Goal: Task Accomplishment & Management: Use online tool/utility

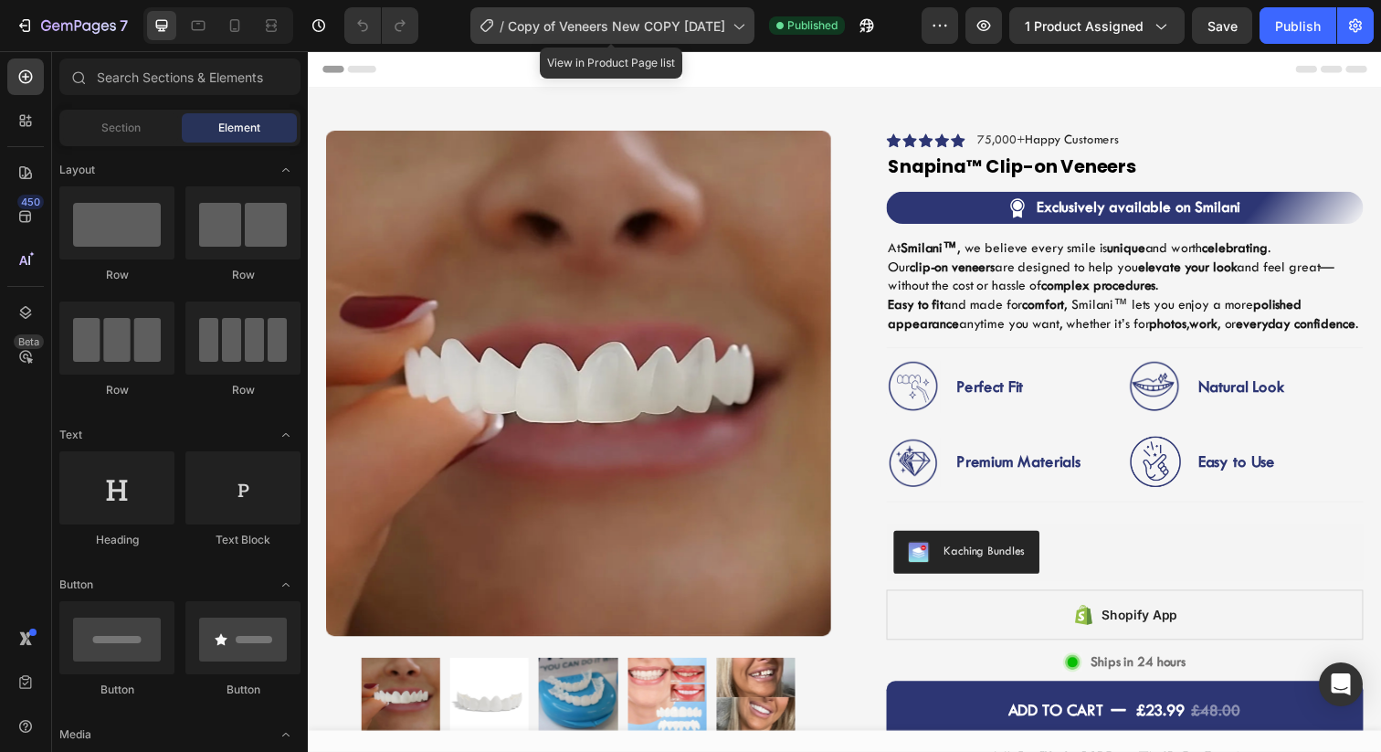
click at [565, 27] on span "Copy of Veneers New COPY JUL23" at bounding box center [616, 25] width 217 height 19
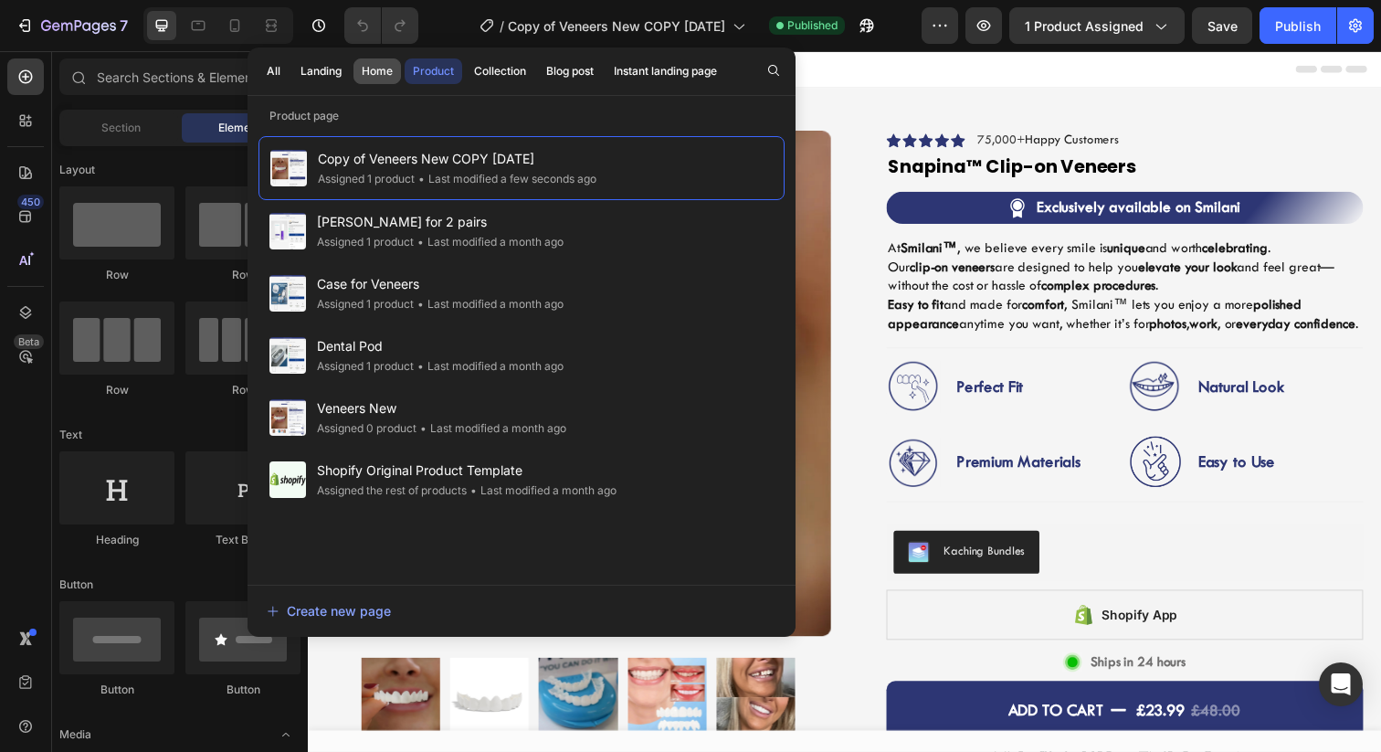
click at [368, 80] on button "Home" at bounding box center [378, 71] width 48 height 26
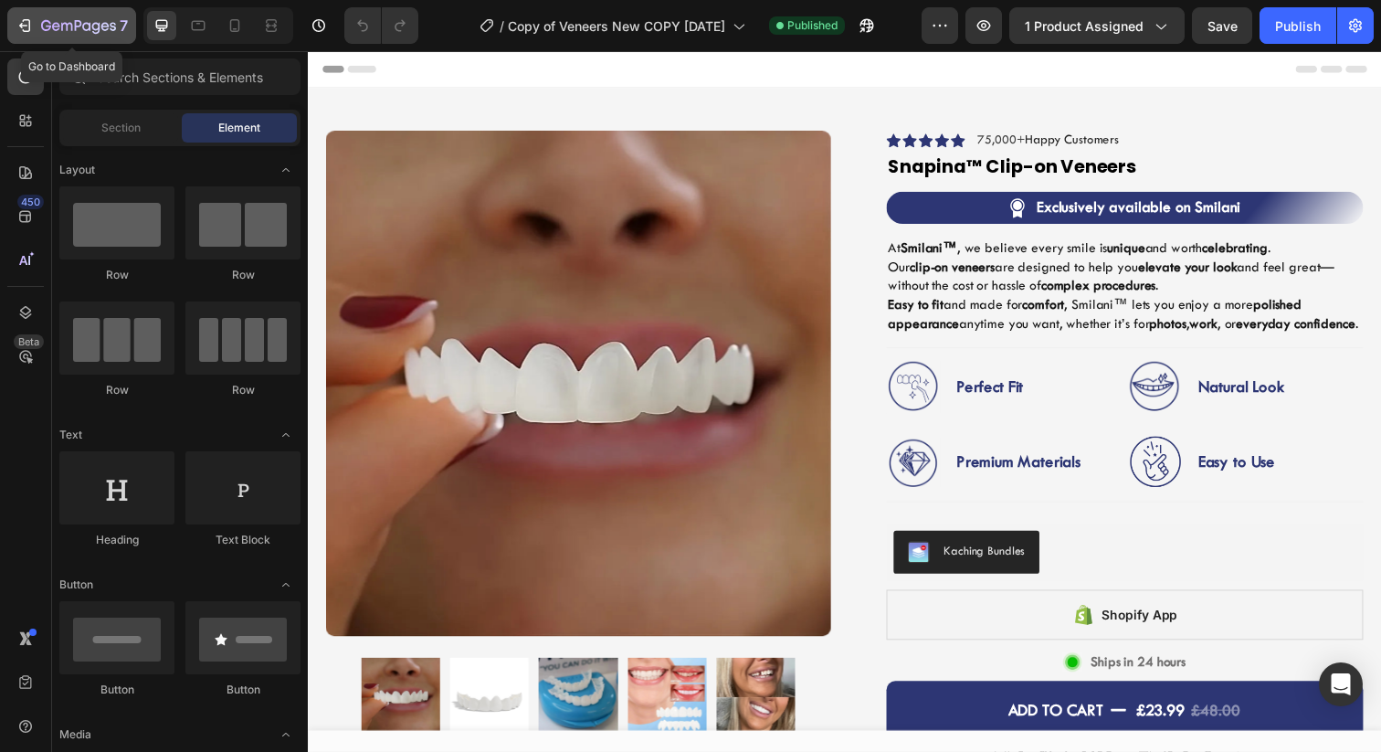
click at [44, 31] on icon "button" at bounding box center [78, 27] width 75 height 16
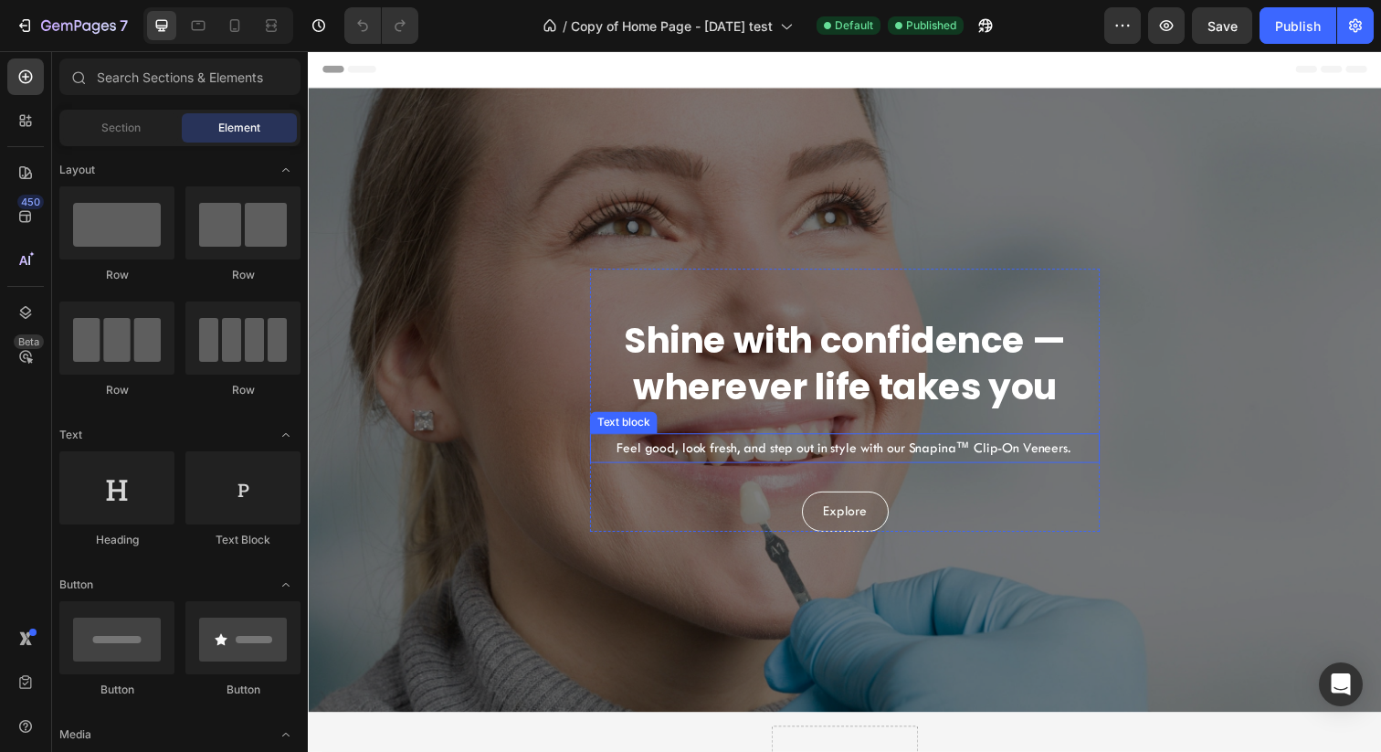
click at [937, 457] on p "Feel good, look fresh, and step out in style with our Snapina™ Clip-On Veneers." at bounding box center [855, 456] width 519 height 26
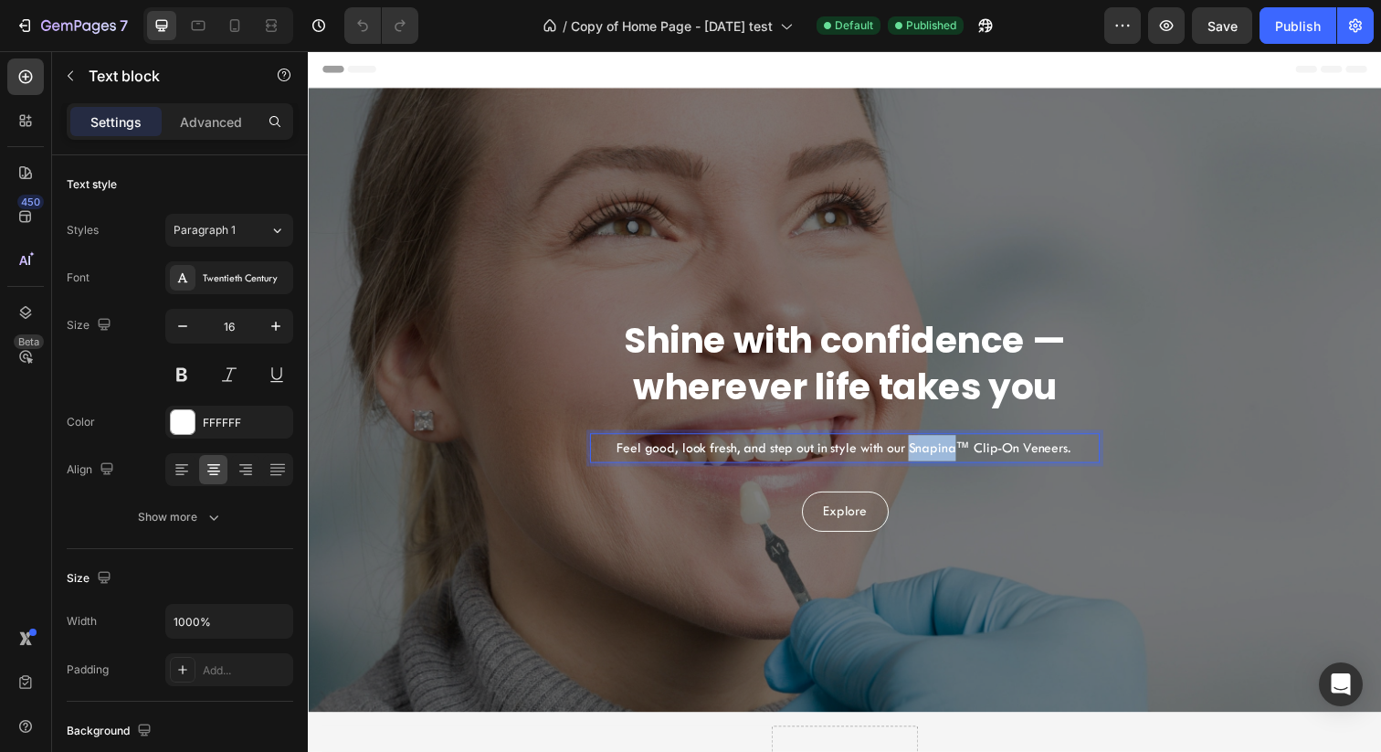
click at [937, 457] on p "Feel good, look fresh, and step out in style with our Snapina™ Clip-On Veneers." at bounding box center [855, 456] width 519 height 26
click at [1083, 578] on div "Shine with confidence — wherever life takes you Heading Feel good, look fresh, …" at bounding box center [855, 407] width 1067 height 608
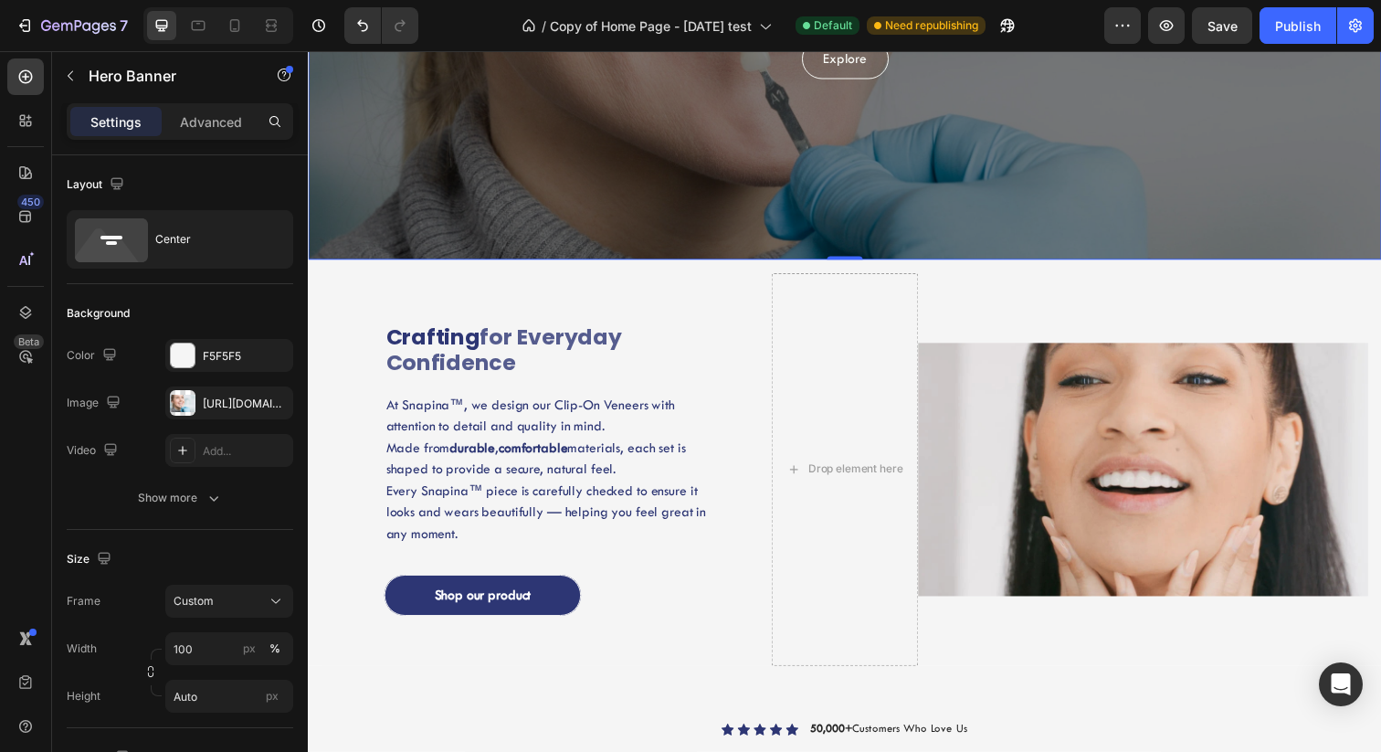
scroll to position [486, 0]
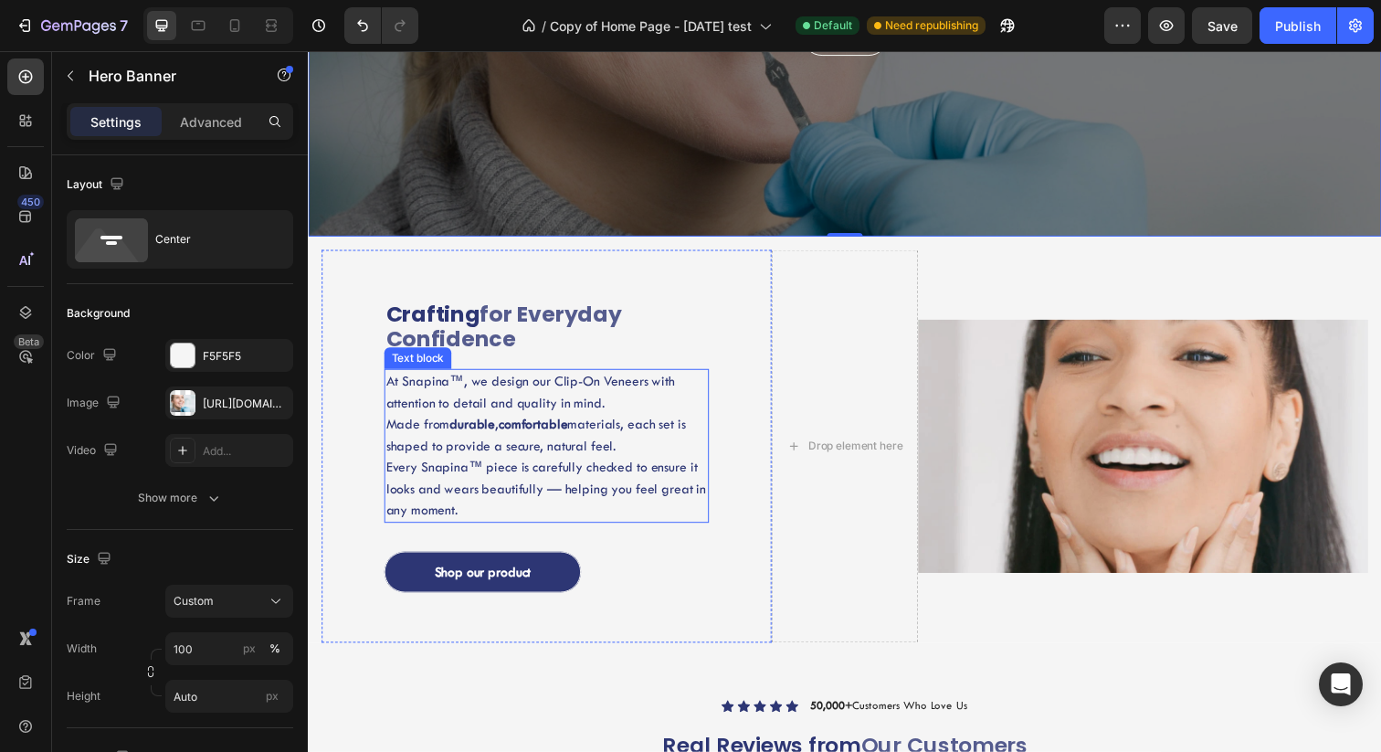
click at [426, 390] on span "At Snapina™, we design our Clip-On Veneers with attention to detail and quality…" at bounding box center [534, 399] width 295 height 38
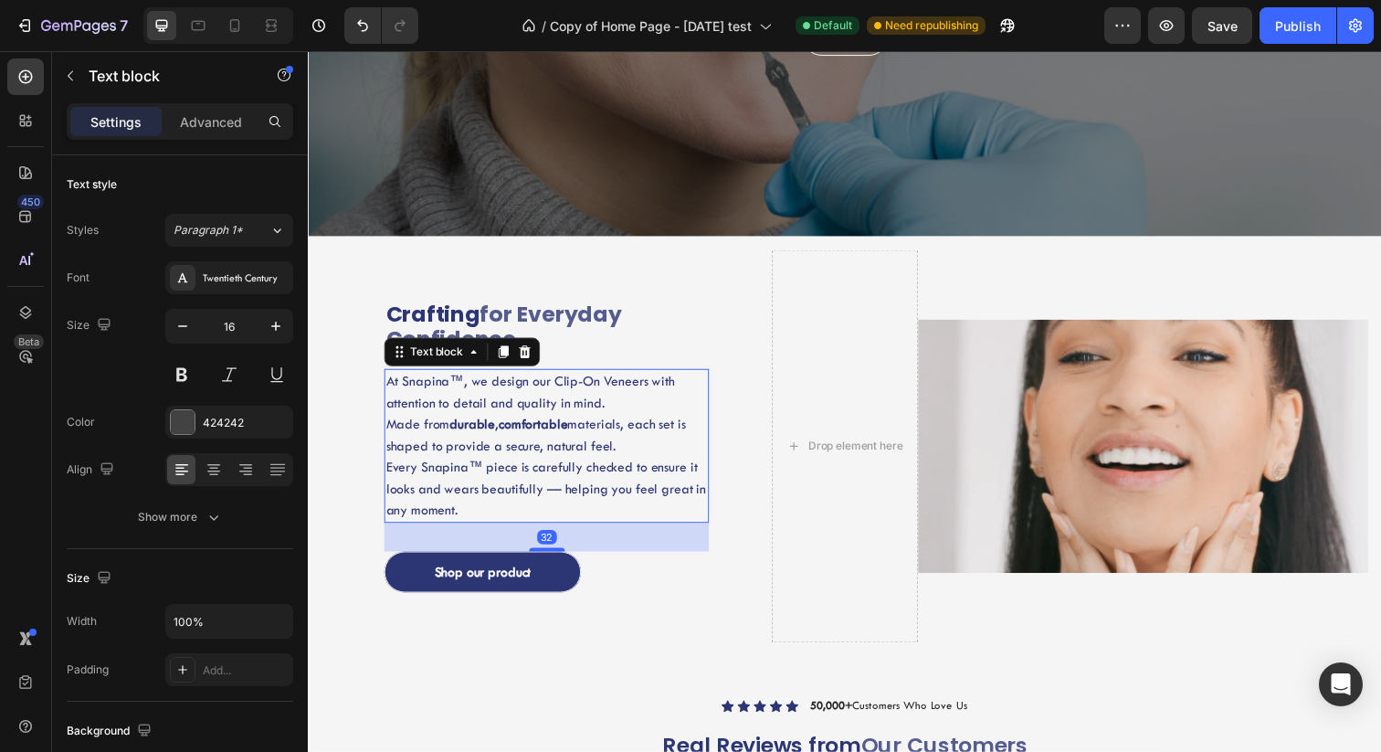
click at [427, 390] on span "At Snapina™, we design our Clip-On Veneers with attention to detail and quality…" at bounding box center [534, 399] width 295 height 38
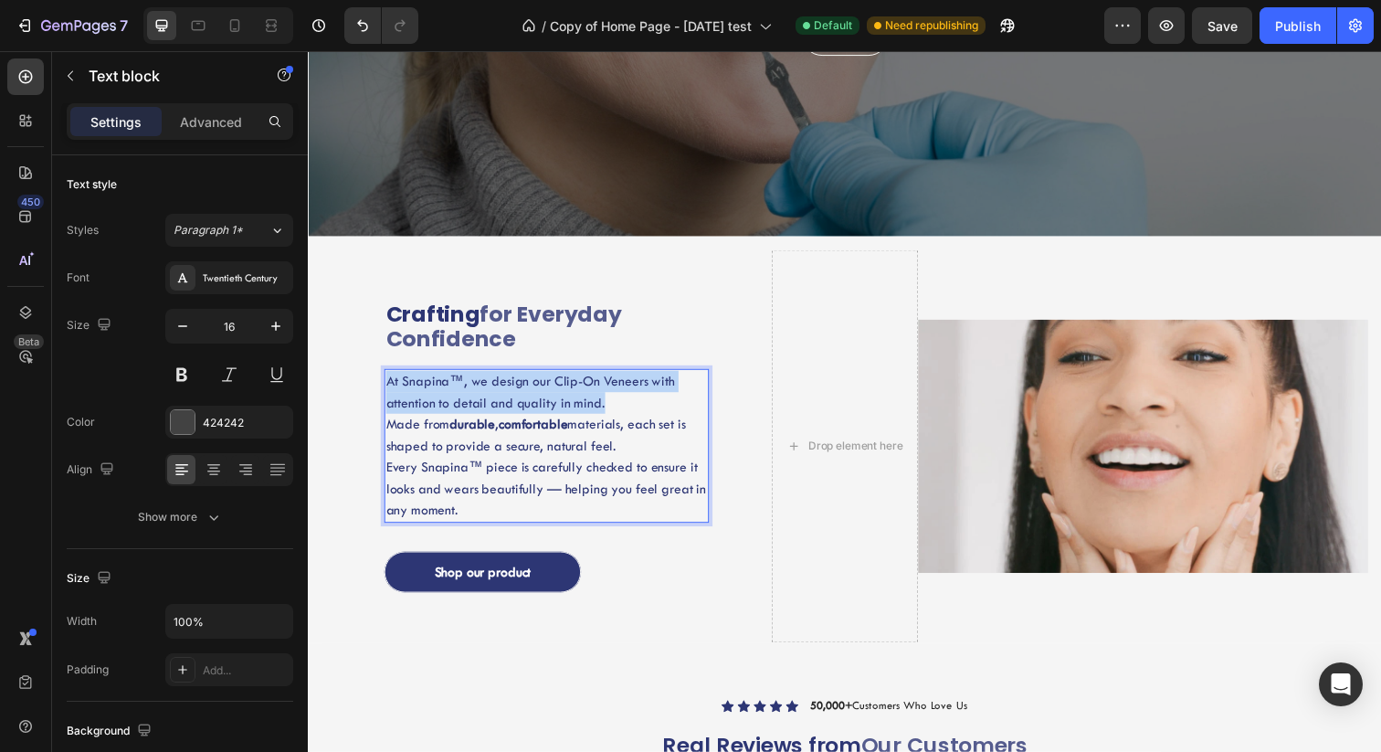
click at [427, 390] on span "At Snapina™, we design our Clip-On Veneers with attention to detail and quality…" at bounding box center [534, 399] width 295 height 38
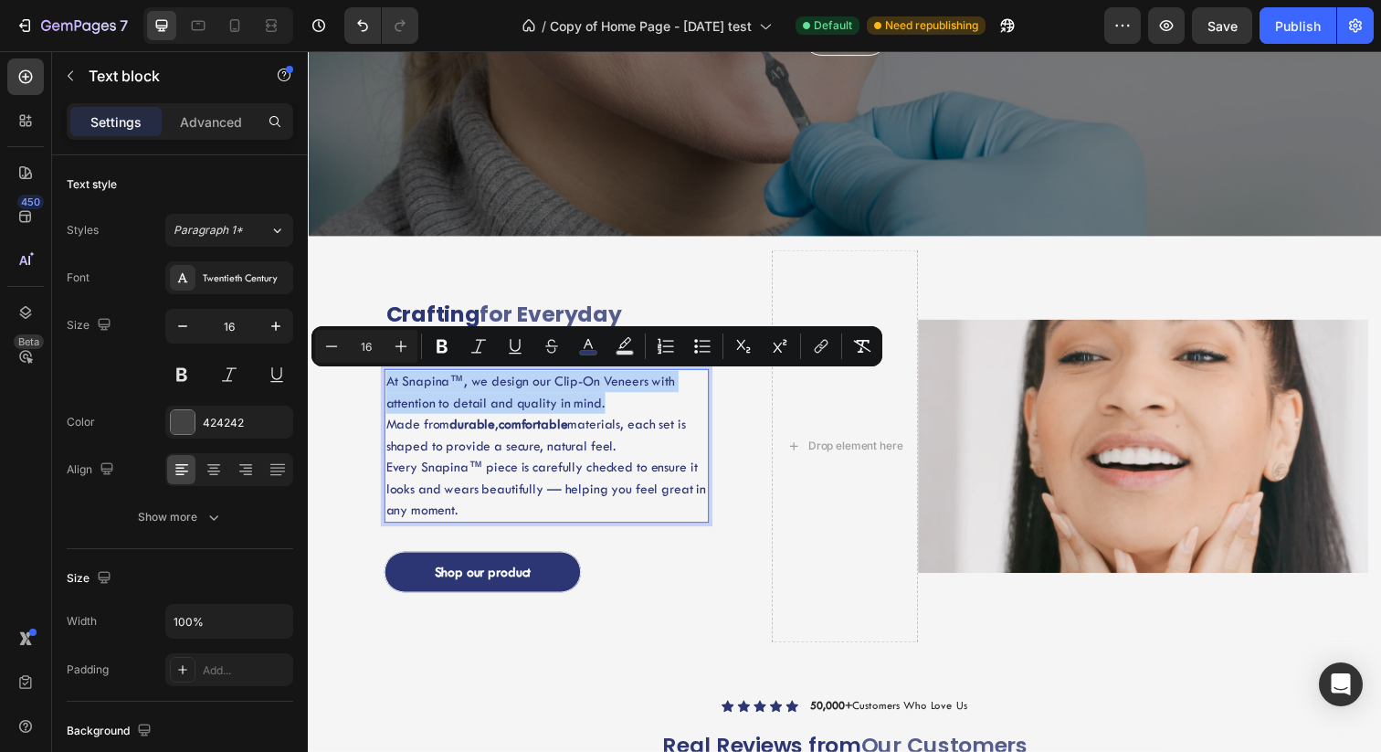
click at [447, 392] on span "At Snapina™, we design our Clip-On Veneers with attention to detail and quality…" at bounding box center [534, 399] width 295 height 38
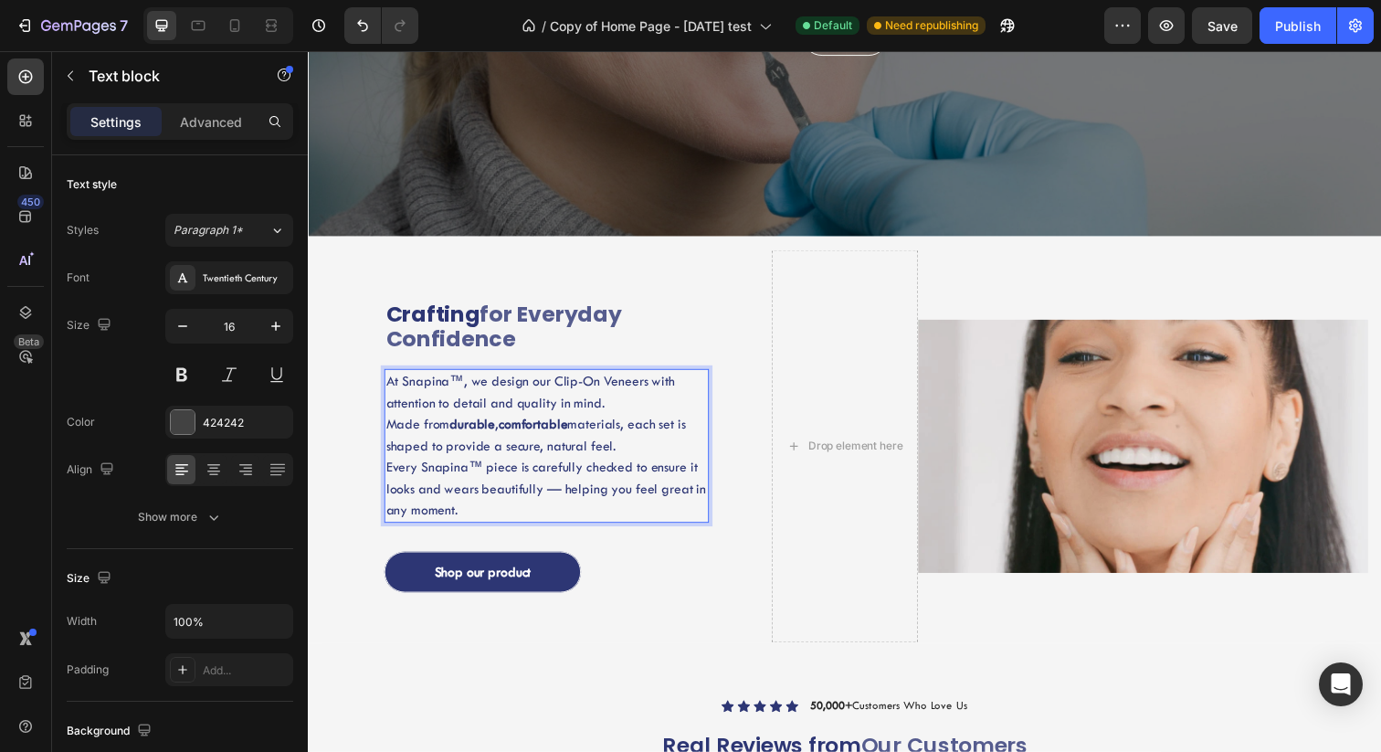
click at [421, 391] on span "At Snapina™, we design our Clip-On Veneers with attention to detail and quality…" at bounding box center [534, 399] width 295 height 38
click at [439, 479] on span "Every Snapina™ piece is carefully checked to ensure it looks and wears beautifu…" at bounding box center [550, 498] width 327 height 60
click at [523, 491] on span "Every Smilani™ piece is carefully checked to ensure it looks and wears beautifu…" at bounding box center [550, 498] width 327 height 60
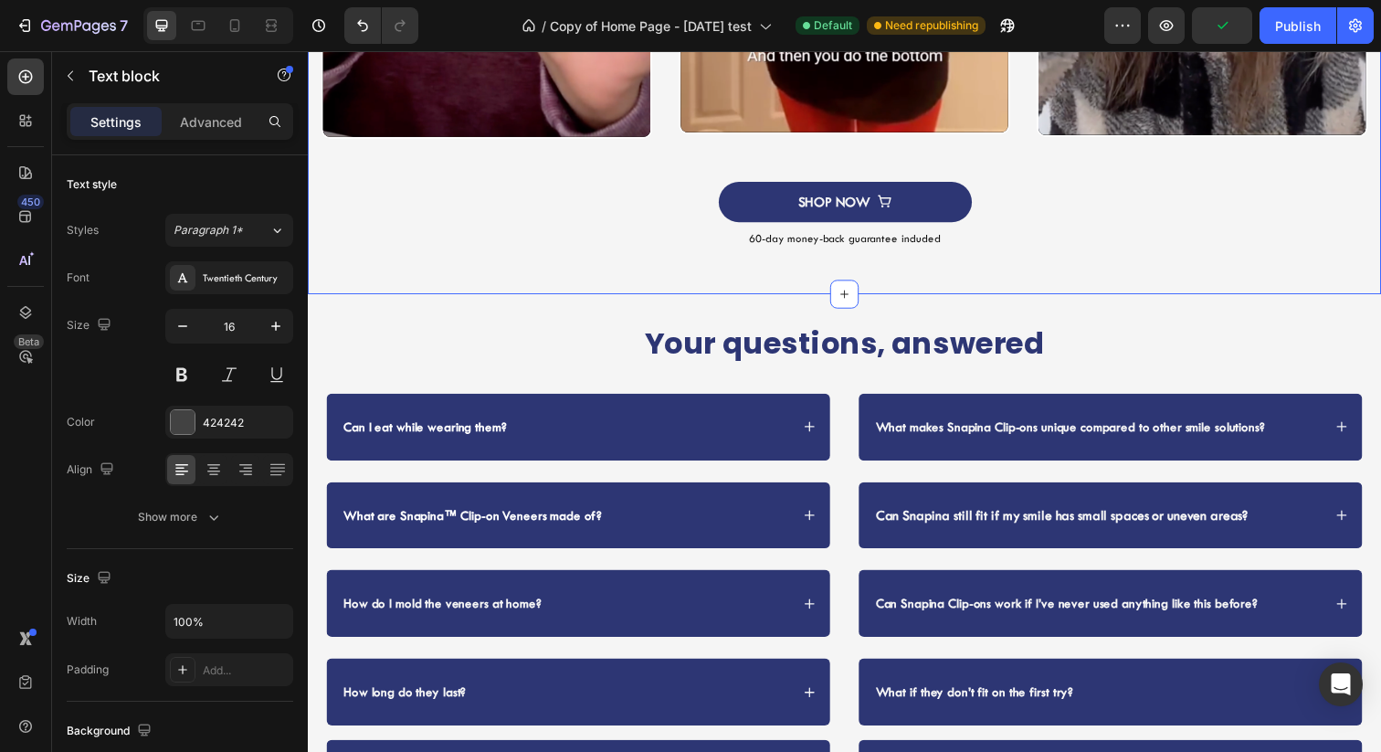
scroll to position [1891, 0]
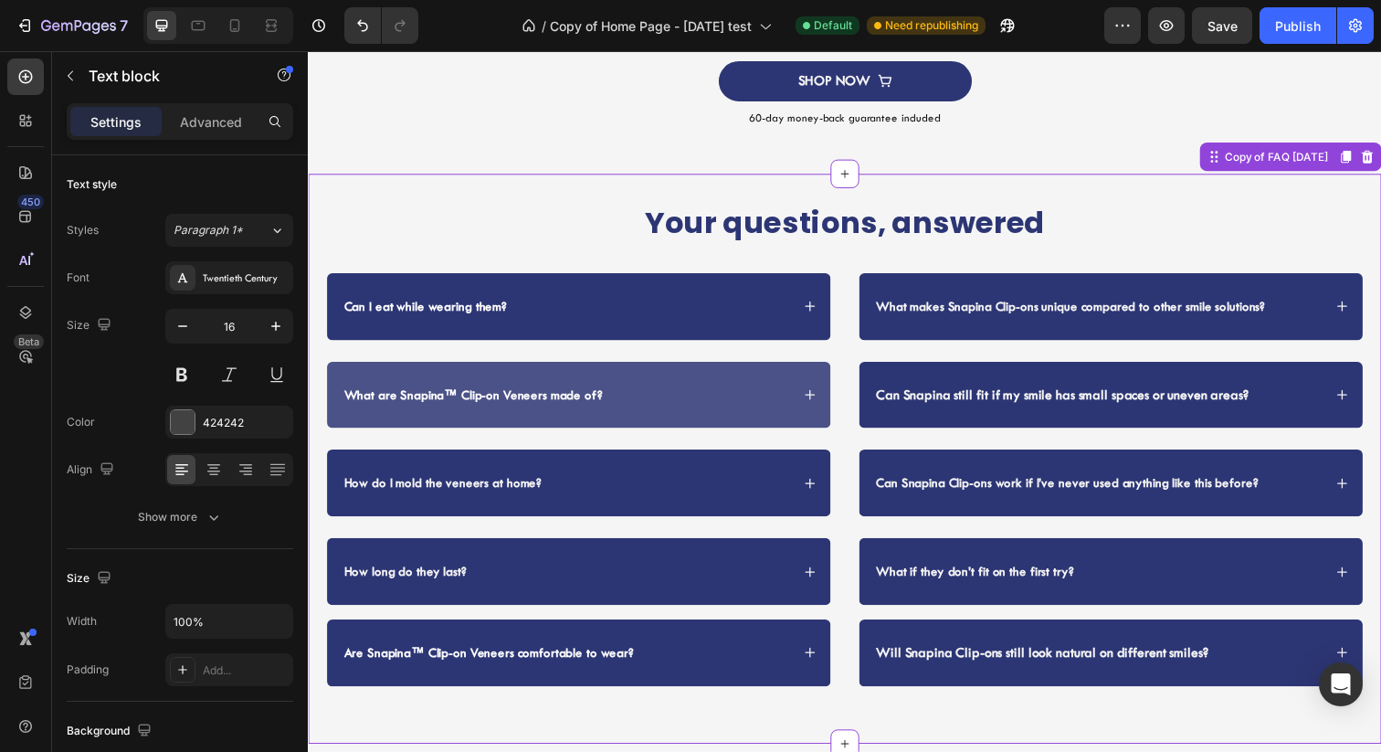
click at [435, 407] on strong "What are Snapina™ Clip-on Veneers made of?" at bounding box center [476, 402] width 264 height 15
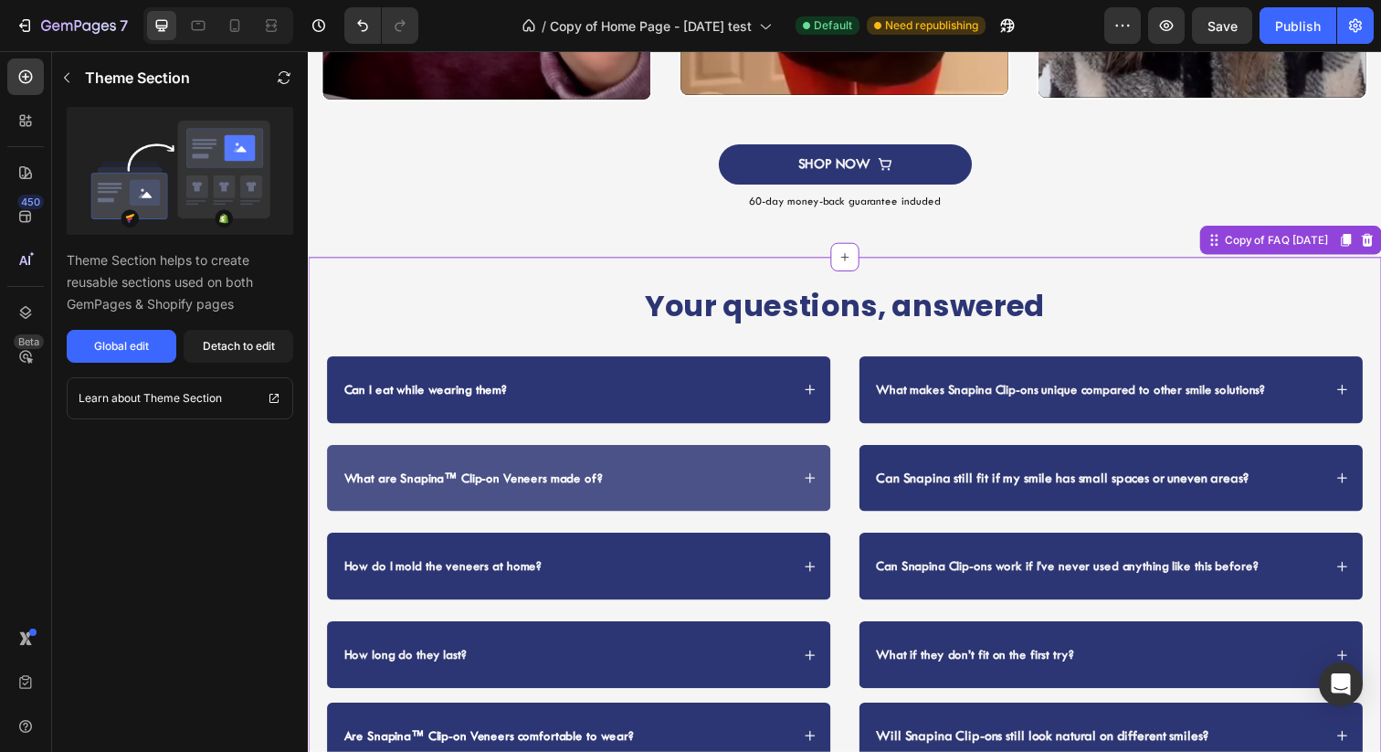
scroll to position [1810, 0]
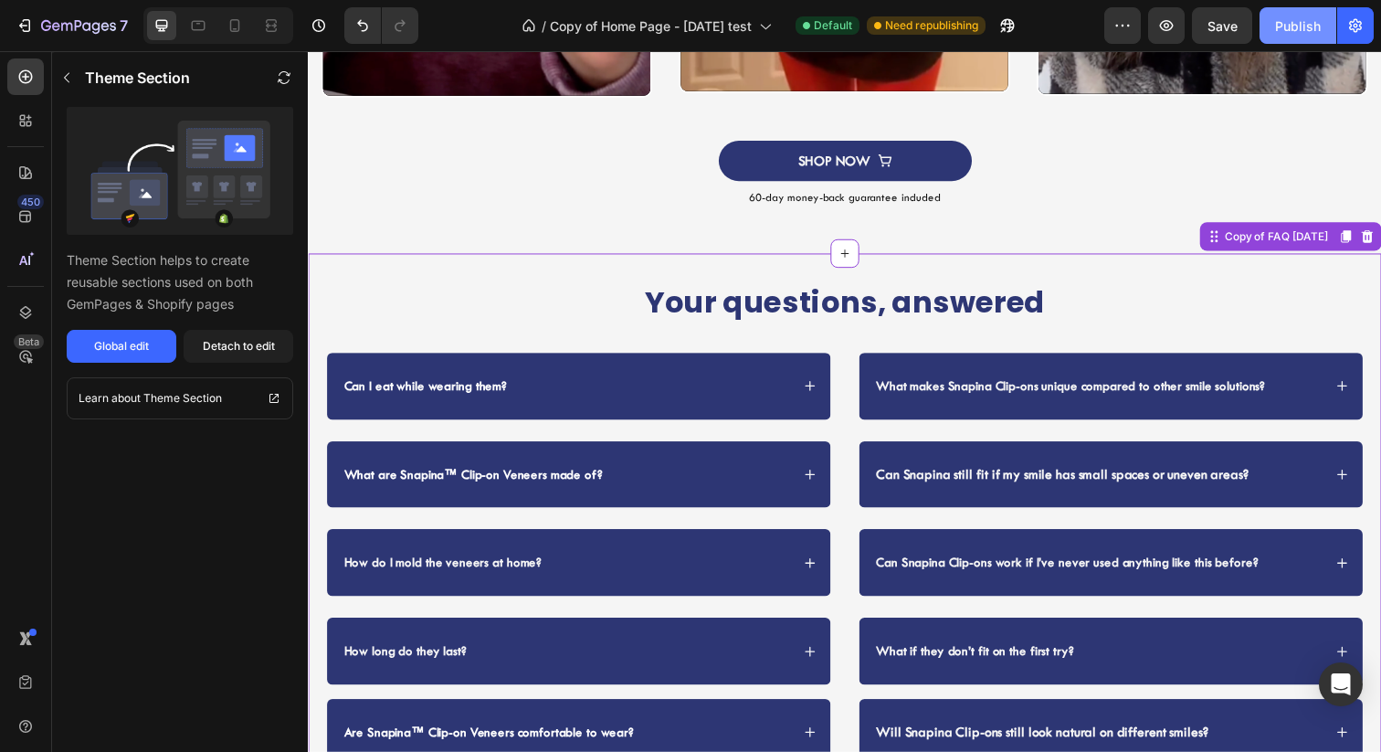
click at [1285, 28] on div "Publish" at bounding box center [1298, 25] width 46 height 19
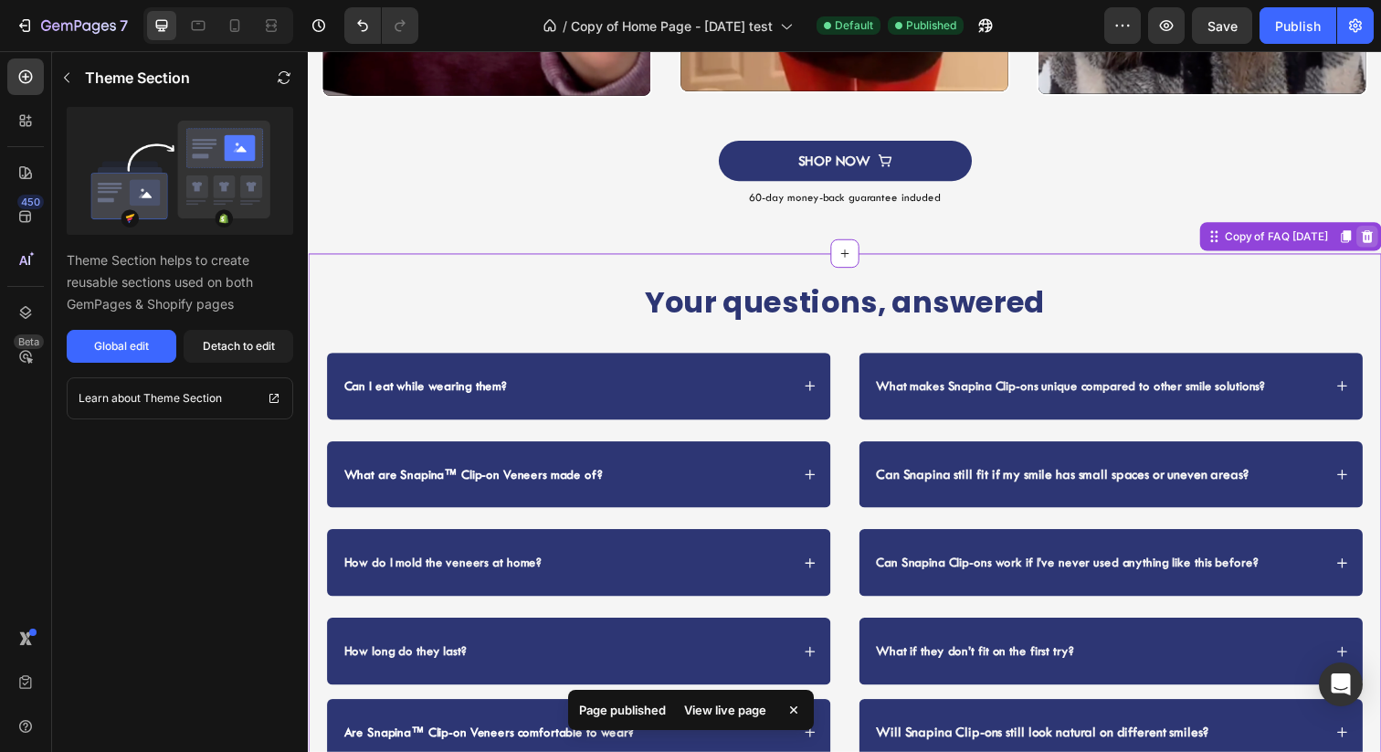
click at [1380, 245] on icon at bounding box center [1390, 239] width 12 height 13
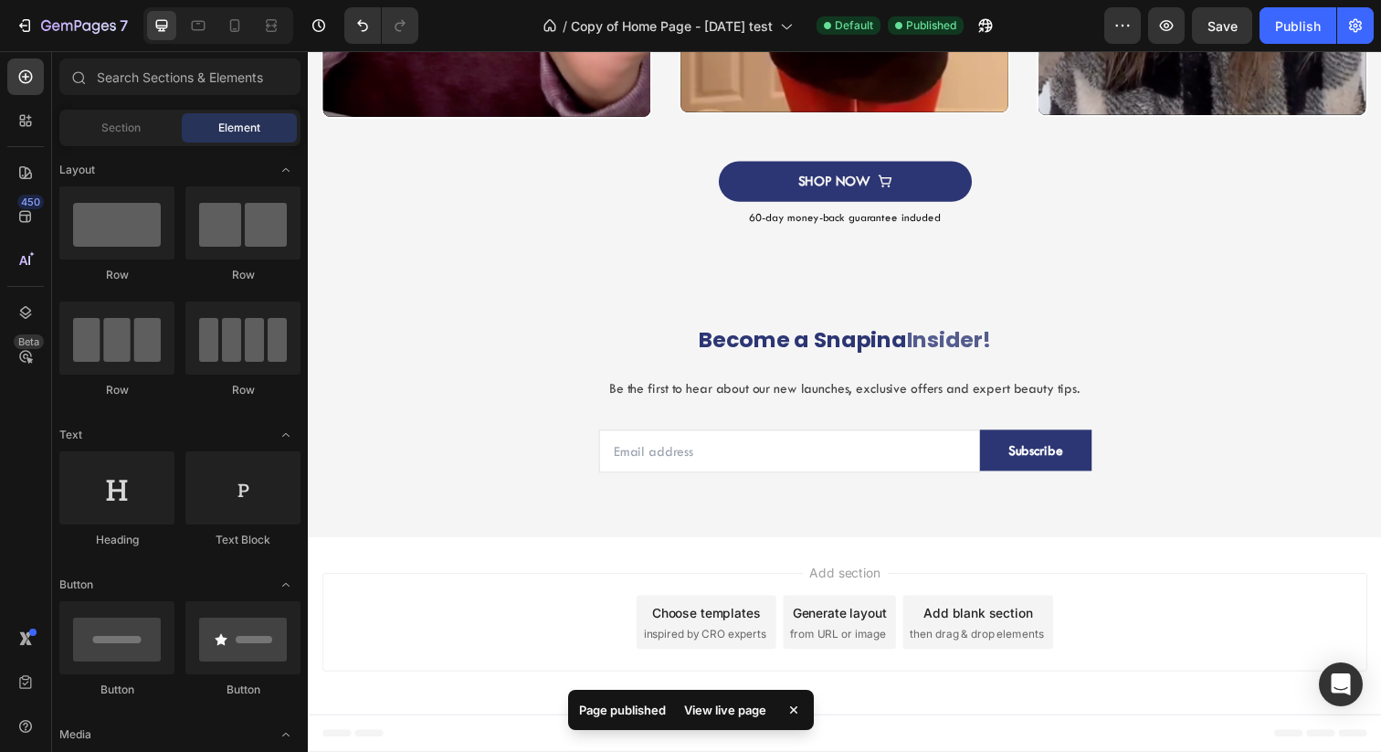
scroll to position [1789, 0]
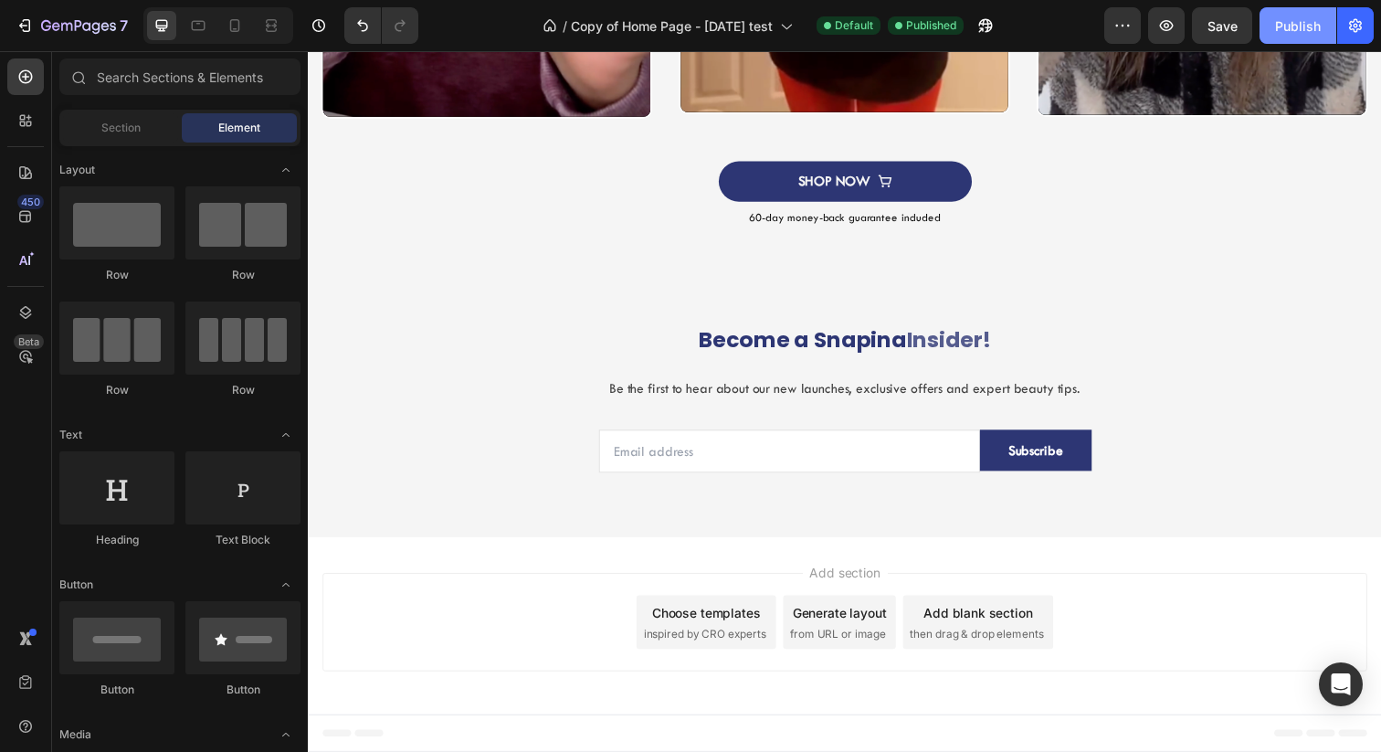
click at [1298, 18] on div "Publish" at bounding box center [1298, 25] width 46 height 19
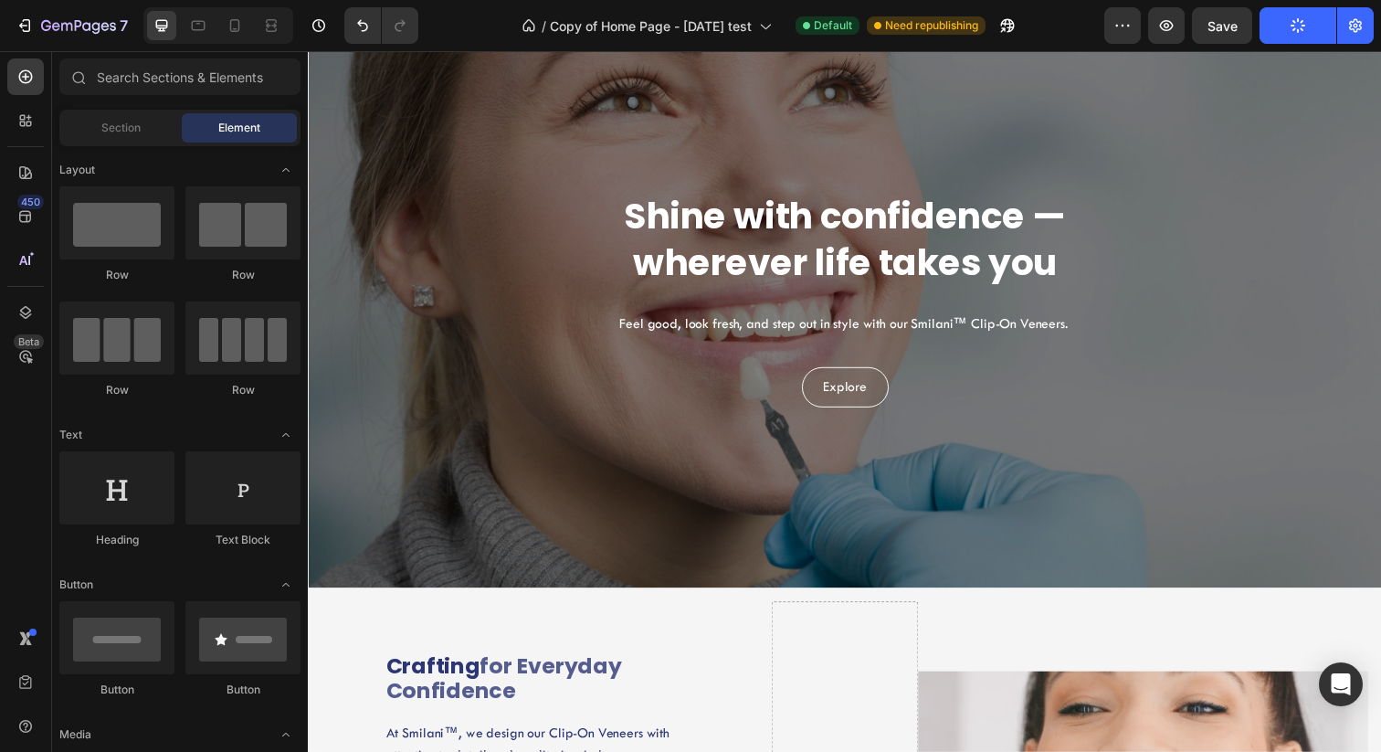
scroll to position [0, 0]
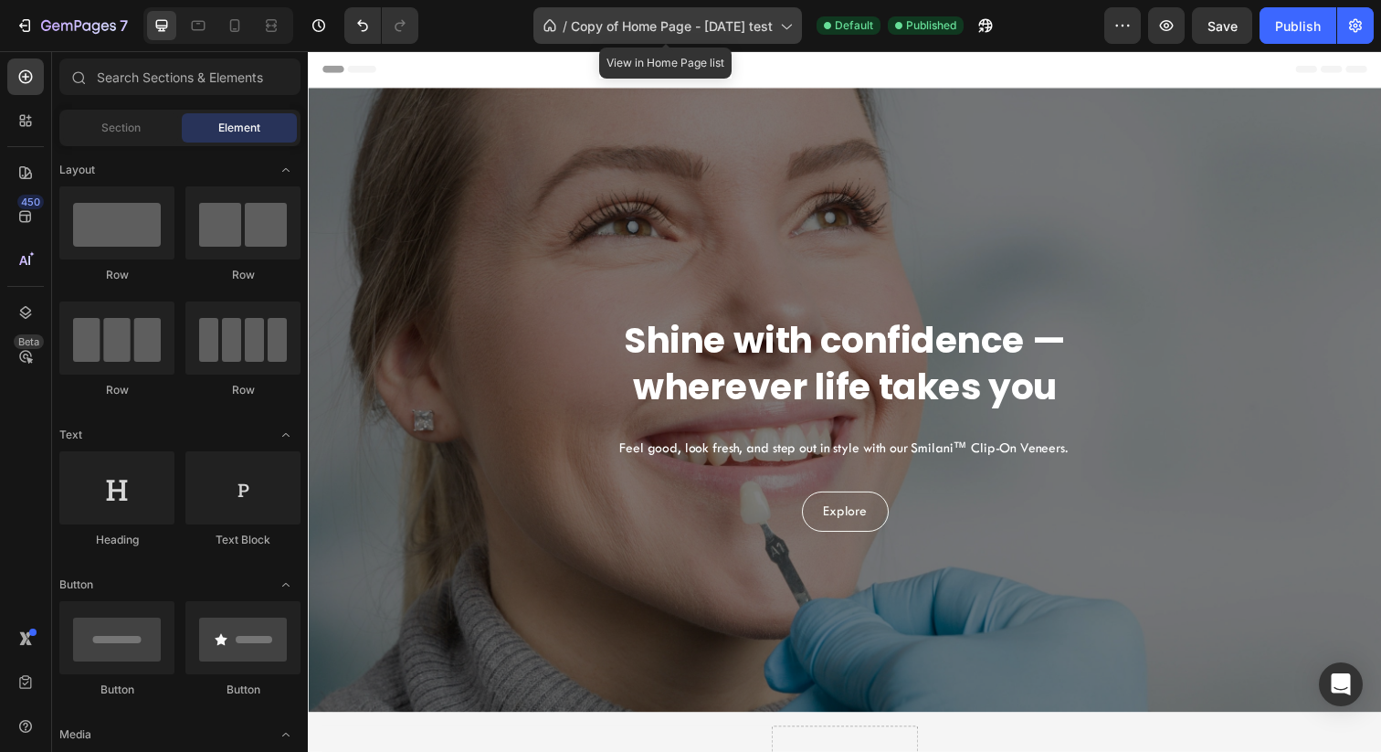
click at [665, 27] on span "Copy of Home Page - [DATE] test" at bounding box center [672, 25] width 202 height 19
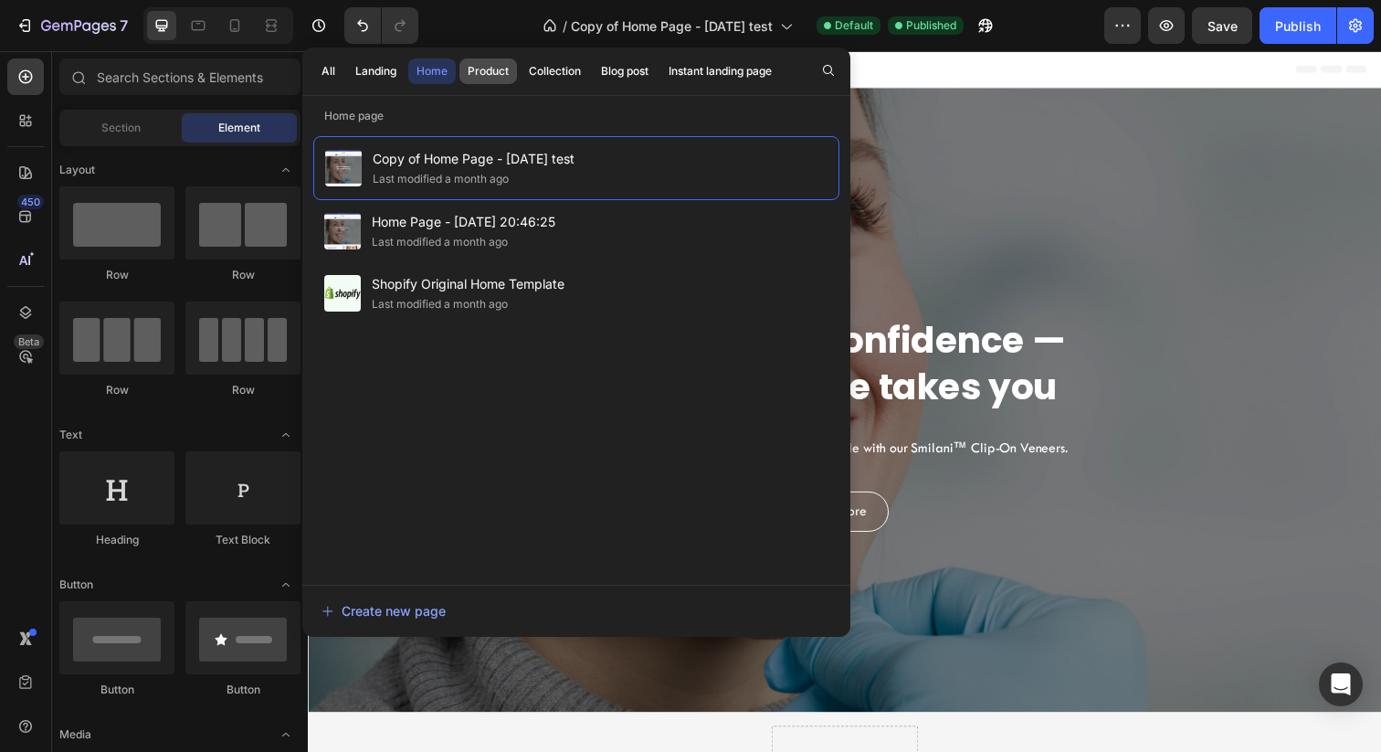
click at [494, 73] on div "Product" at bounding box center [488, 71] width 41 height 16
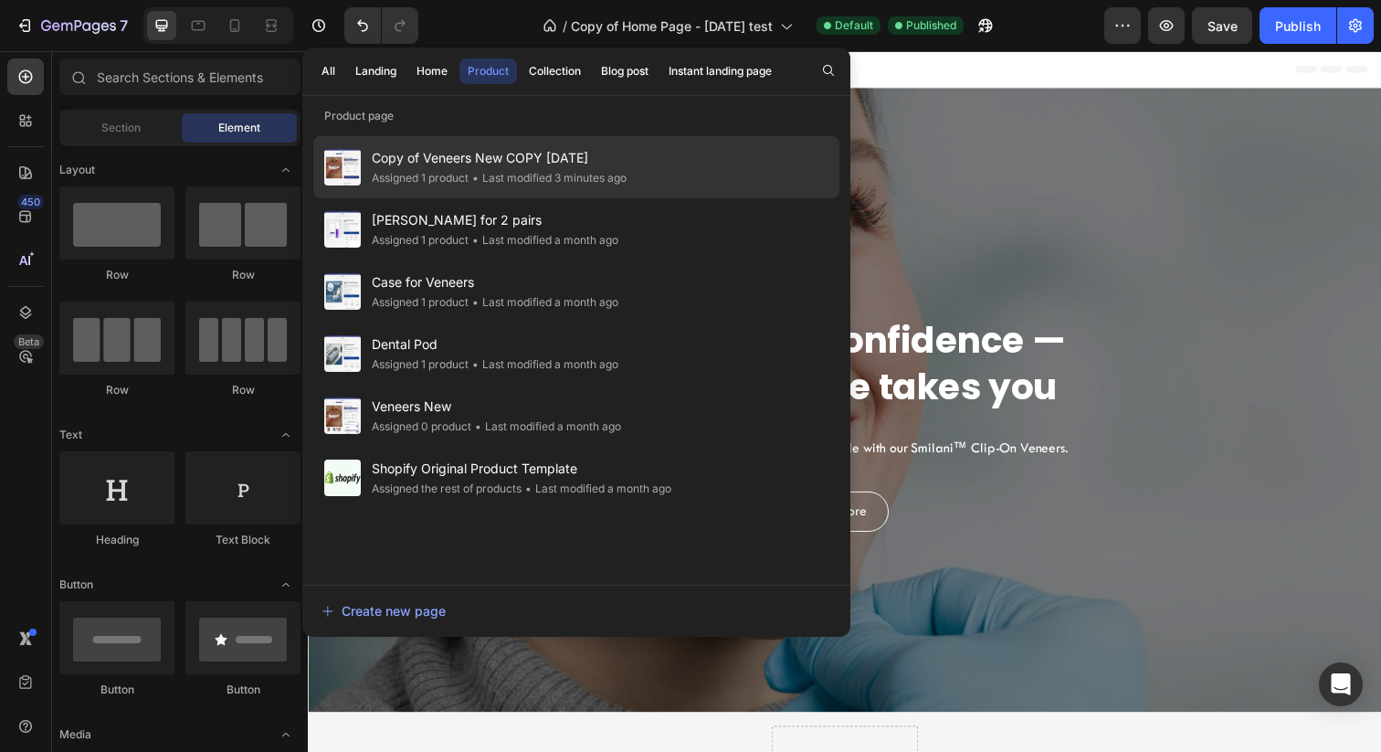
click at [555, 172] on div "• Last modified 3 minutes ago" at bounding box center [548, 178] width 158 height 18
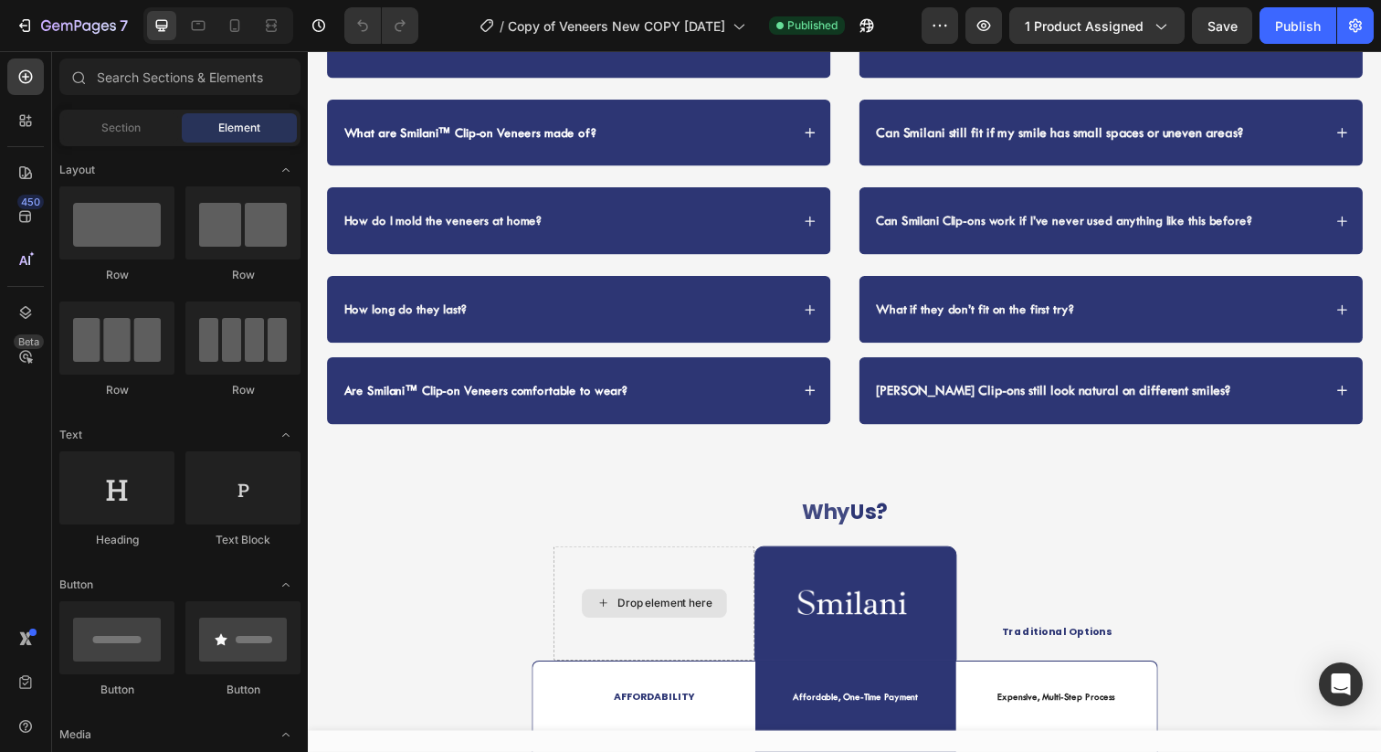
scroll to position [4116, 0]
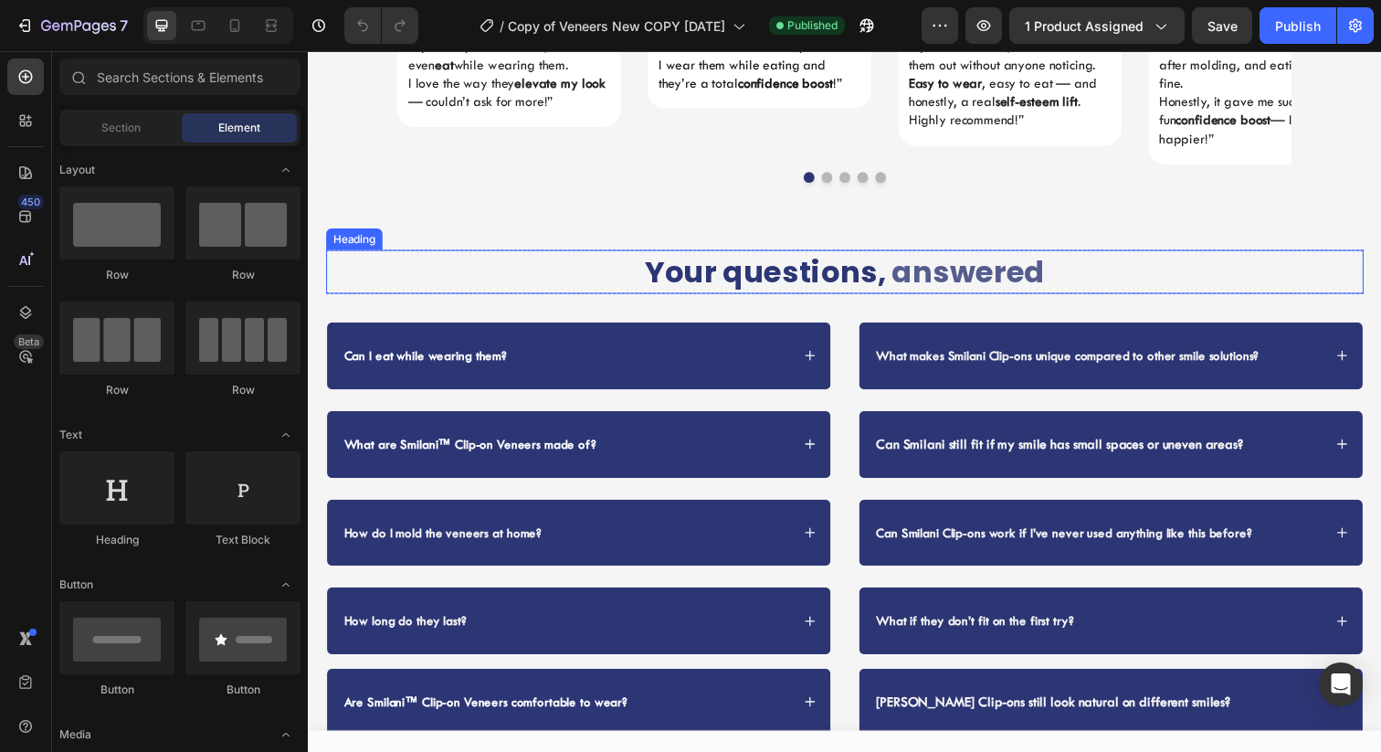
click at [571, 254] on h2 "Your questions, answered" at bounding box center [856, 276] width 1060 height 45
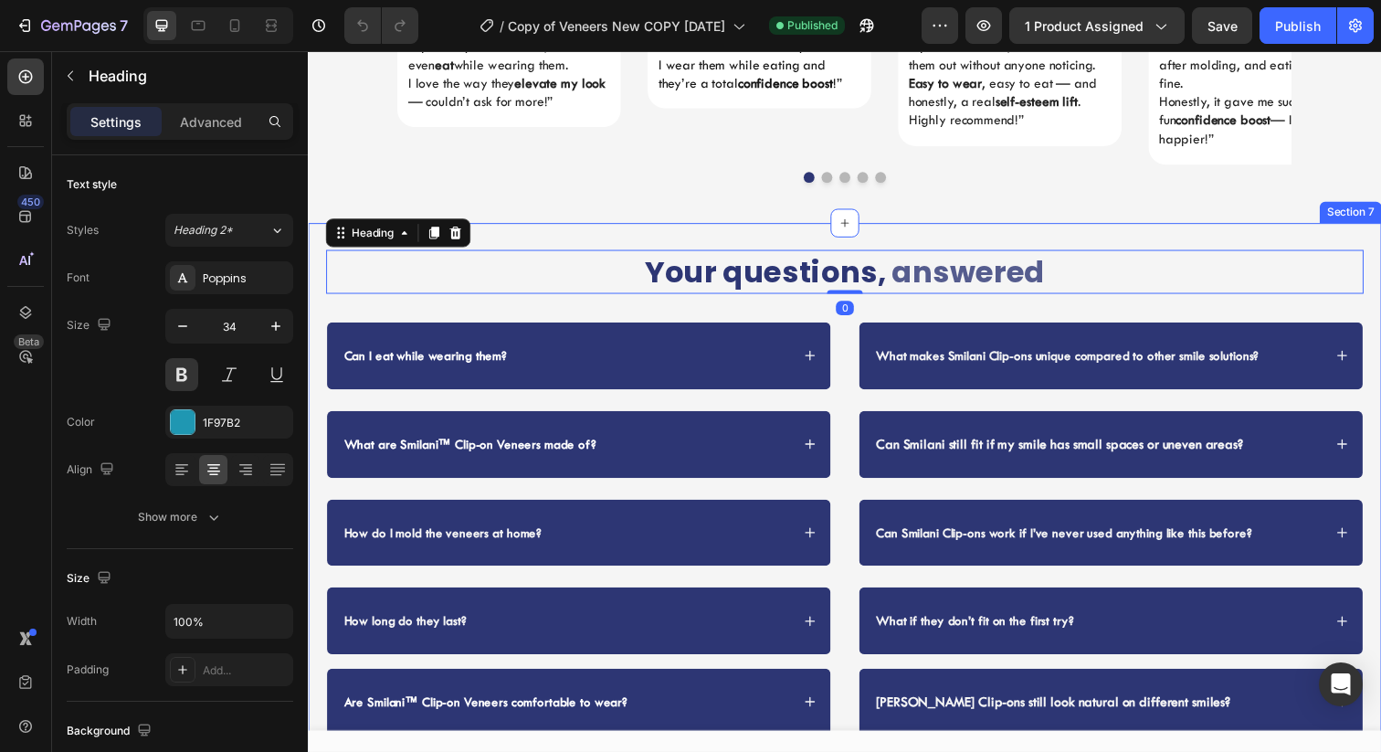
click at [536, 227] on div "Your questions, answered Heading 0 Your questions, answered Heading Row What ma…" at bounding box center [856, 518] width 1096 height 582
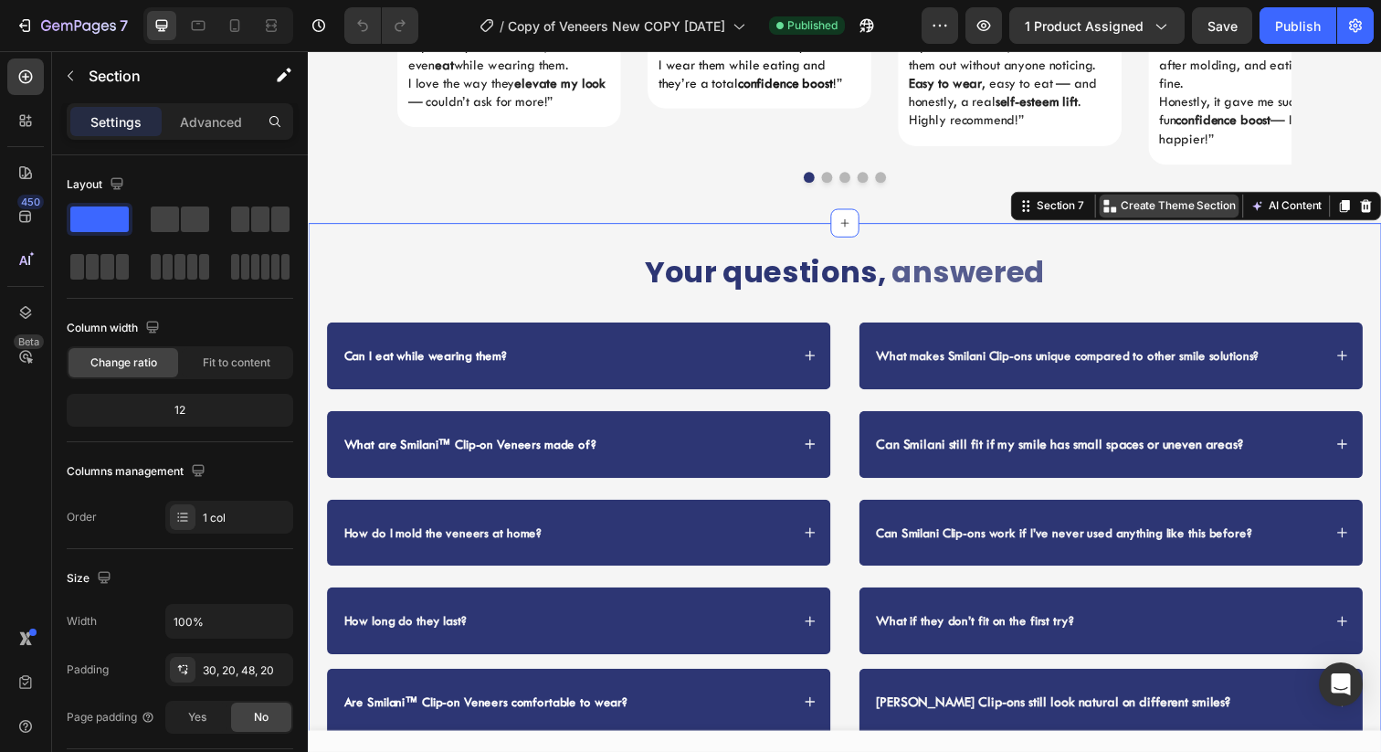
click at [1142, 201] on p "Create Theme Section" at bounding box center [1196, 209] width 117 height 16
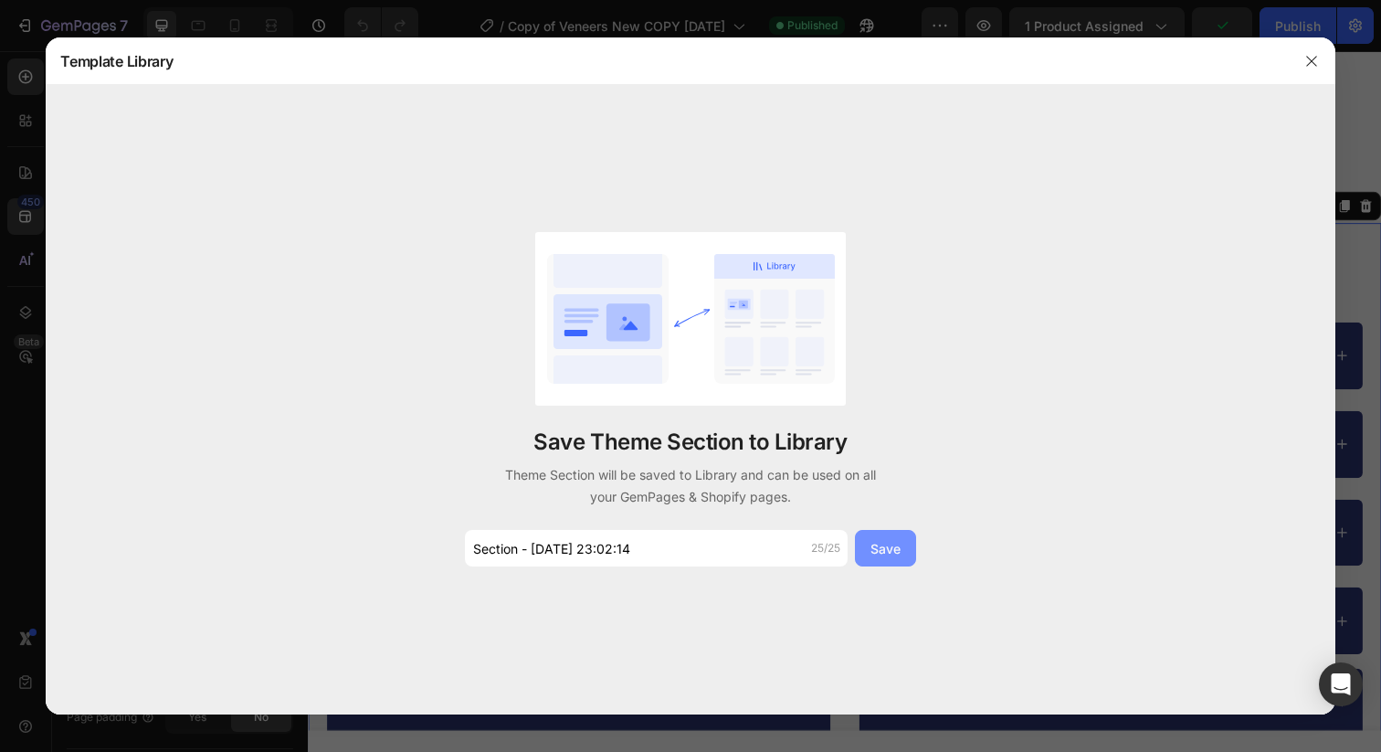
click at [889, 553] on div "Save" at bounding box center [886, 548] width 30 height 19
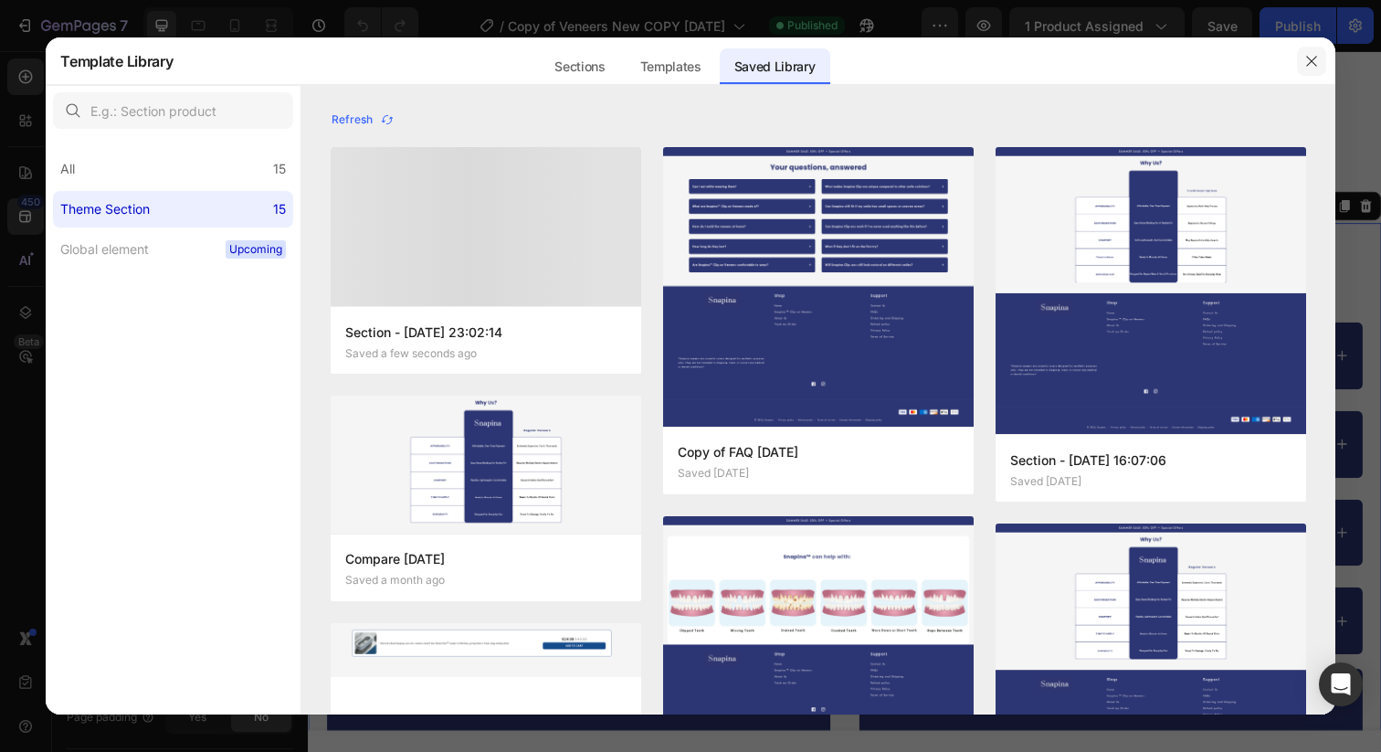
click at [1309, 63] on icon "button" at bounding box center [1311, 61] width 10 height 10
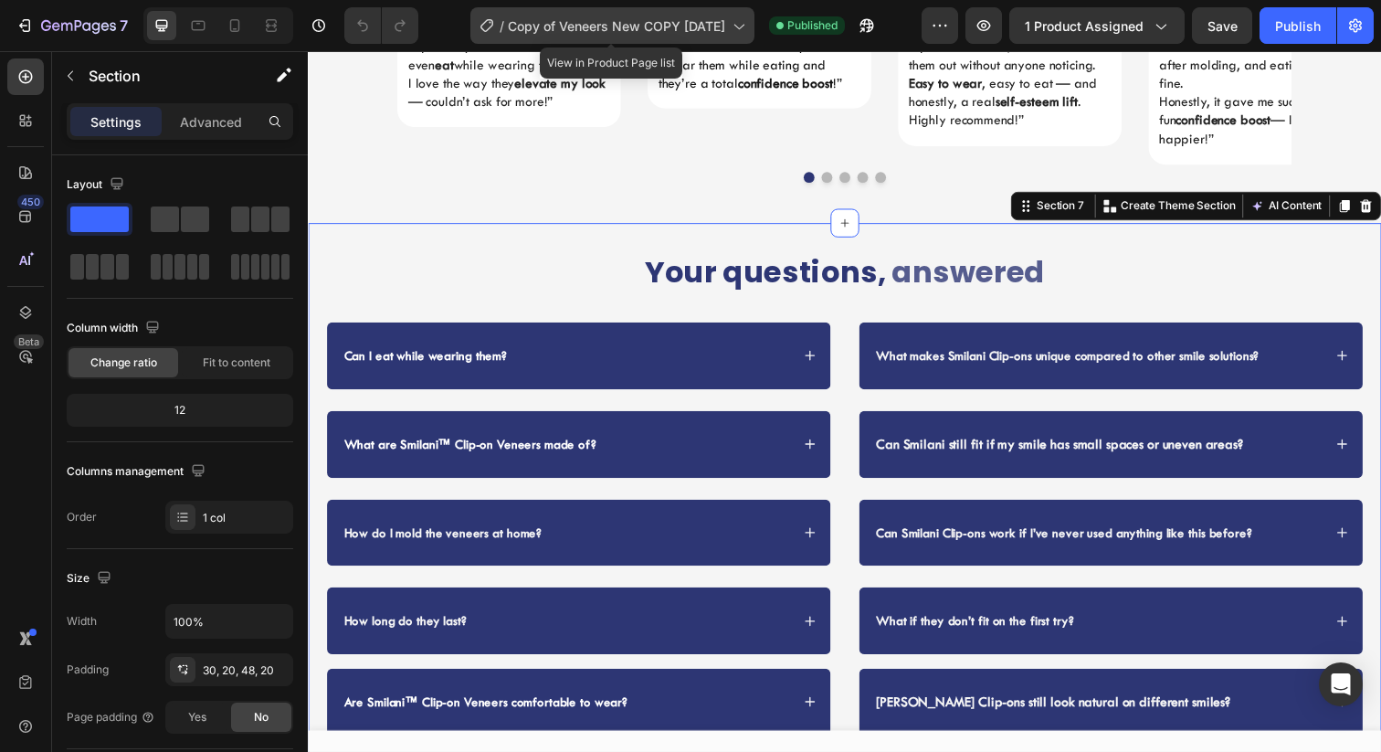
click at [624, 24] on span "Copy of Veneers New COPY [DATE]" at bounding box center [616, 25] width 217 height 19
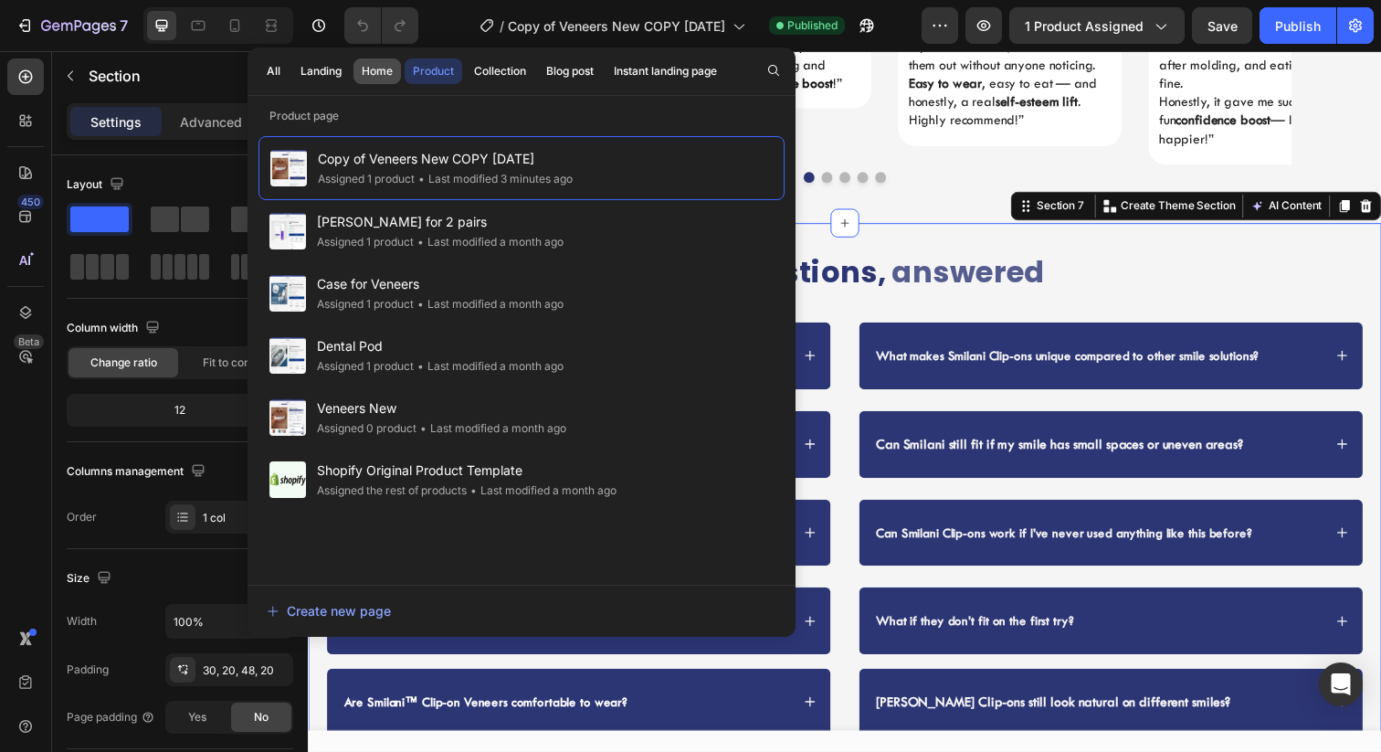
click at [380, 78] on div "Home" at bounding box center [377, 71] width 31 height 16
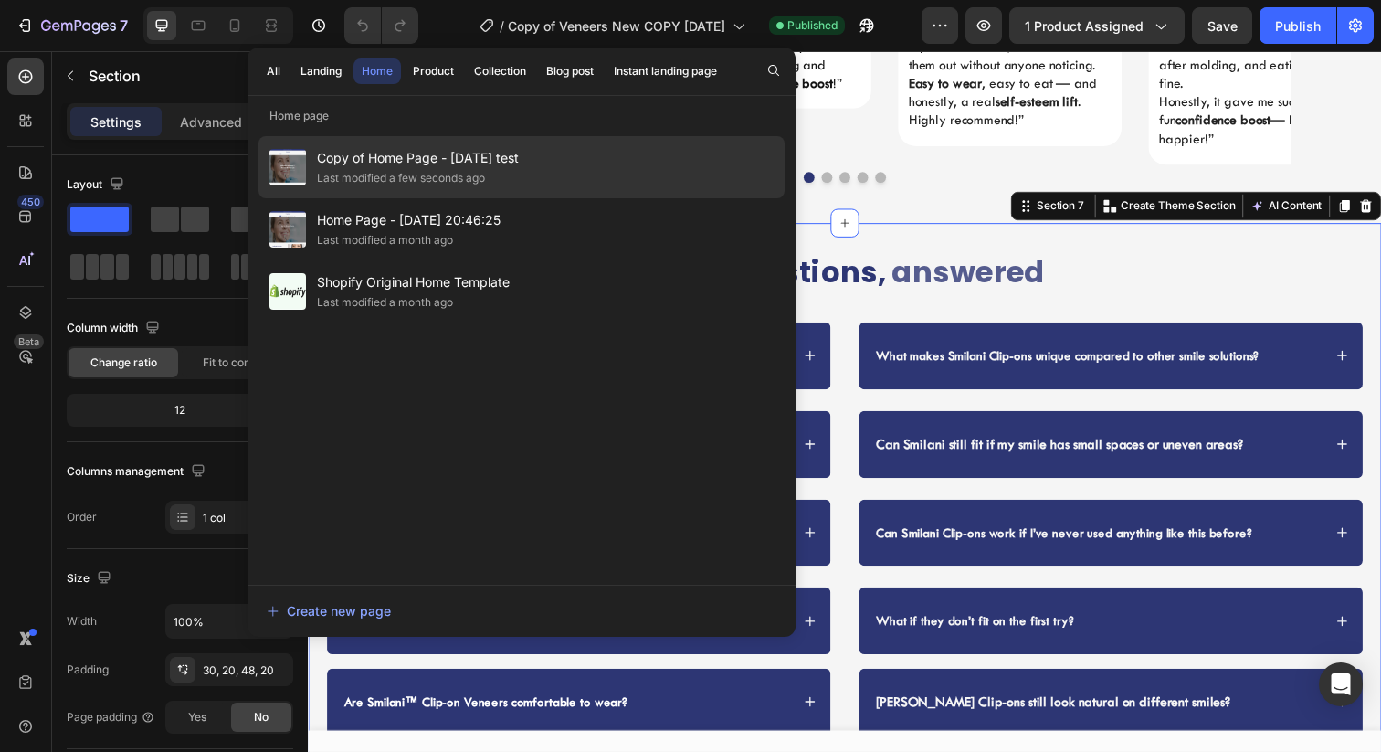
click at [481, 185] on div "Last modified a few seconds ago" at bounding box center [401, 178] width 168 height 18
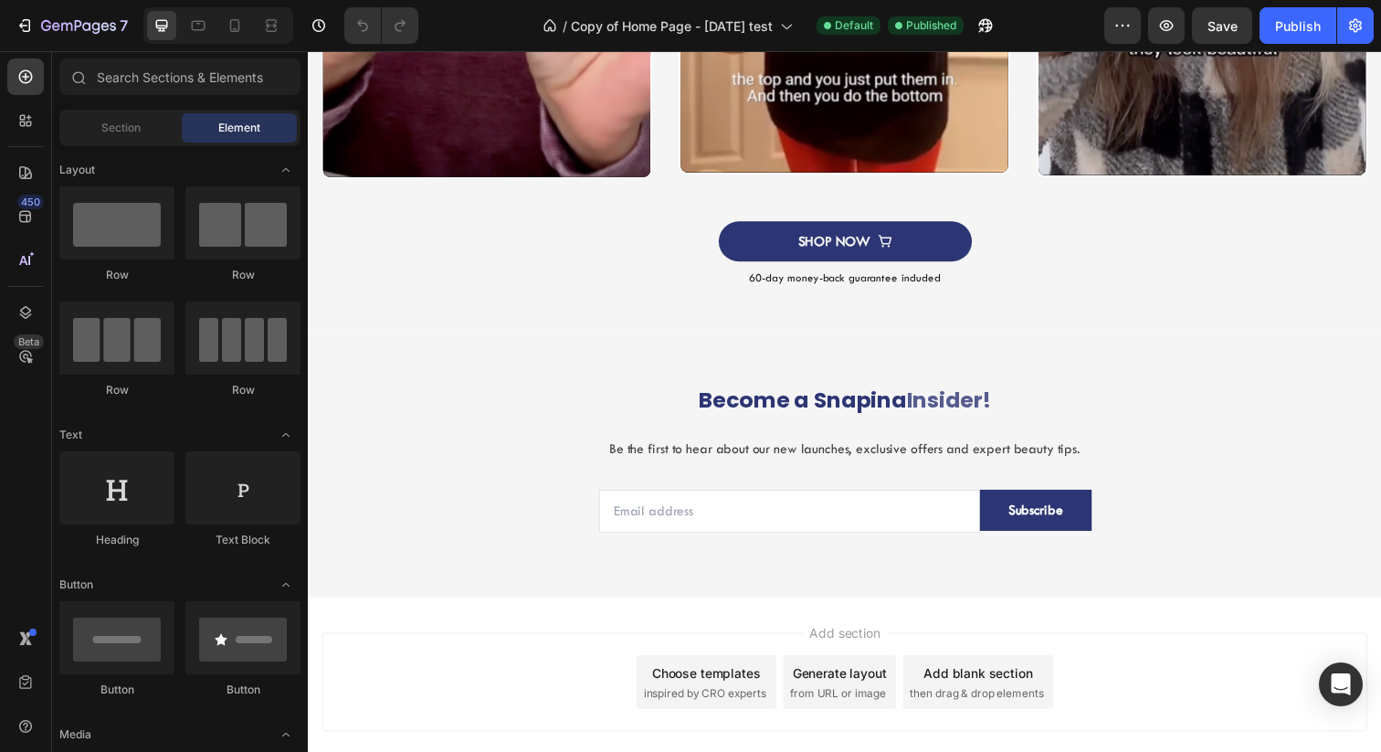
scroll to position [1789, 0]
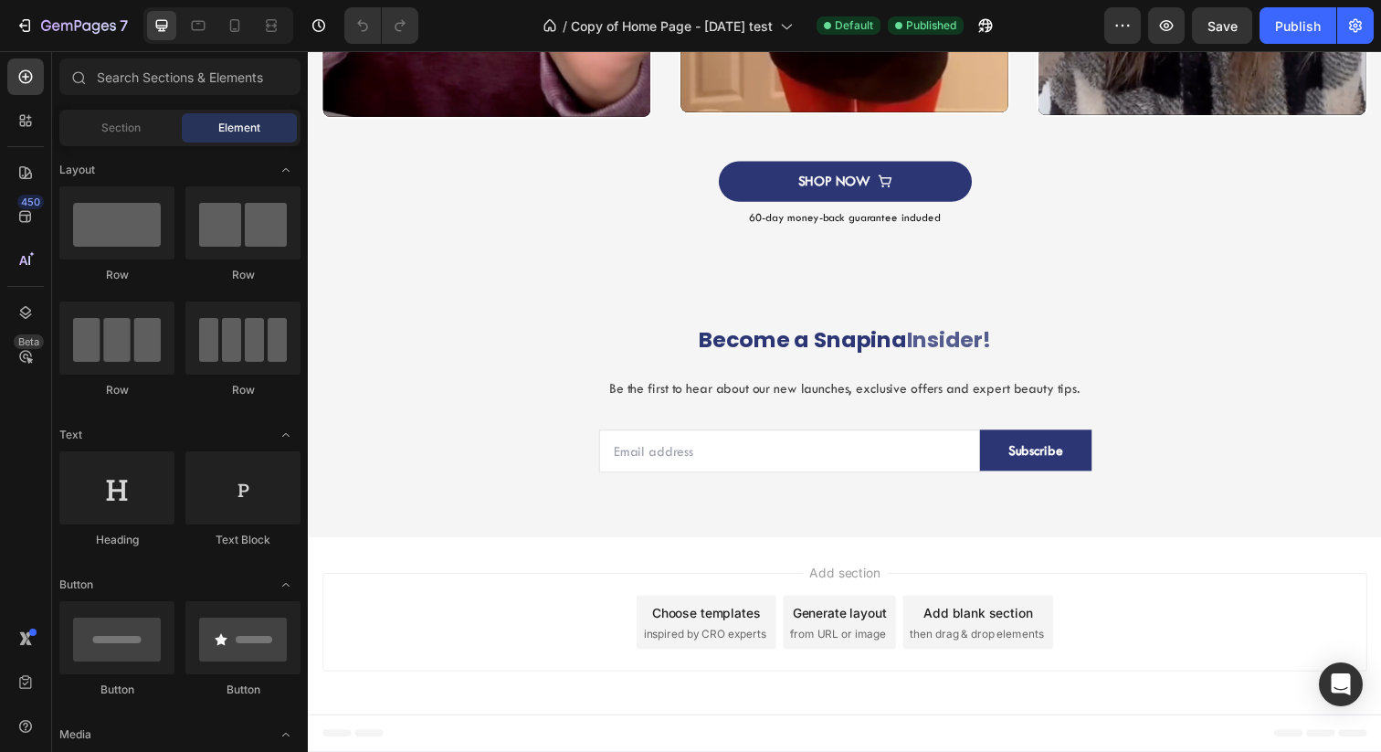
click at [723, 643] on span "inspired by CRO experts" at bounding box center [712, 646] width 125 height 16
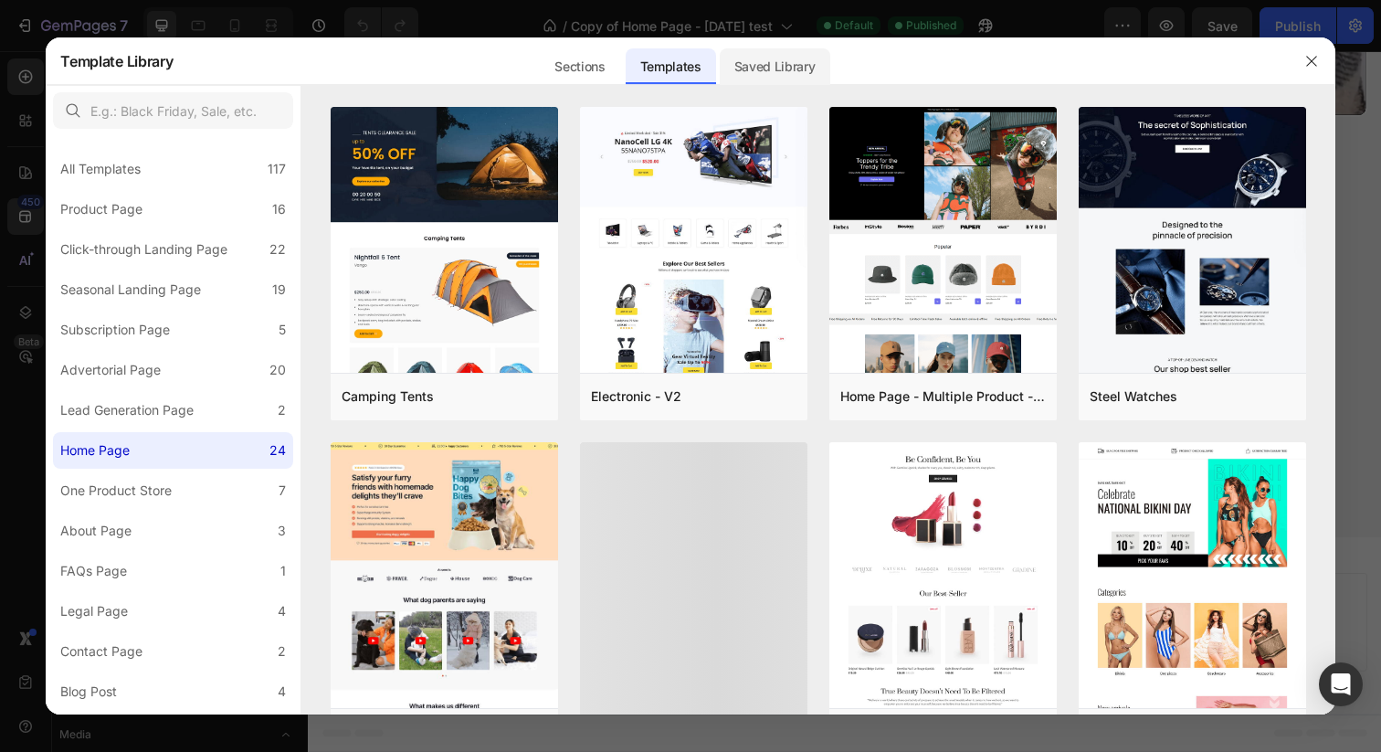
click at [778, 63] on div "Saved Library" at bounding box center [775, 66] width 111 height 37
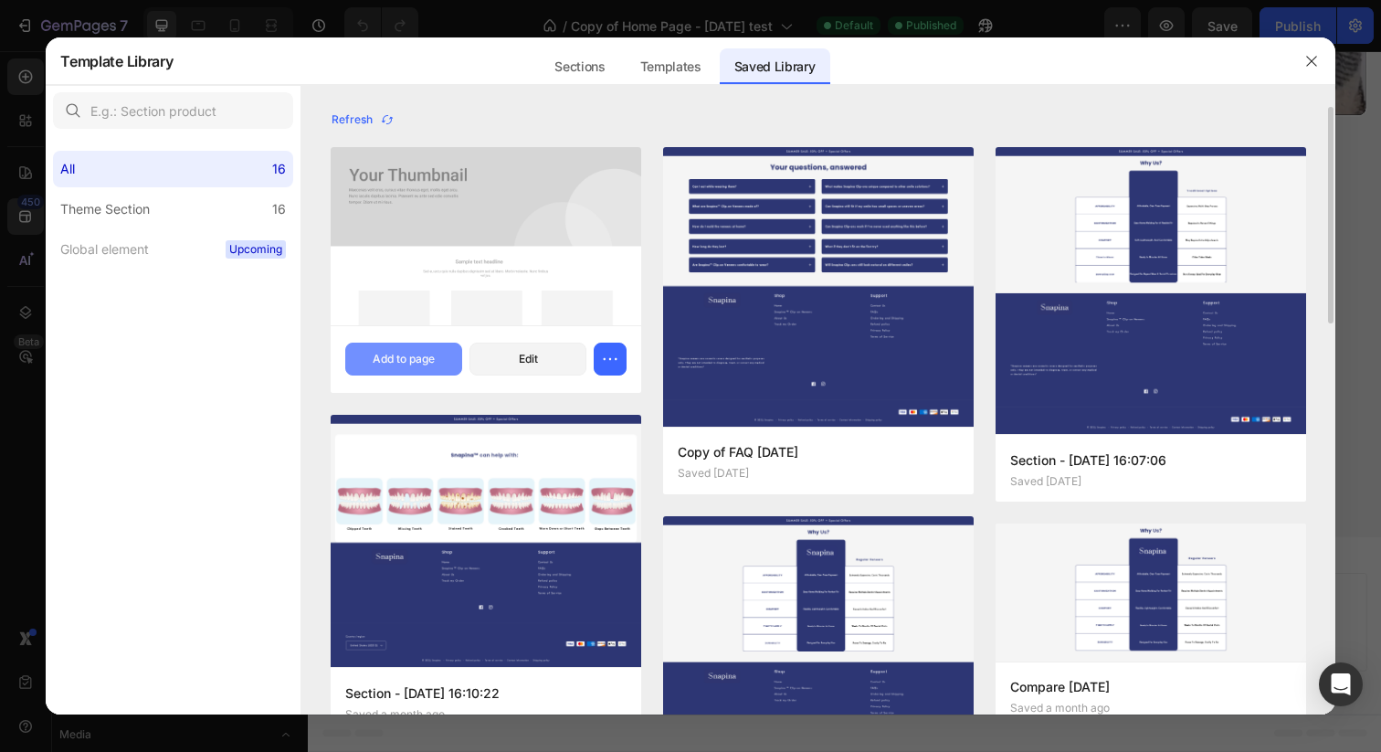
click at [416, 361] on div "Add to page" at bounding box center [404, 359] width 62 height 16
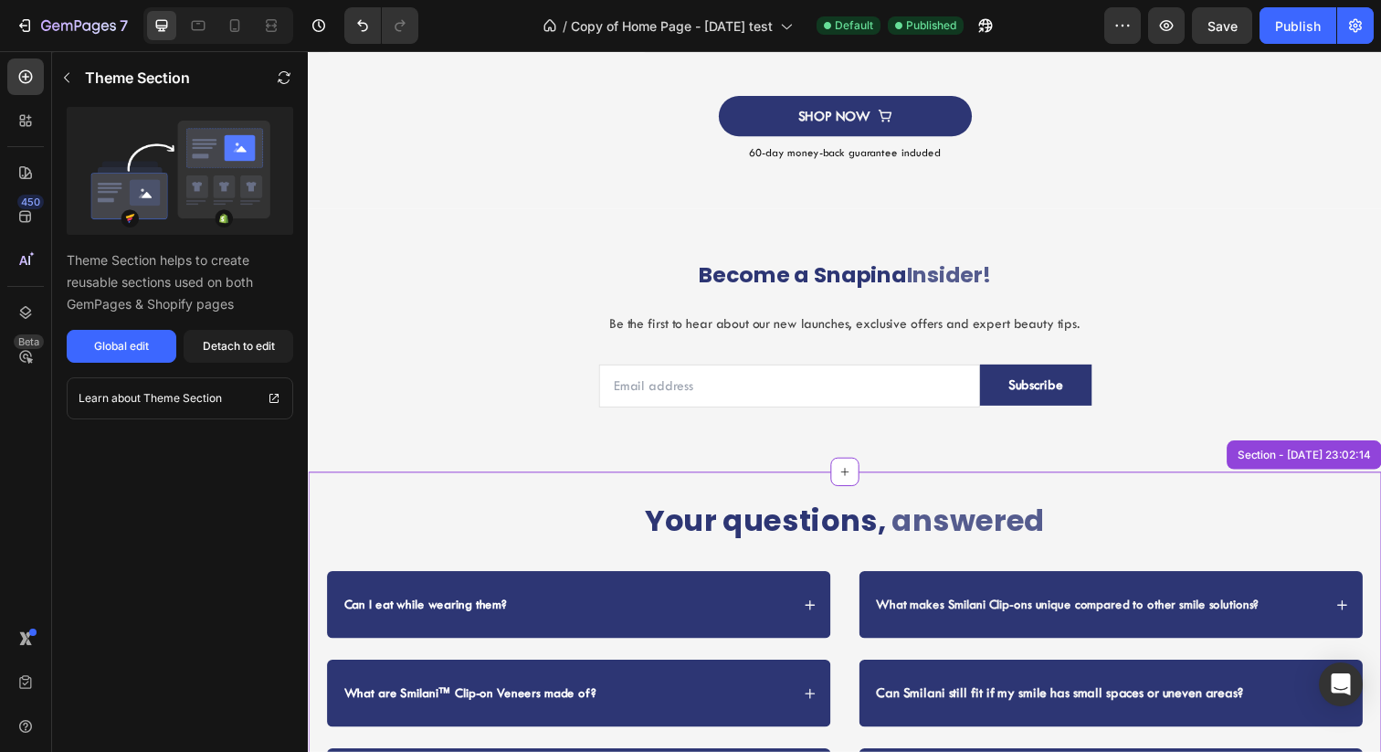
scroll to position [1854, 0]
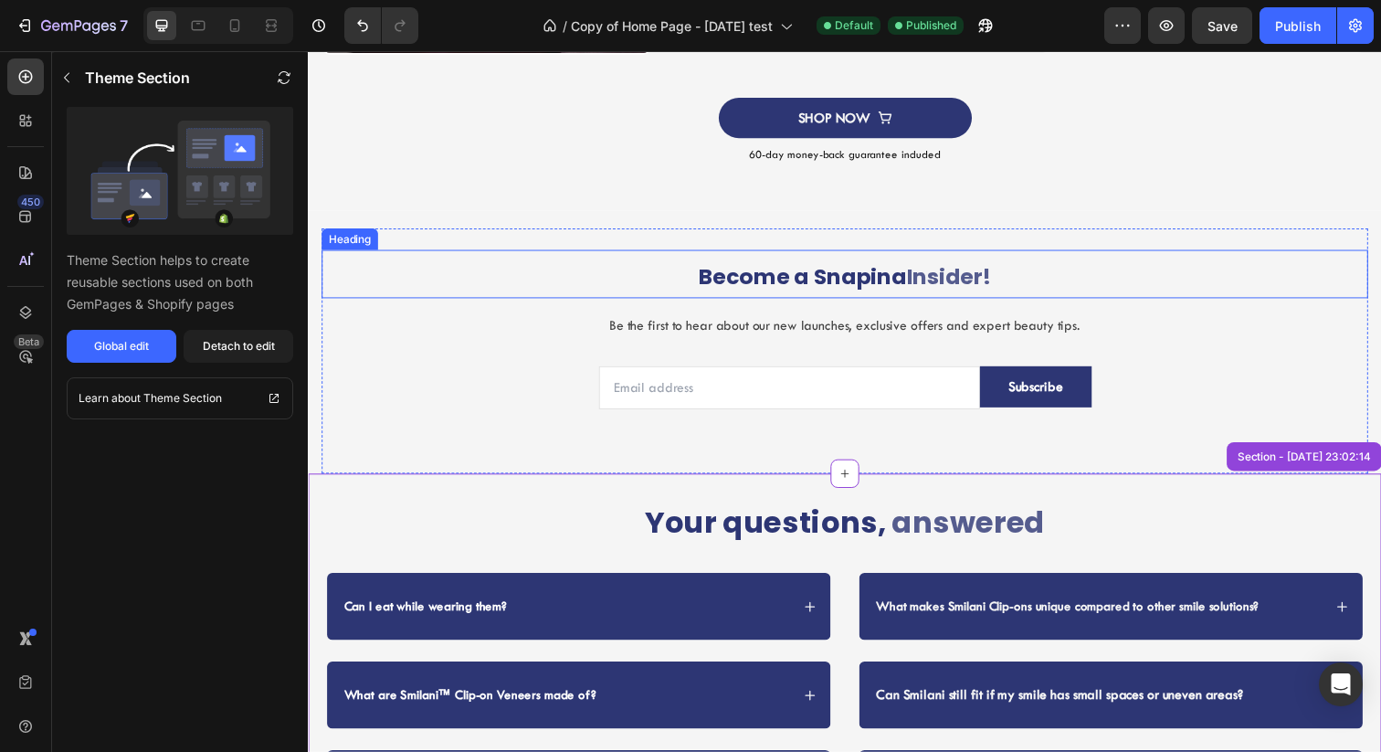
click at [867, 290] on strong "Become a Snapina" at bounding box center [813, 281] width 212 height 30
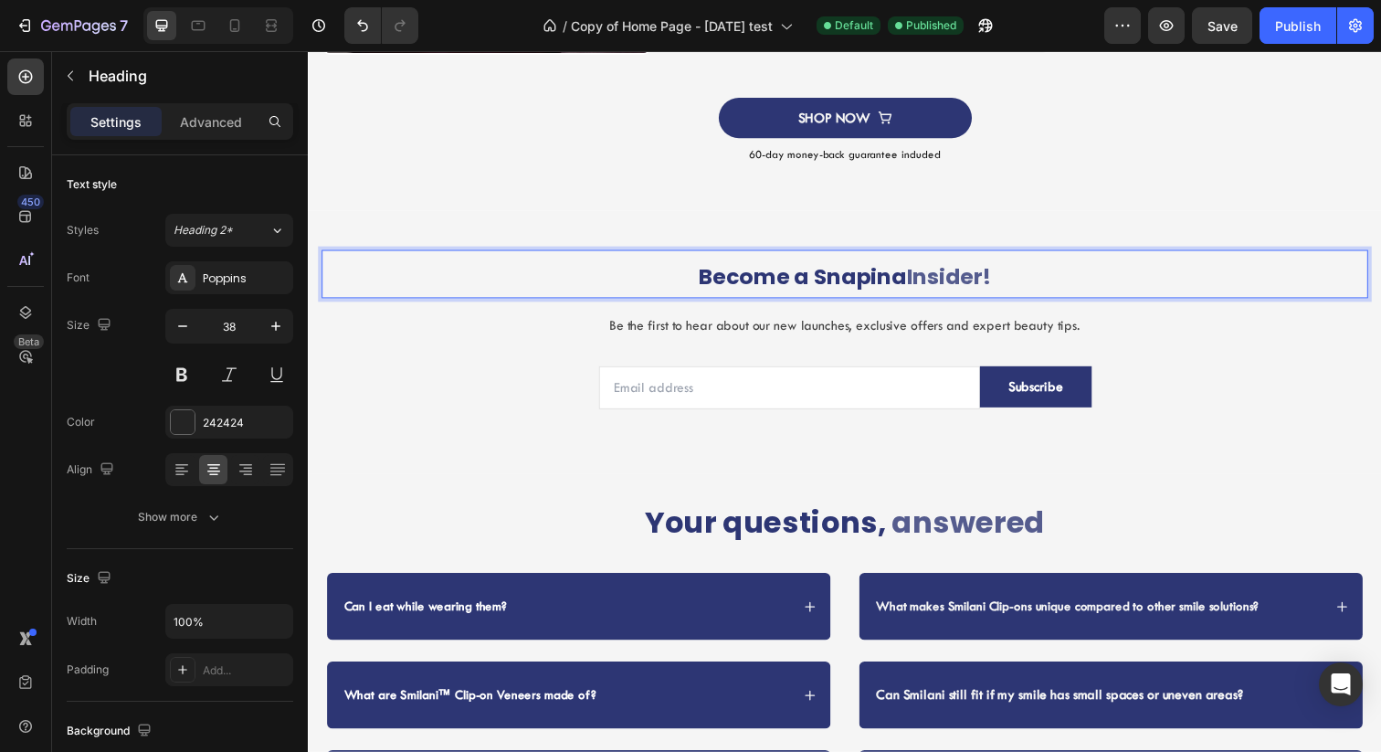
click at [859, 283] on strong "Become a Snapina" at bounding box center [813, 281] width 212 height 30
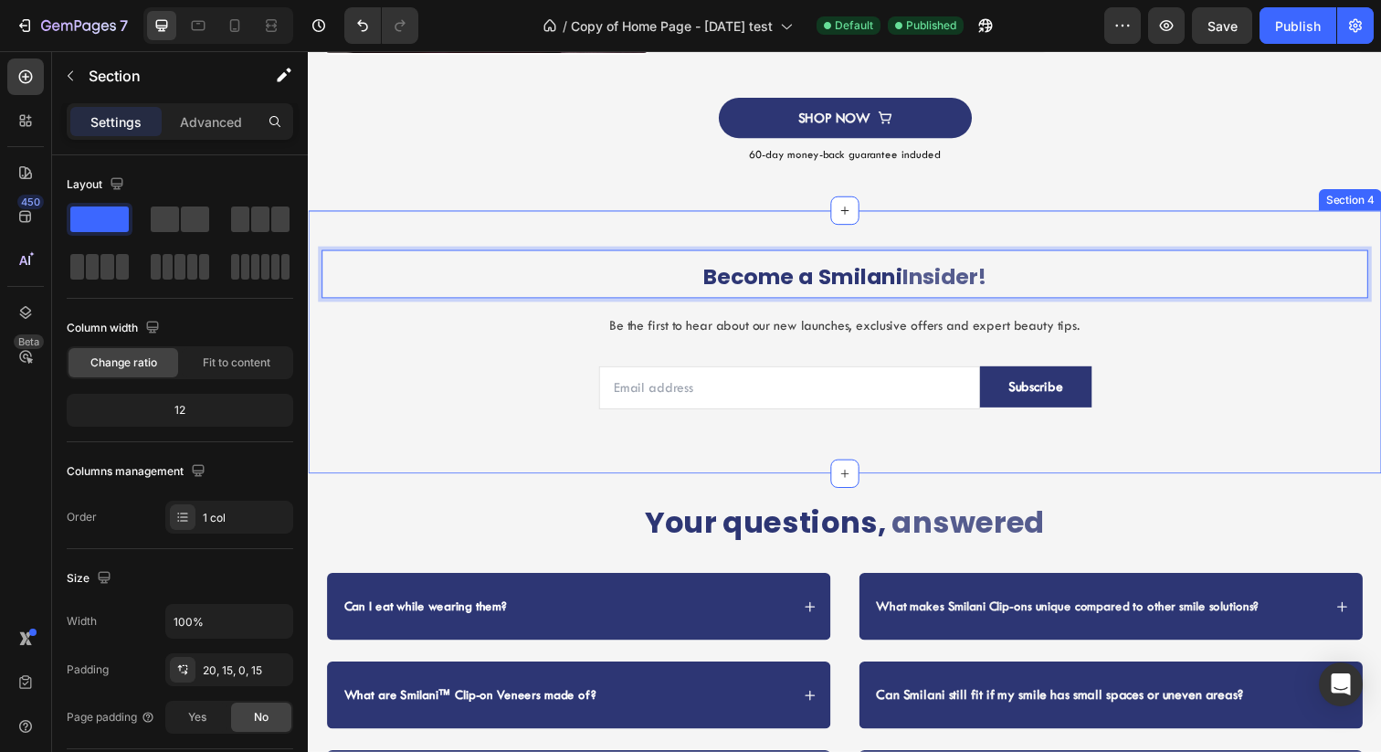
click at [1113, 216] on div "Become a Smilani Insider! Heading 16 Be the first to hear about our new launche…" at bounding box center [856, 348] width 1096 height 269
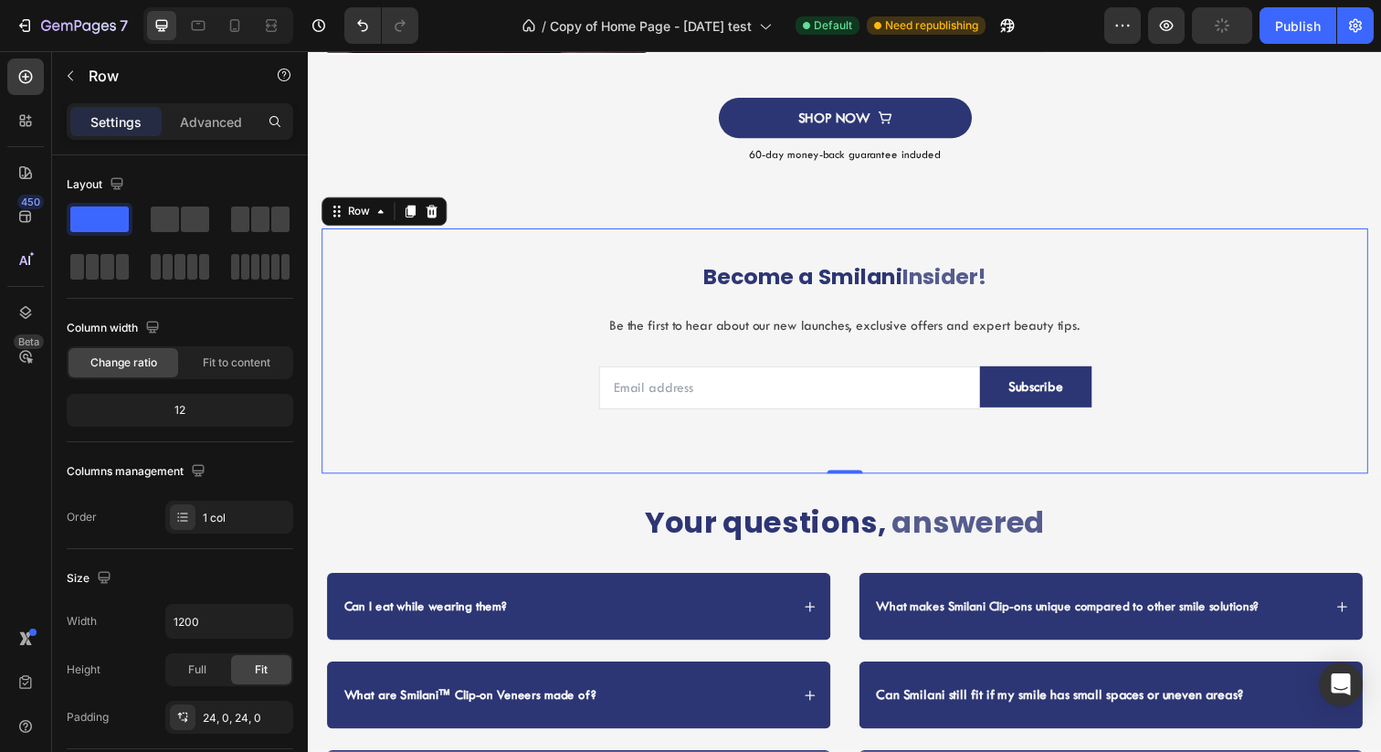
click at [1222, 446] on div "⁠⁠⁠⁠⁠⁠⁠ Become a Smilani Insider! Heading Be the first to hear about our new la…" at bounding box center [856, 357] width 1069 height 207
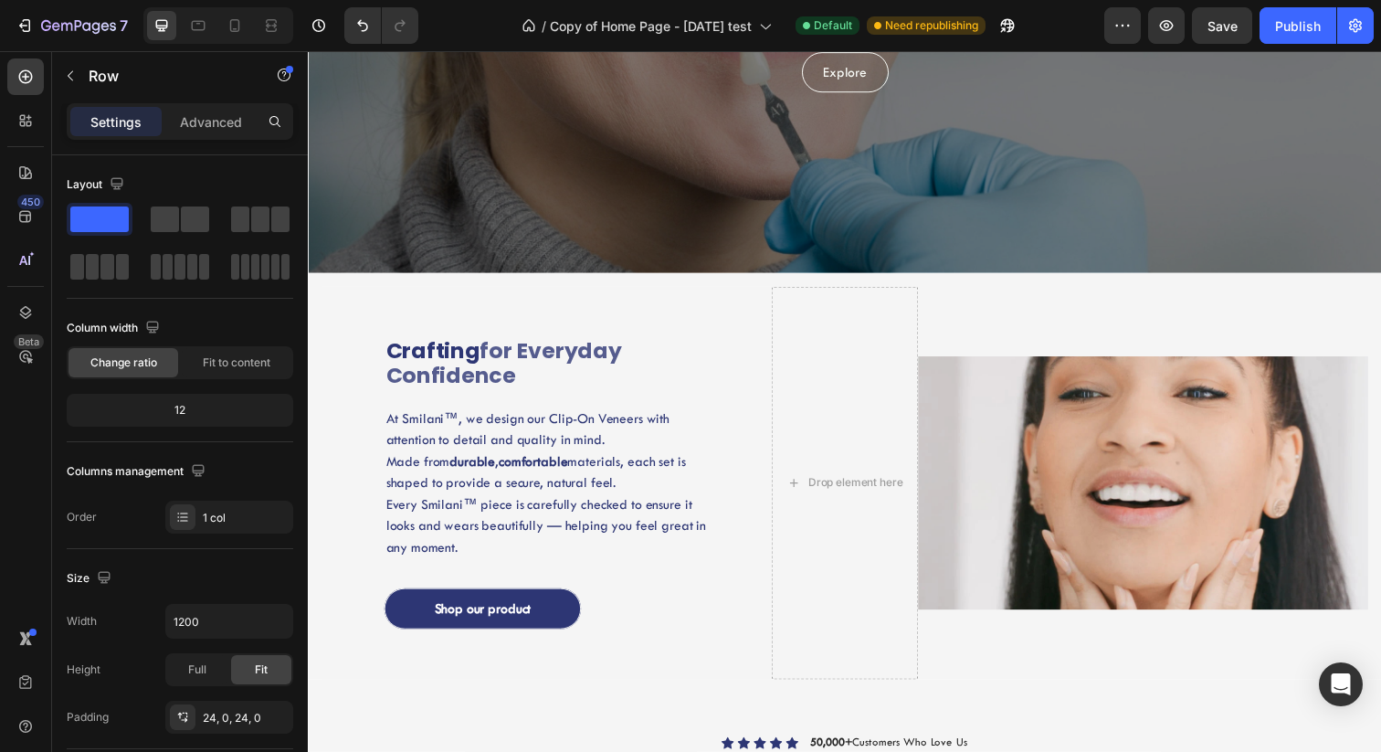
scroll to position [487, 0]
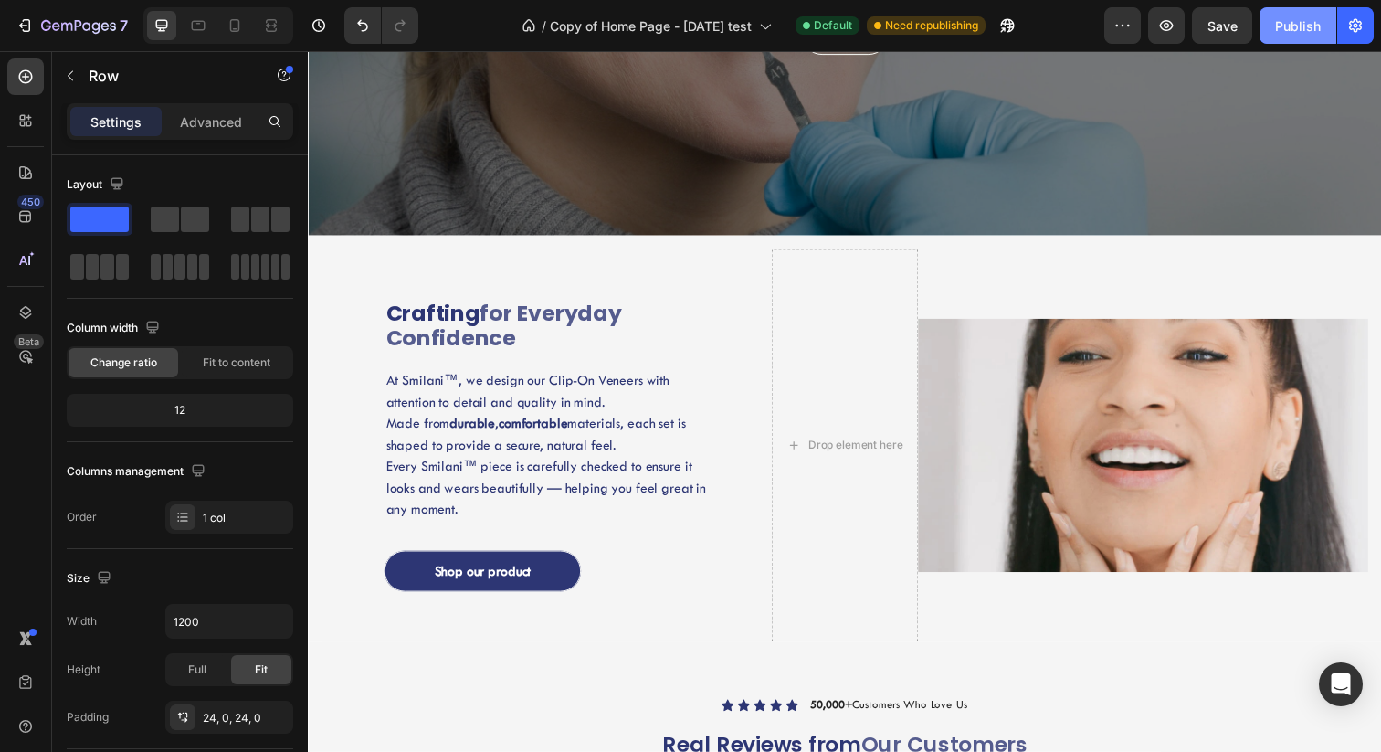
click at [1298, 16] on div "Publish" at bounding box center [1298, 25] width 46 height 19
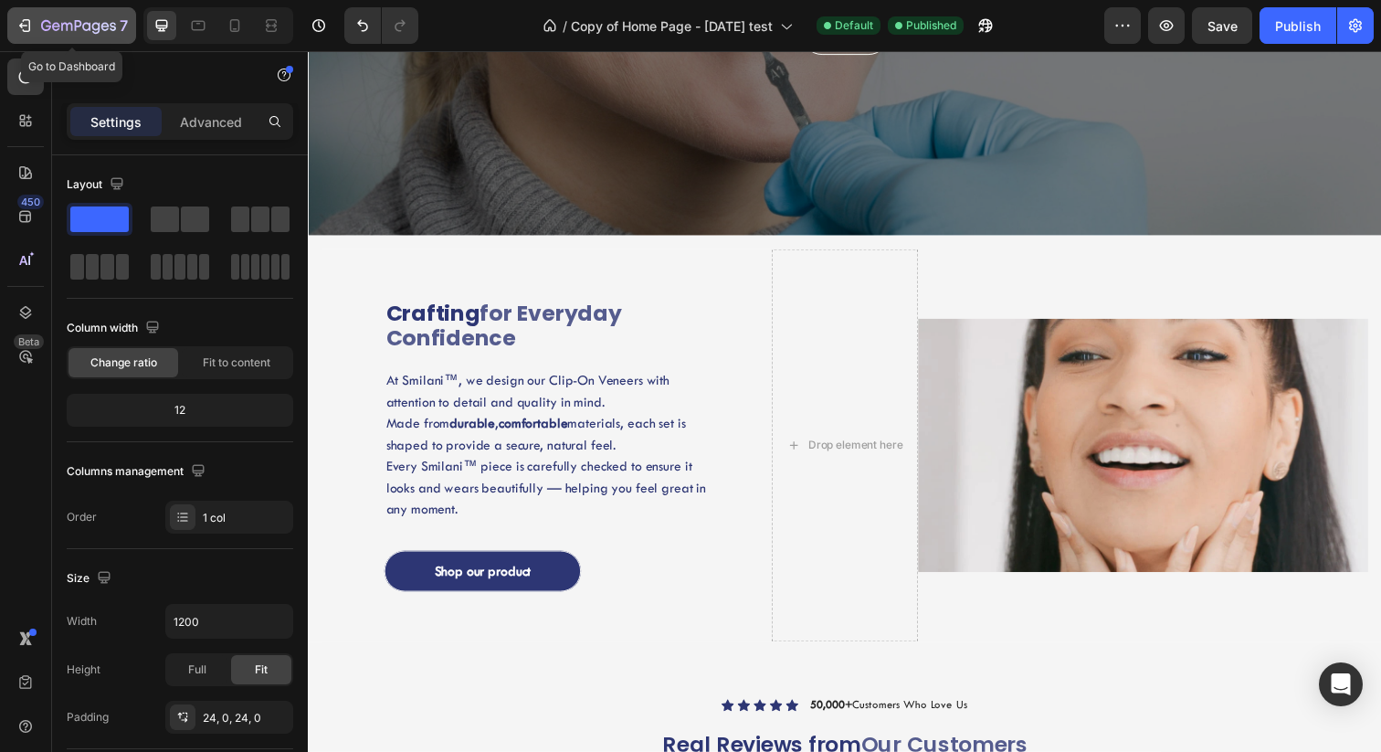
click at [25, 27] on icon "button" at bounding box center [25, 25] width 18 height 18
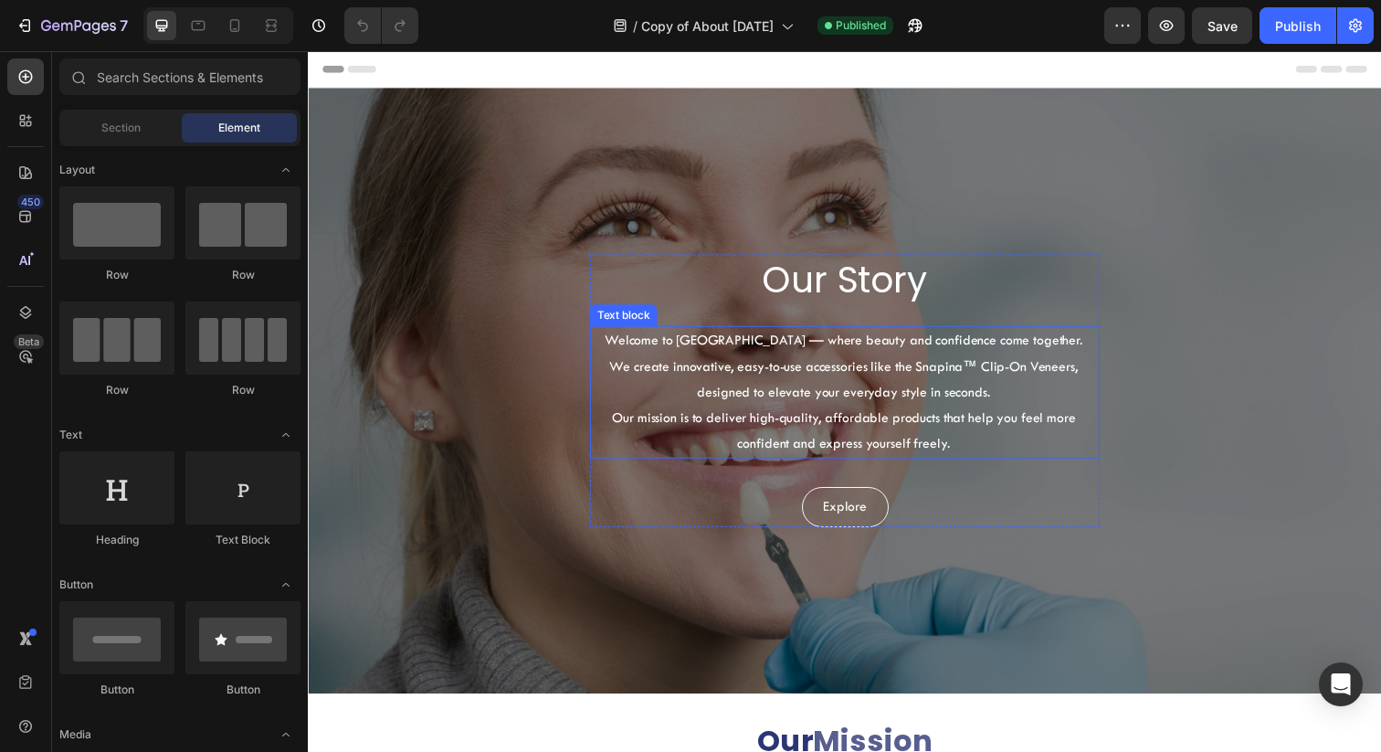
click at [745, 349] on p "Welcome to [GEOGRAPHIC_DATA] — where beauty and confidence come together." at bounding box center [855, 346] width 519 height 26
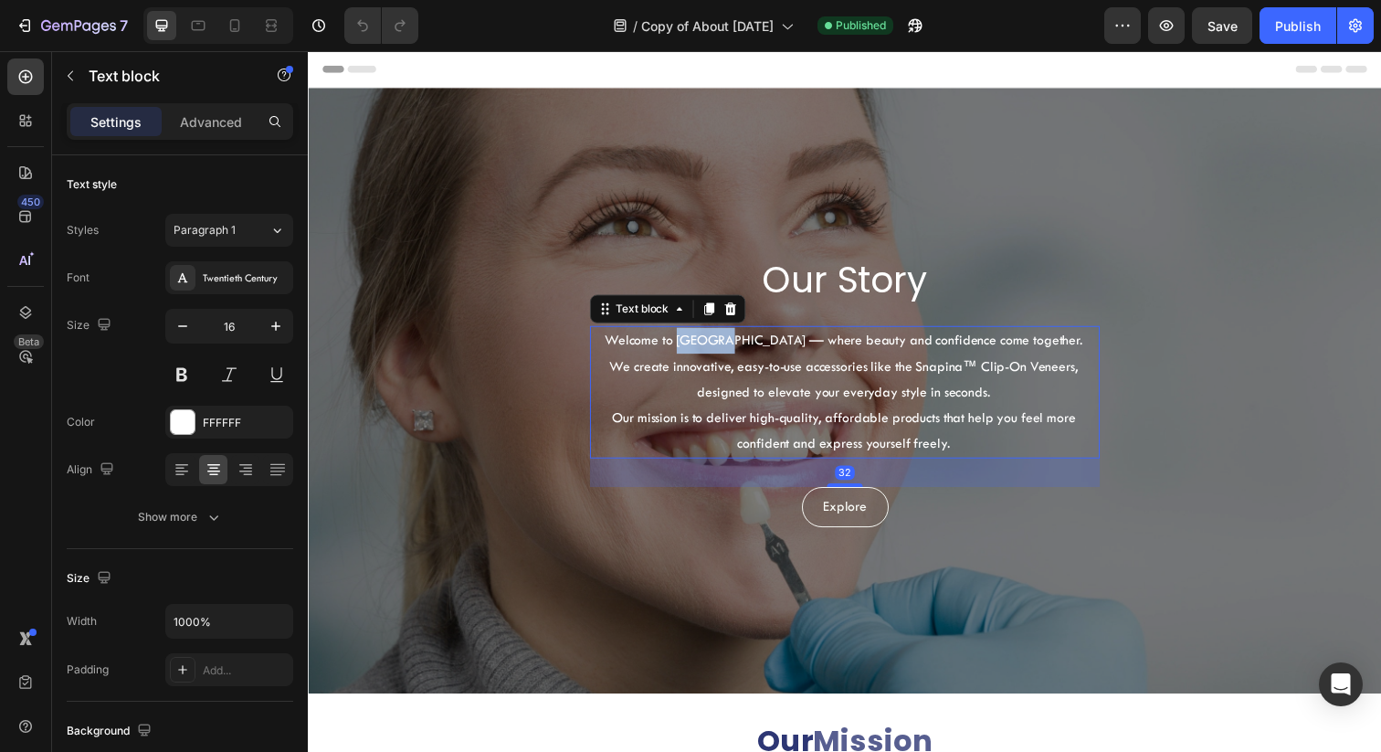
click at [745, 349] on p "Welcome to [GEOGRAPHIC_DATA] — where beauty and confidence come together." at bounding box center [855, 346] width 519 height 26
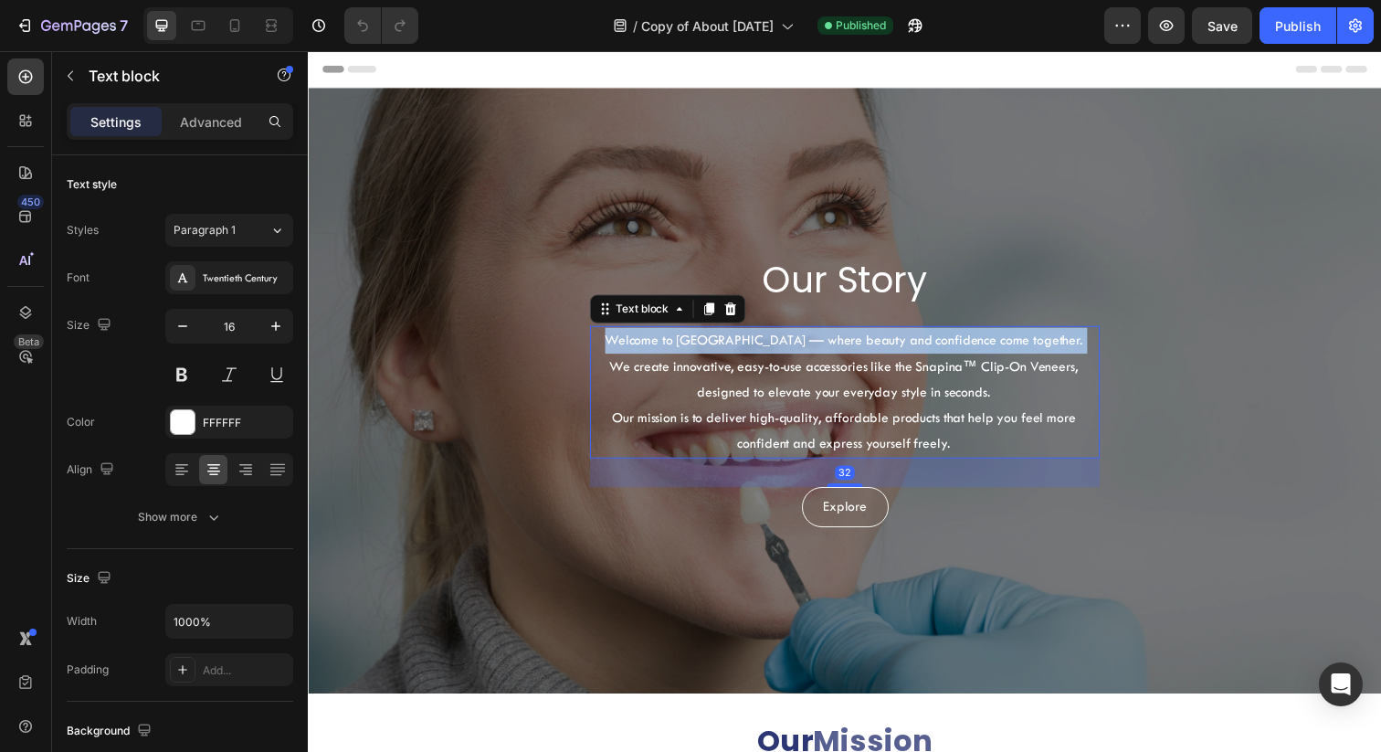
click at [745, 349] on p "Welcome to [GEOGRAPHIC_DATA] — where beauty and confidence come together." at bounding box center [855, 346] width 519 height 26
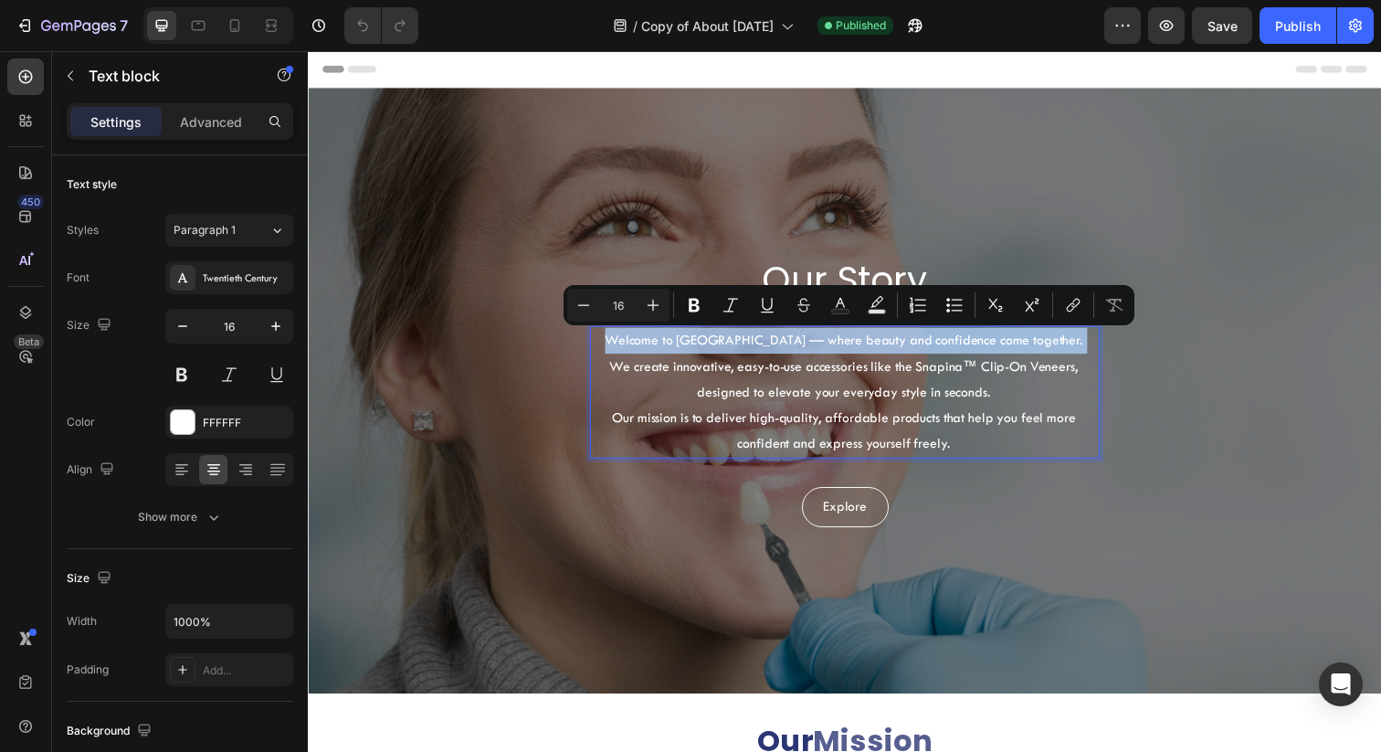
click at [750, 349] on p "Welcome to [GEOGRAPHIC_DATA] — where beauty and confidence come together." at bounding box center [855, 346] width 519 height 26
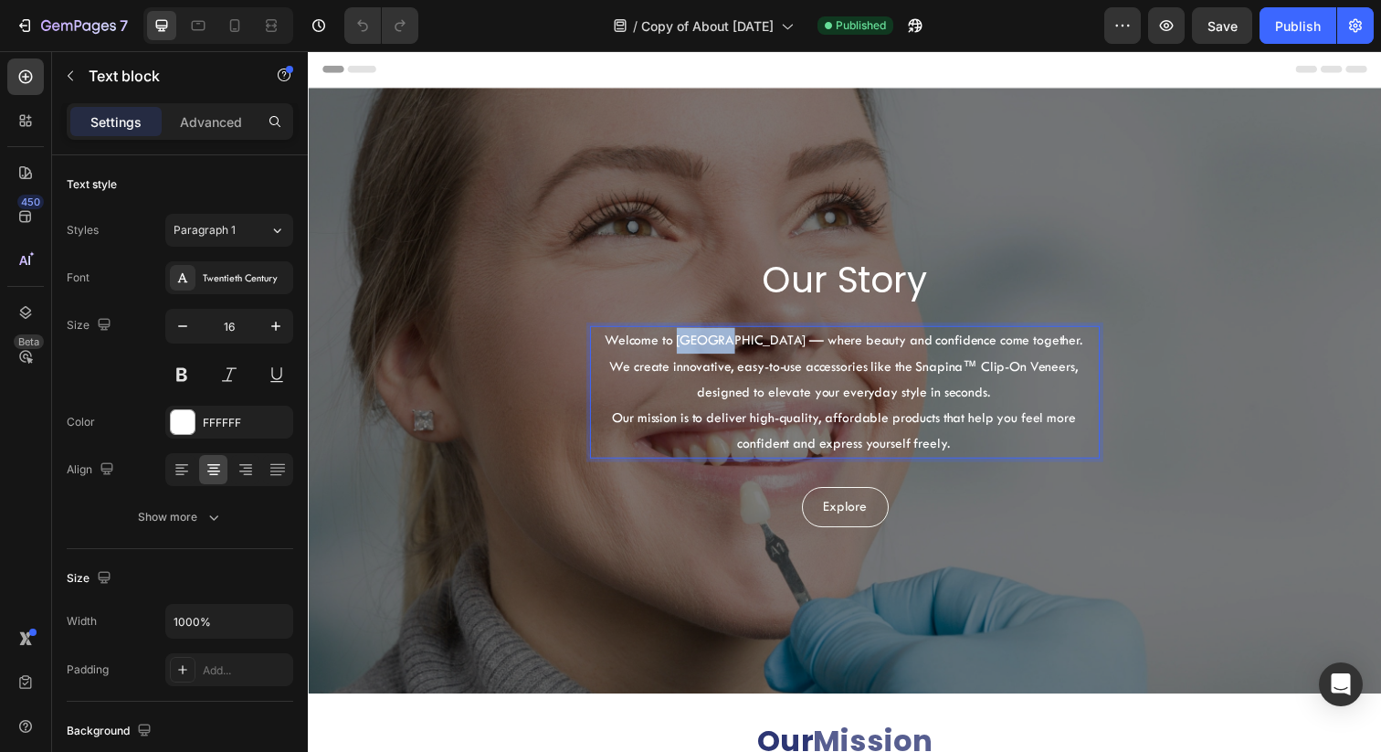
click at [750, 349] on p "Welcome to [GEOGRAPHIC_DATA] — where beauty and confidence come together." at bounding box center [855, 346] width 519 height 26
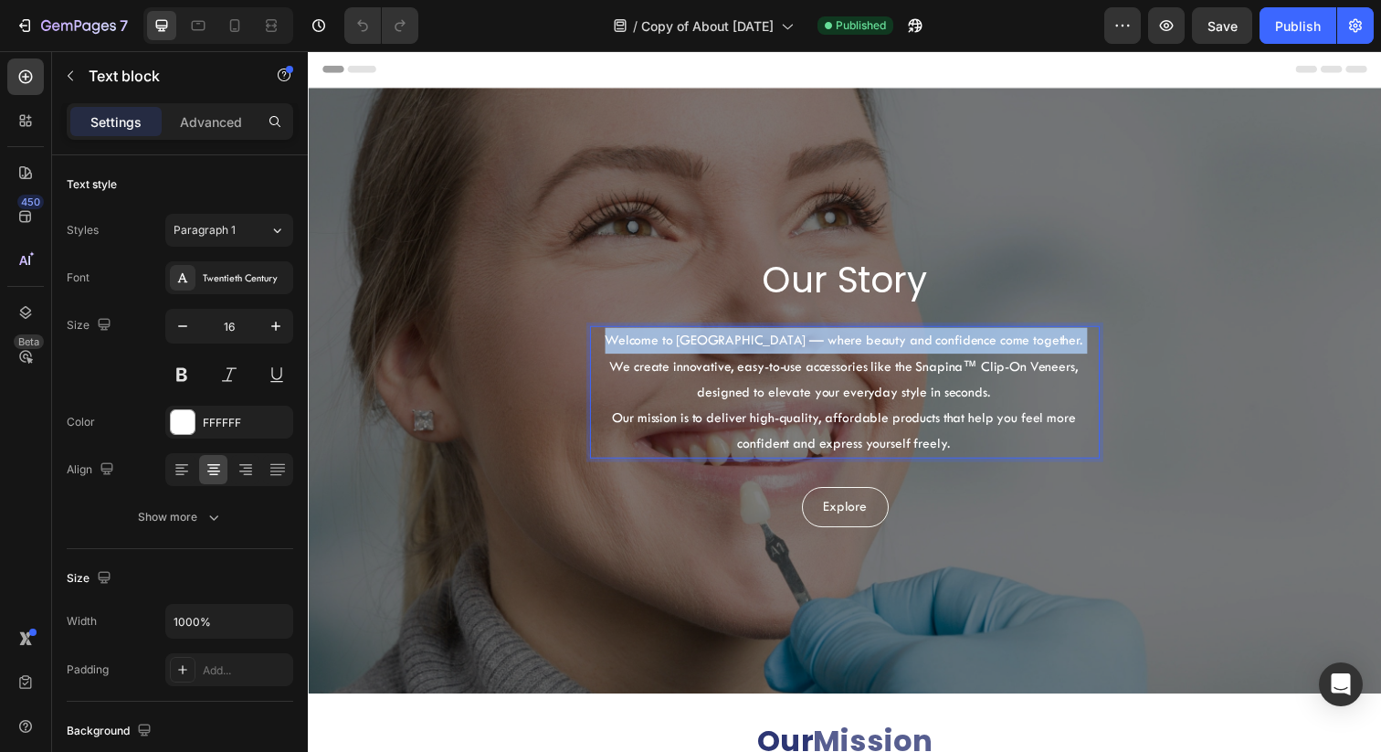
click at [750, 349] on p "Welcome to [GEOGRAPHIC_DATA] — where beauty and confidence come together." at bounding box center [855, 346] width 519 height 26
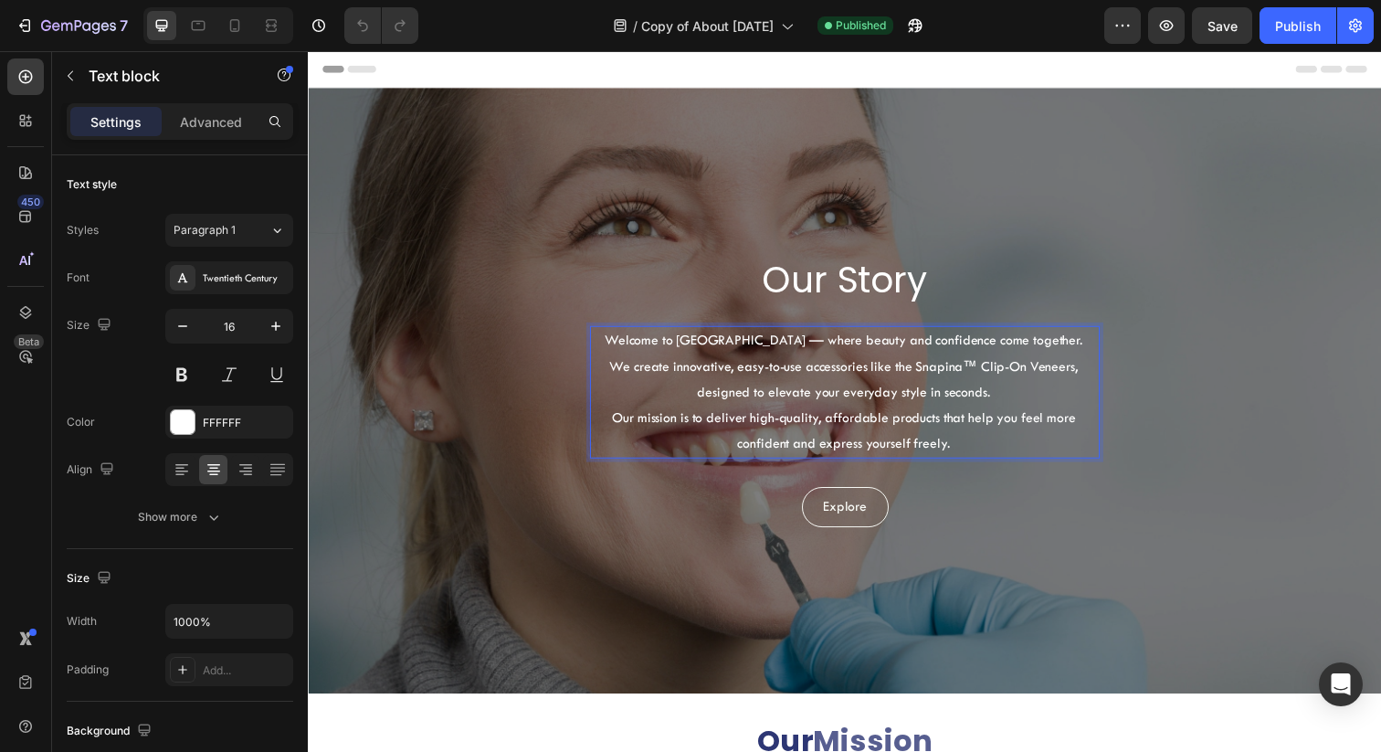
click at [743, 361] on p "We create innovative, easy-to-use accessories like the Snapina™ Clip-On Veneers…" at bounding box center [855, 386] width 519 height 53
click at [748, 350] on p "Welcome to [GEOGRAPHIC_DATA] — where beauty and confidence come together." at bounding box center [855, 346] width 519 height 26
click at [946, 373] on p "We create innovative, easy-to-use accessories like the Snapina™ Clip-On Veneers…" at bounding box center [855, 386] width 519 height 53
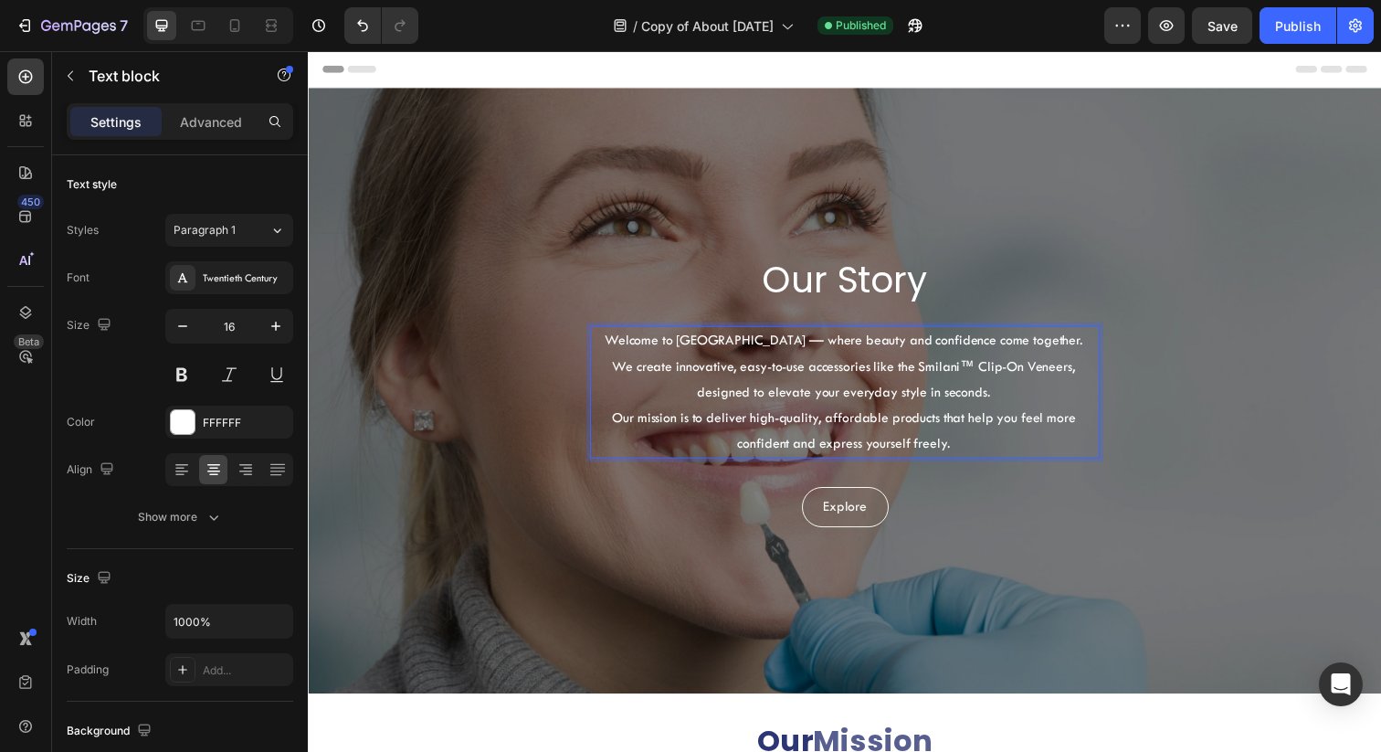
click at [977, 418] on p "Our mission is to deliver high-quality, affordable products that help you feel …" at bounding box center [855, 438] width 519 height 53
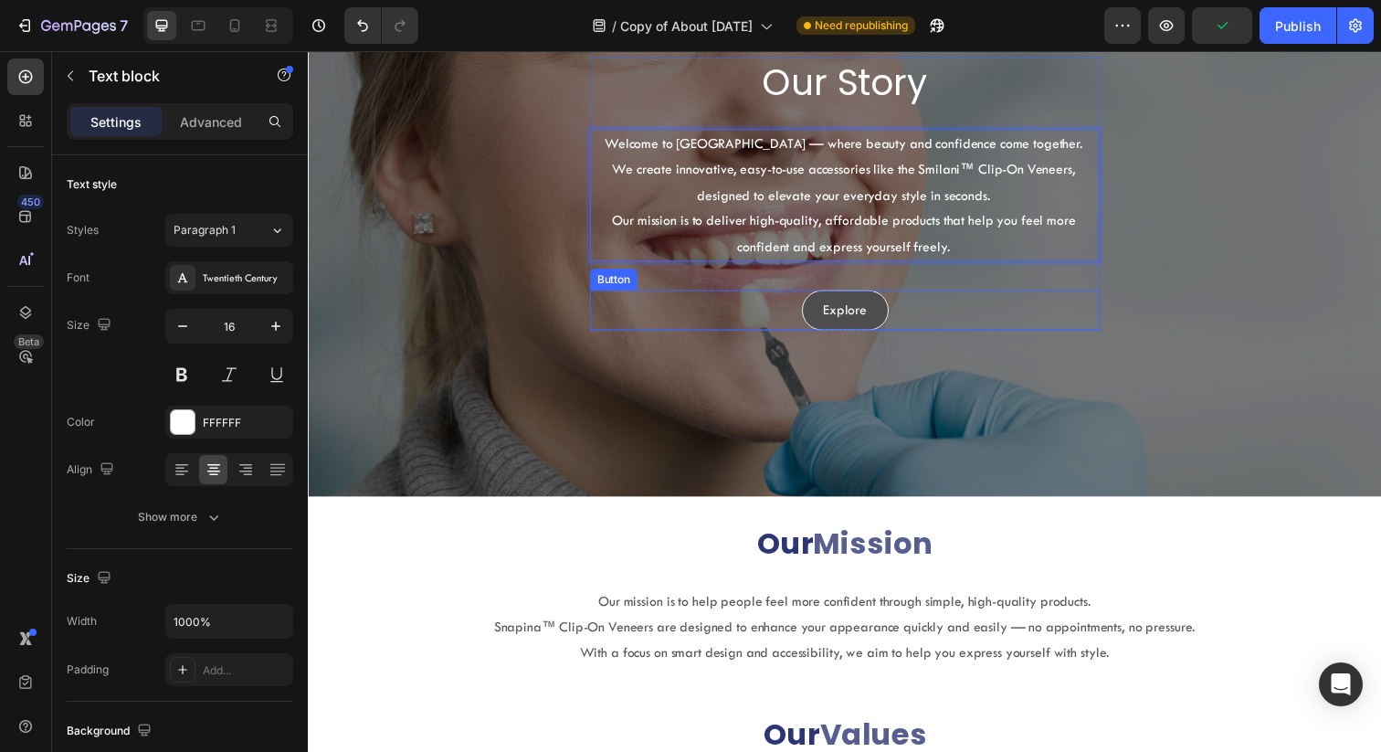
scroll to position [214, 0]
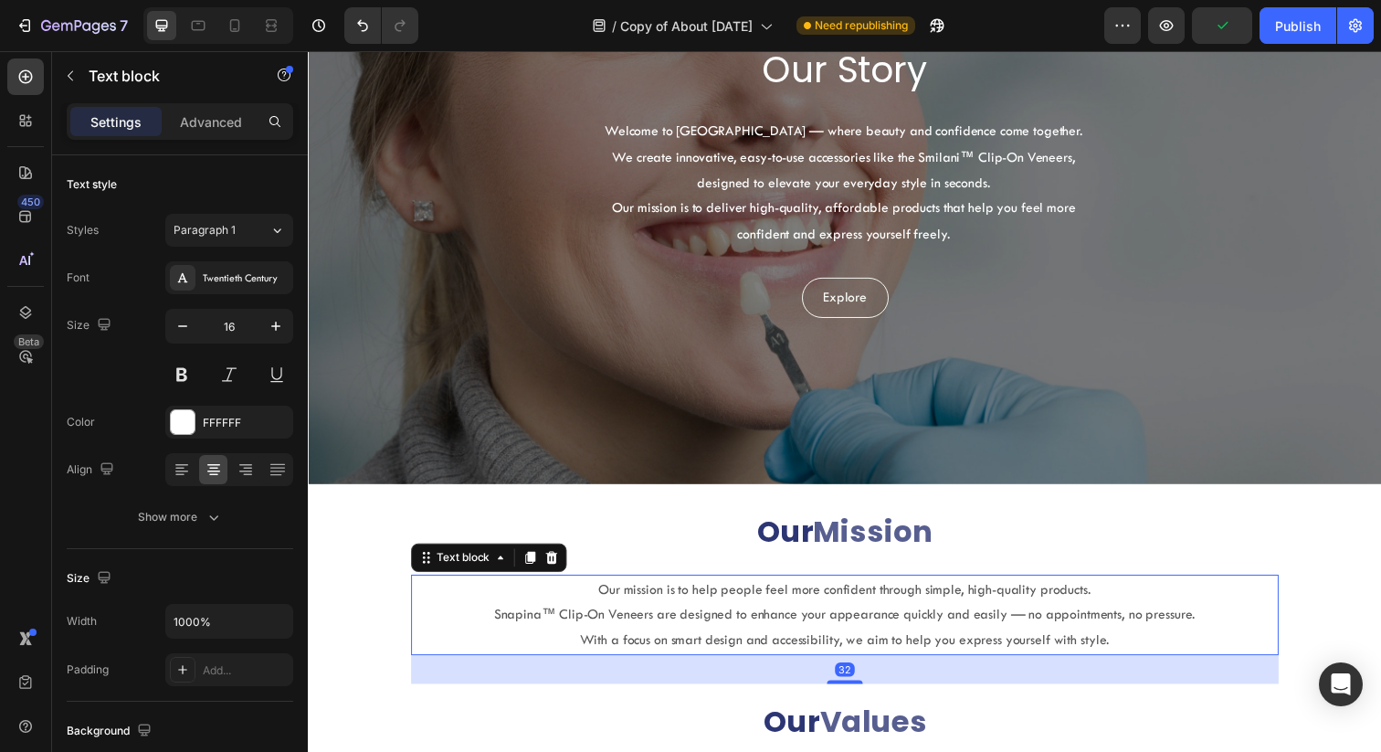
click at [515, 625] on p "Snapina™ Clip-On Veneers are designed to enhance your appearance quickly and ea…" at bounding box center [856, 626] width 882 height 26
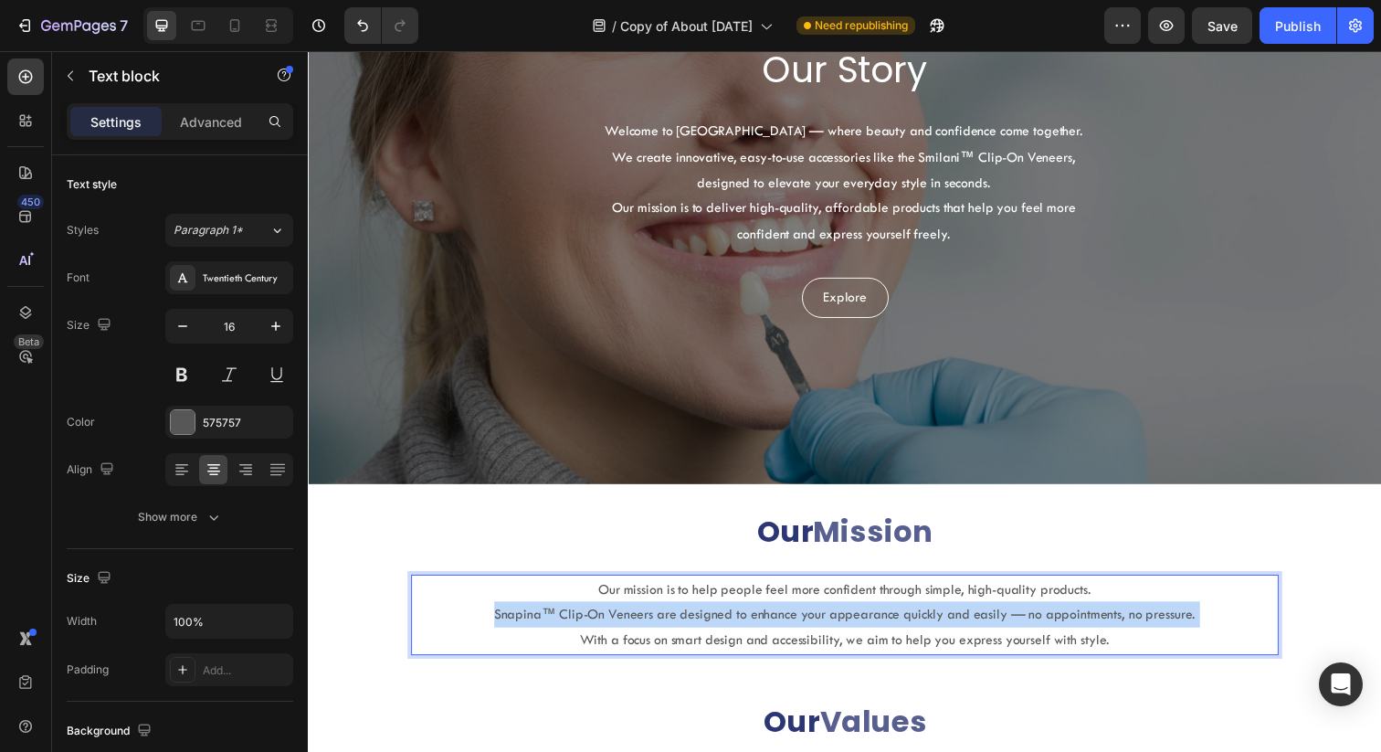
click at [515, 625] on p "Snapina™ Clip-On Veneers are designed to enhance your appearance quickly and ea…" at bounding box center [856, 626] width 882 height 26
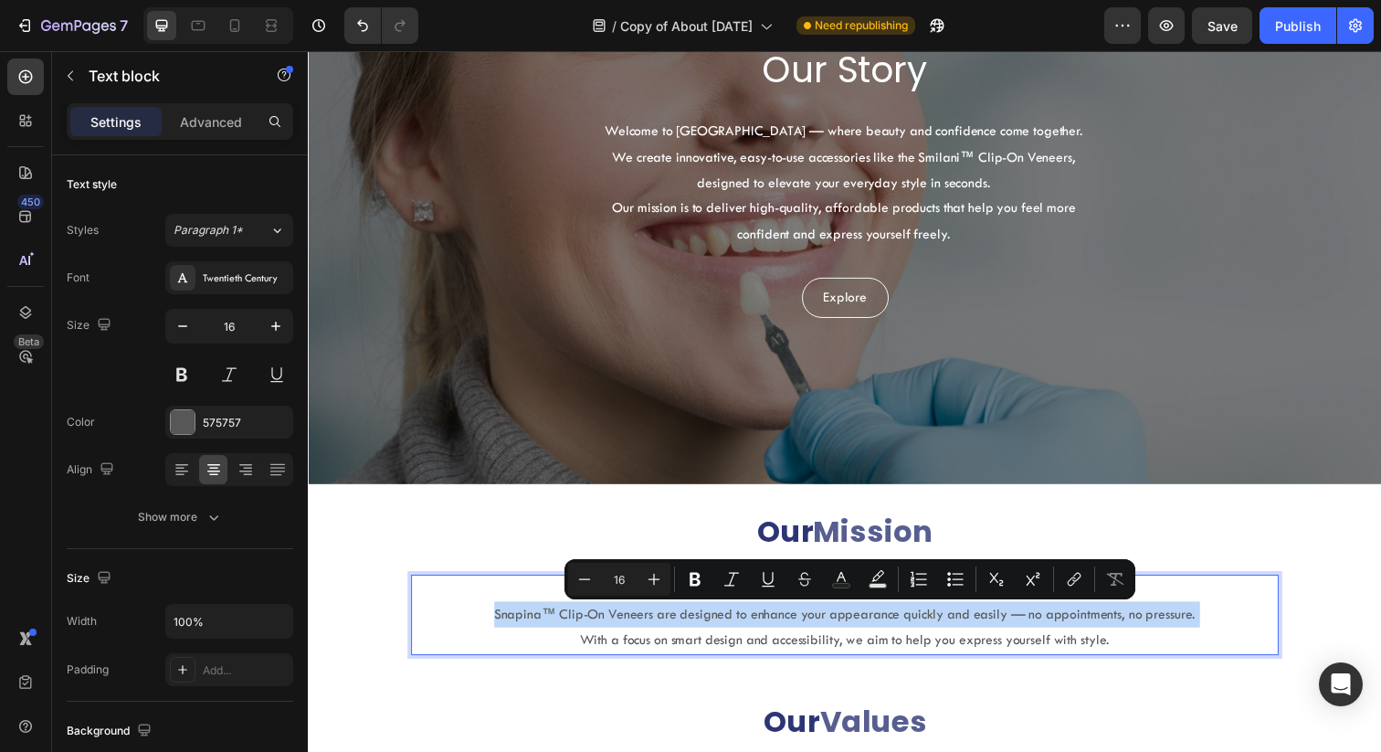
click at [515, 625] on p "Snapina™ Clip-On Veneers are designed to enhance your appearance quickly and ea…" at bounding box center [856, 626] width 882 height 26
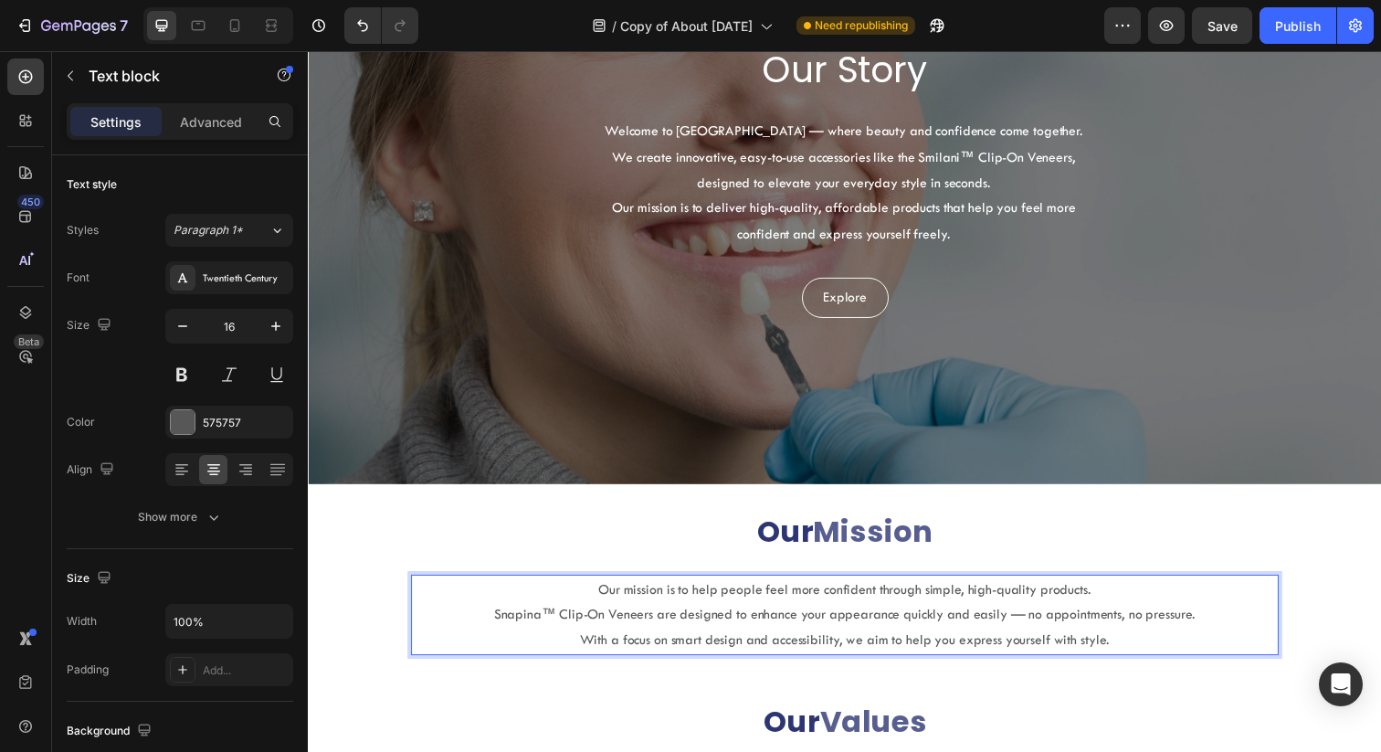
click at [512, 625] on p "Snapina™ Clip-On Veneers are designed to enhance your appearance quickly and ea…" at bounding box center [856, 626] width 882 height 26
click at [702, 625] on p "Smilani™ Clip-On Veneers are designed to enhance your appearance quickly and ea…" at bounding box center [856, 626] width 882 height 26
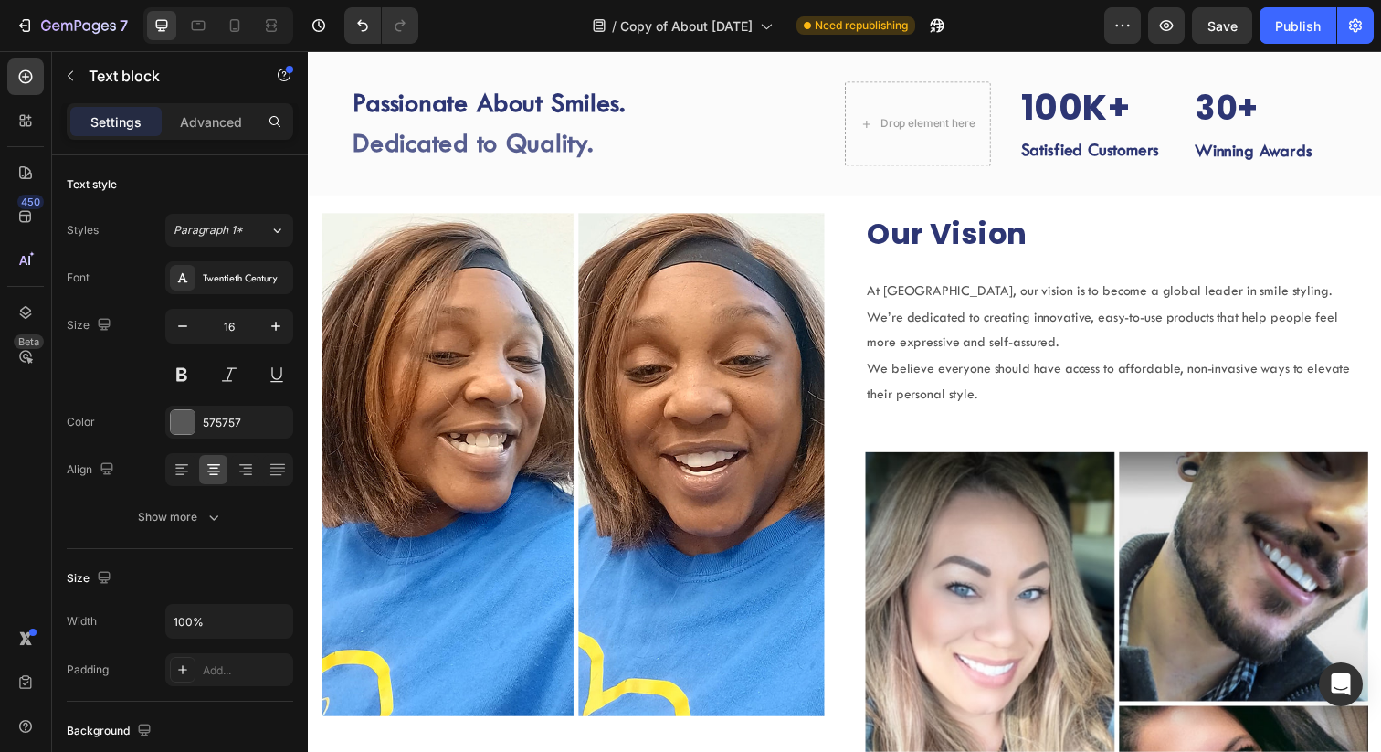
scroll to position [1269, 0]
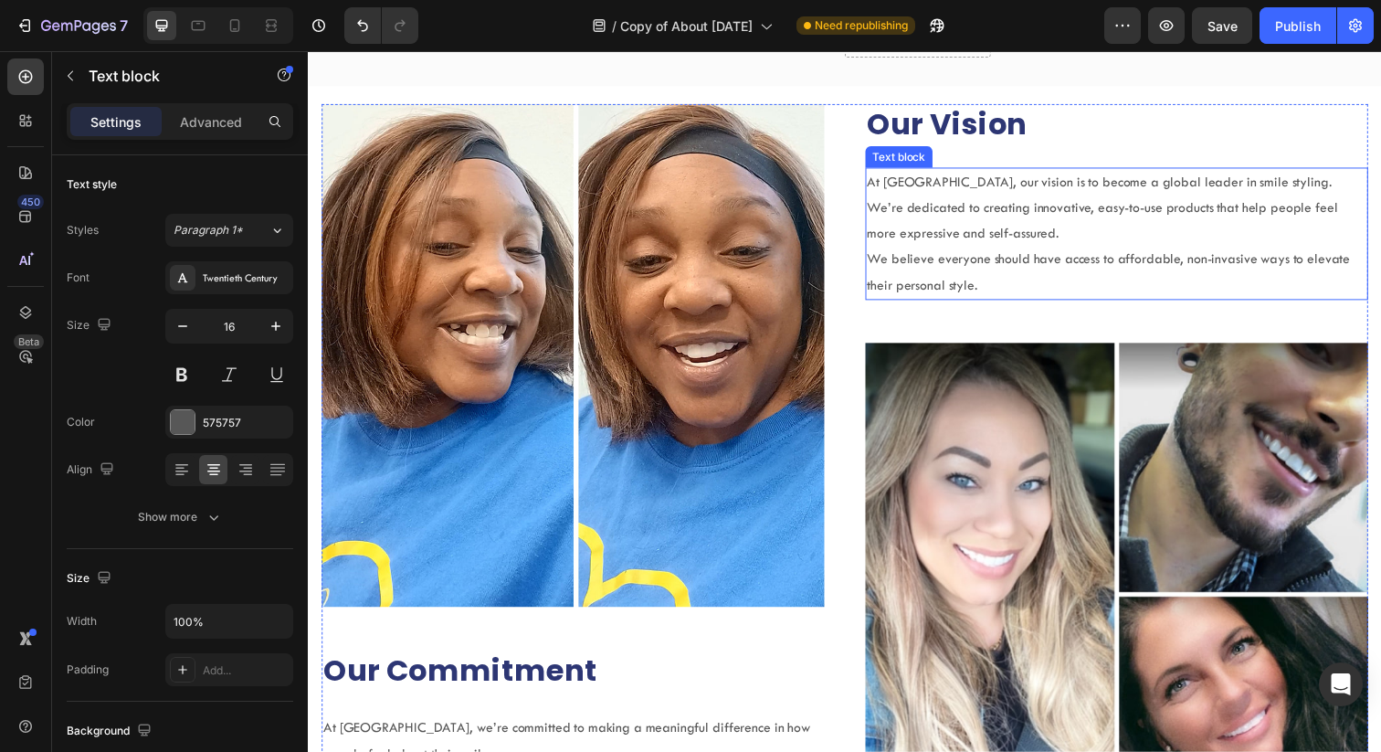
click at [915, 198] on p "At Snapina, our vision is to become a global leader in smile styling." at bounding box center [1134, 185] width 510 height 26
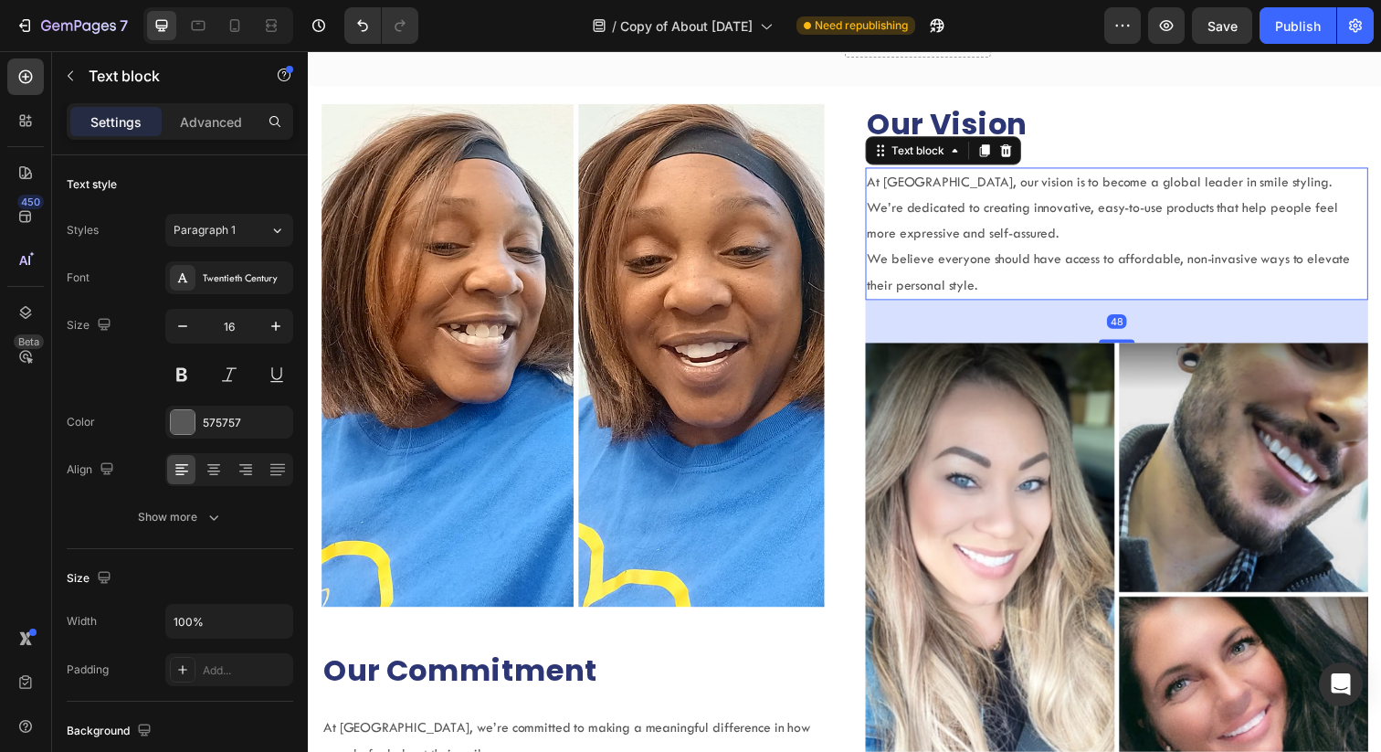
click at [915, 198] on p "At Snapina, our vision is to become a global leader in smile styling." at bounding box center [1134, 185] width 510 height 26
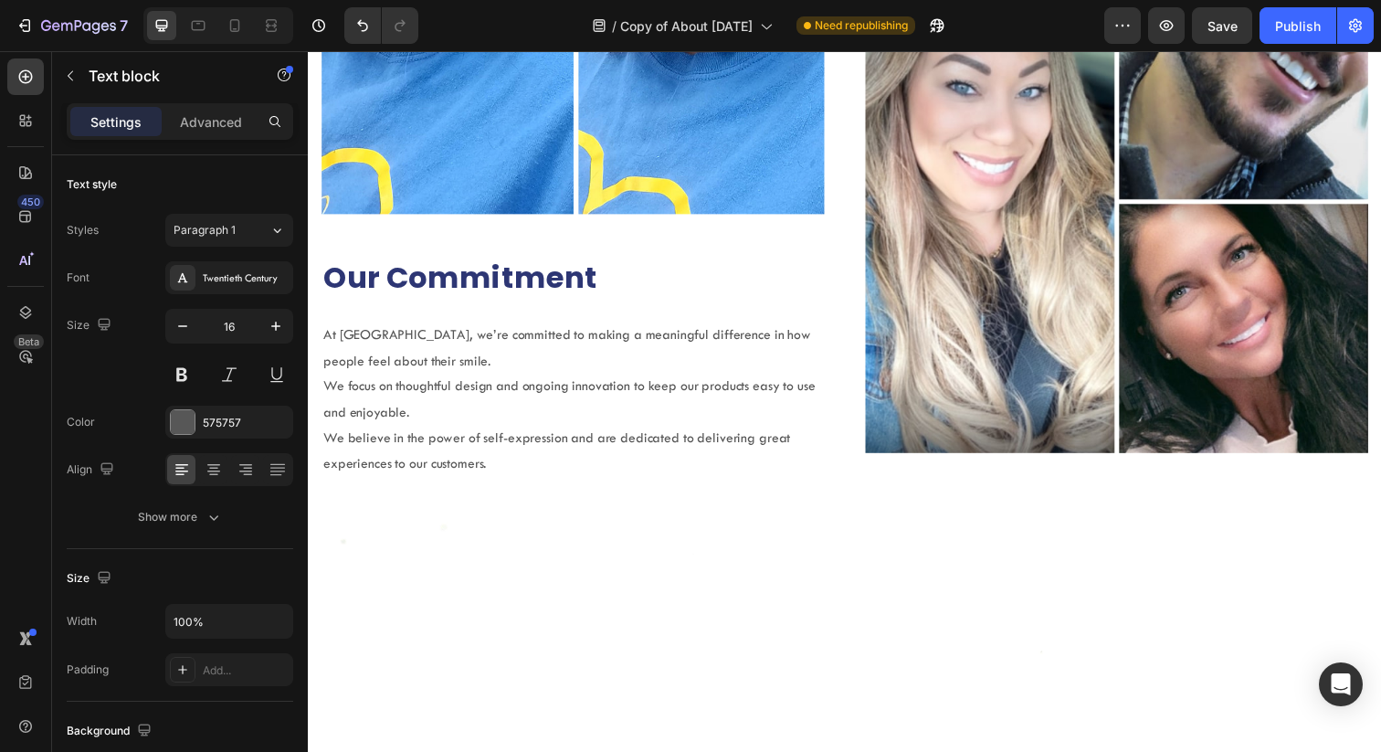
scroll to position [1860, 0]
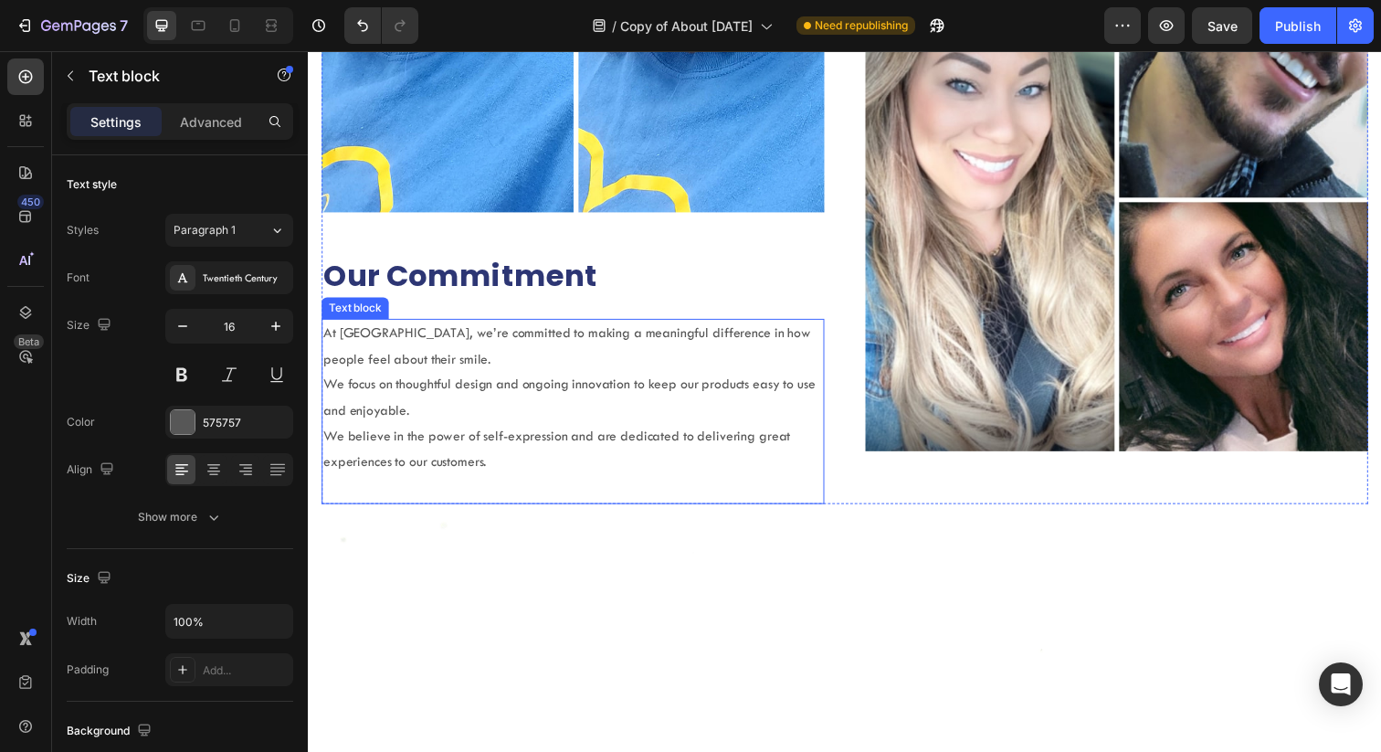
click at [372, 342] on p "At Snapina, we’re committed to making a meaningful difference in how people fee…" at bounding box center [578, 352] width 510 height 53
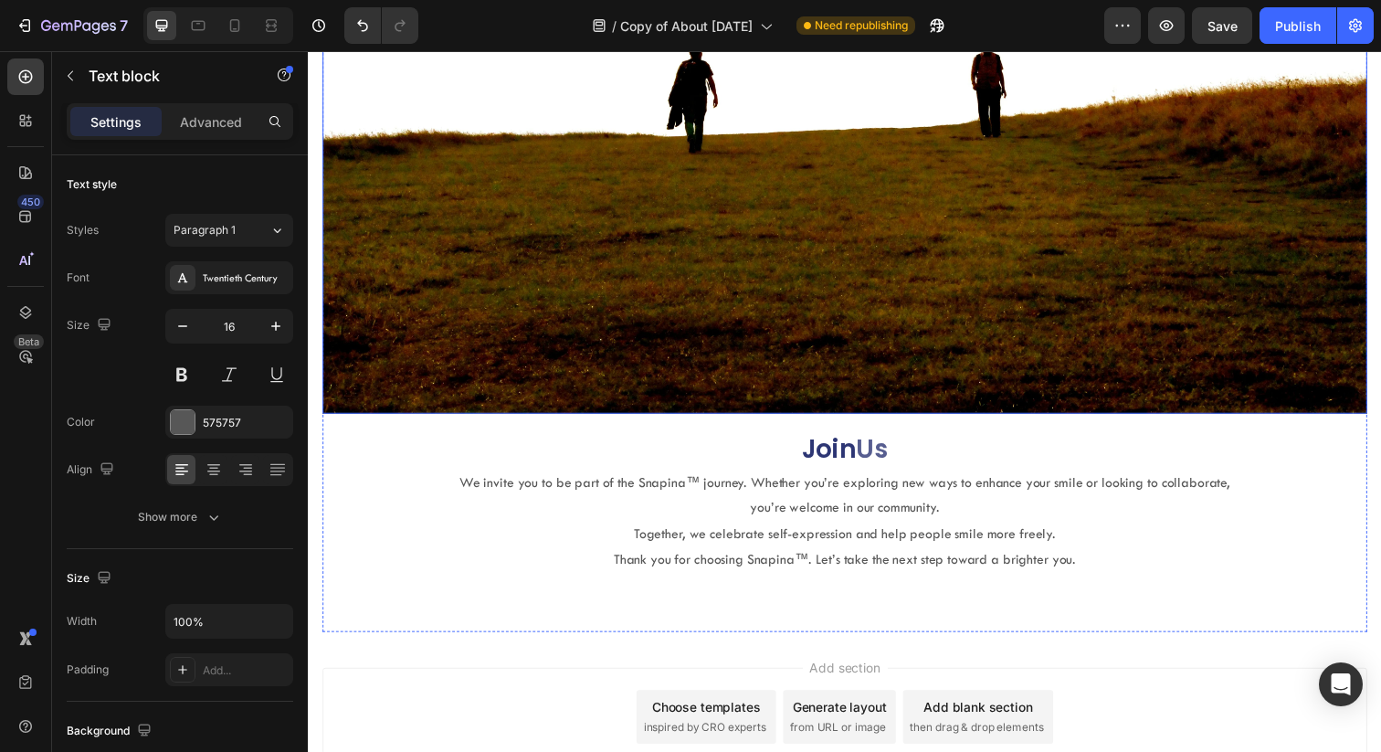
scroll to position [2690, 0]
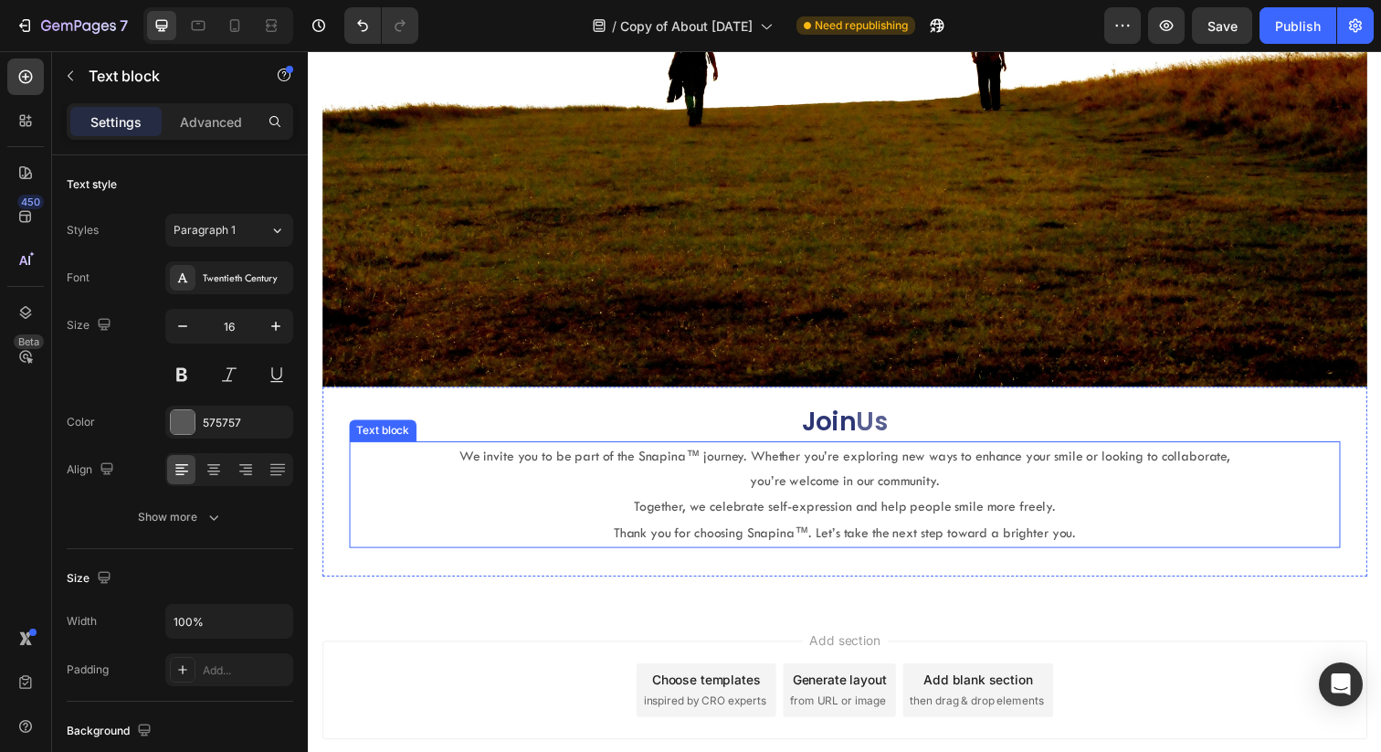
click at [668, 467] on p "We invite you to be part of the Snapina™ journey. Whether you’re exploring new …" at bounding box center [856, 477] width 826 height 53
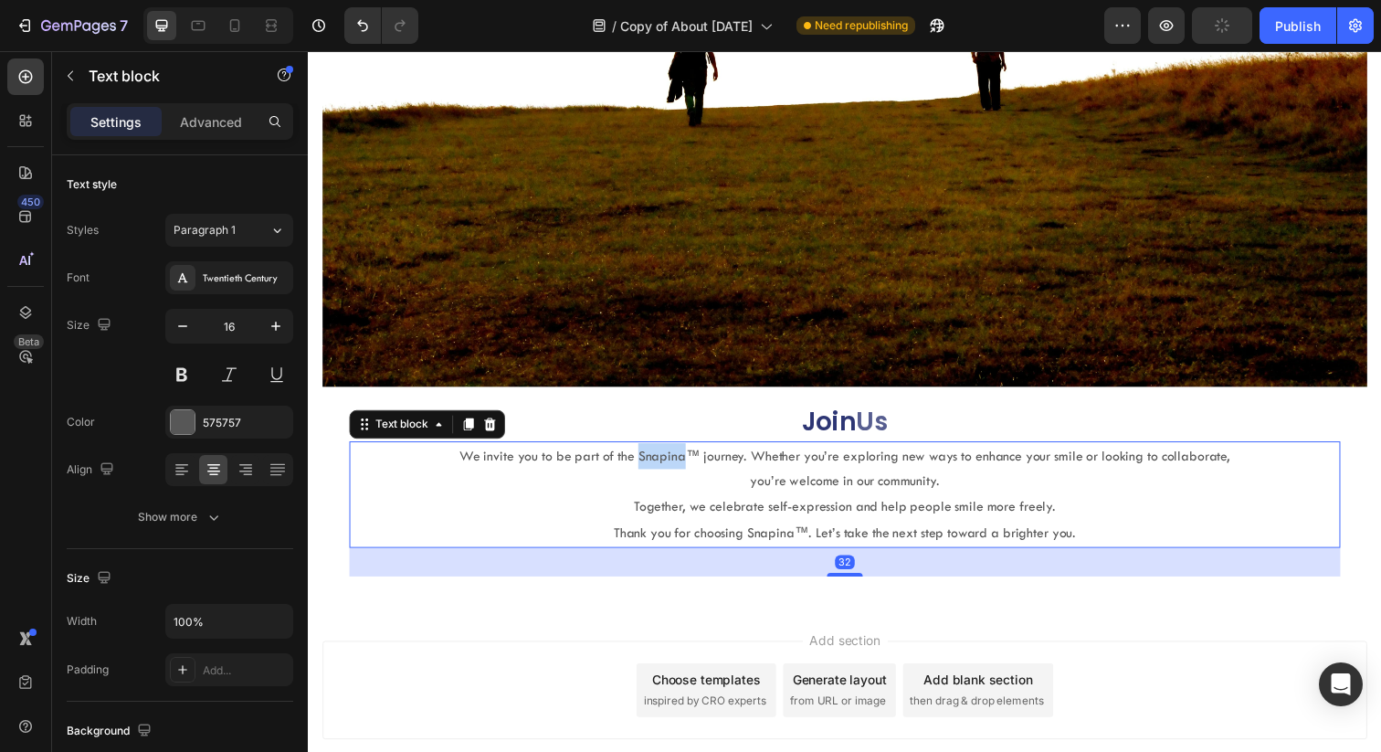
click at [668, 467] on p "We invite you to be part of the Snapina™ journey. Whether you’re exploring new …" at bounding box center [856, 477] width 826 height 53
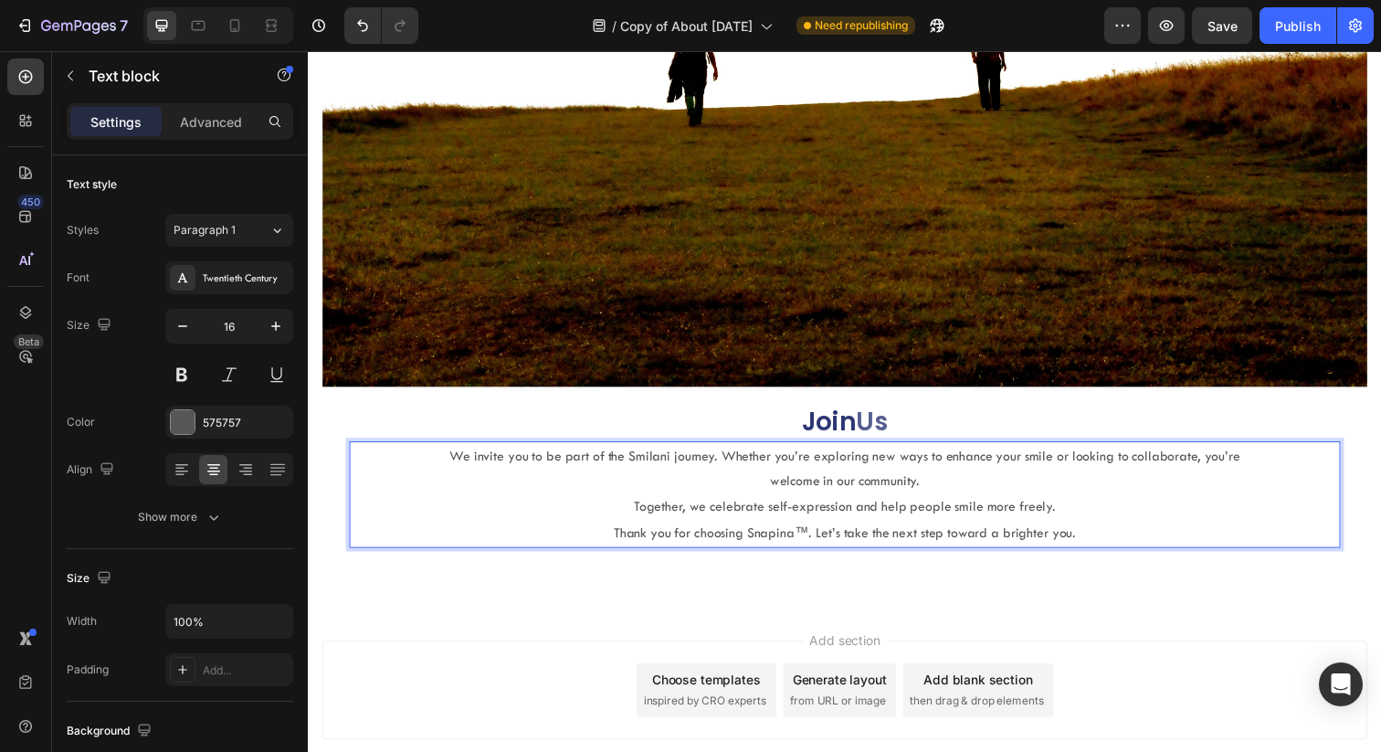
click at [776, 544] on p "Thank you for choosing Snapina™. Let’s take the next step toward a brighter you." at bounding box center [856, 543] width 826 height 26
click at [924, 530] on p "Thank you for choosing Smilani. Let’s take the next step toward a brighter you." at bounding box center [856, 543] width 826 height 26
click at [975, 503] on p "Together, we celebrate self-expression and help people smile more freely." at bounding box center [856, 516] width 826 height 26
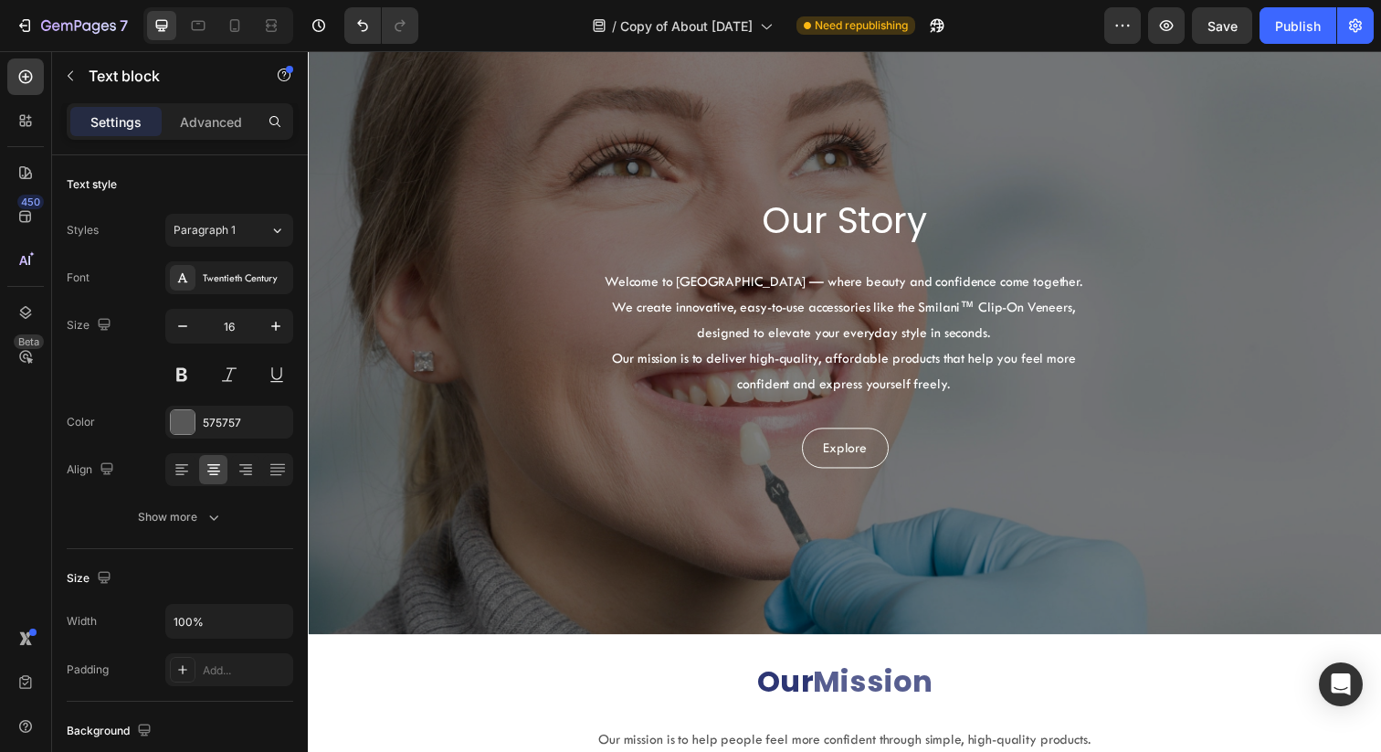
scroll to position [0, 0]
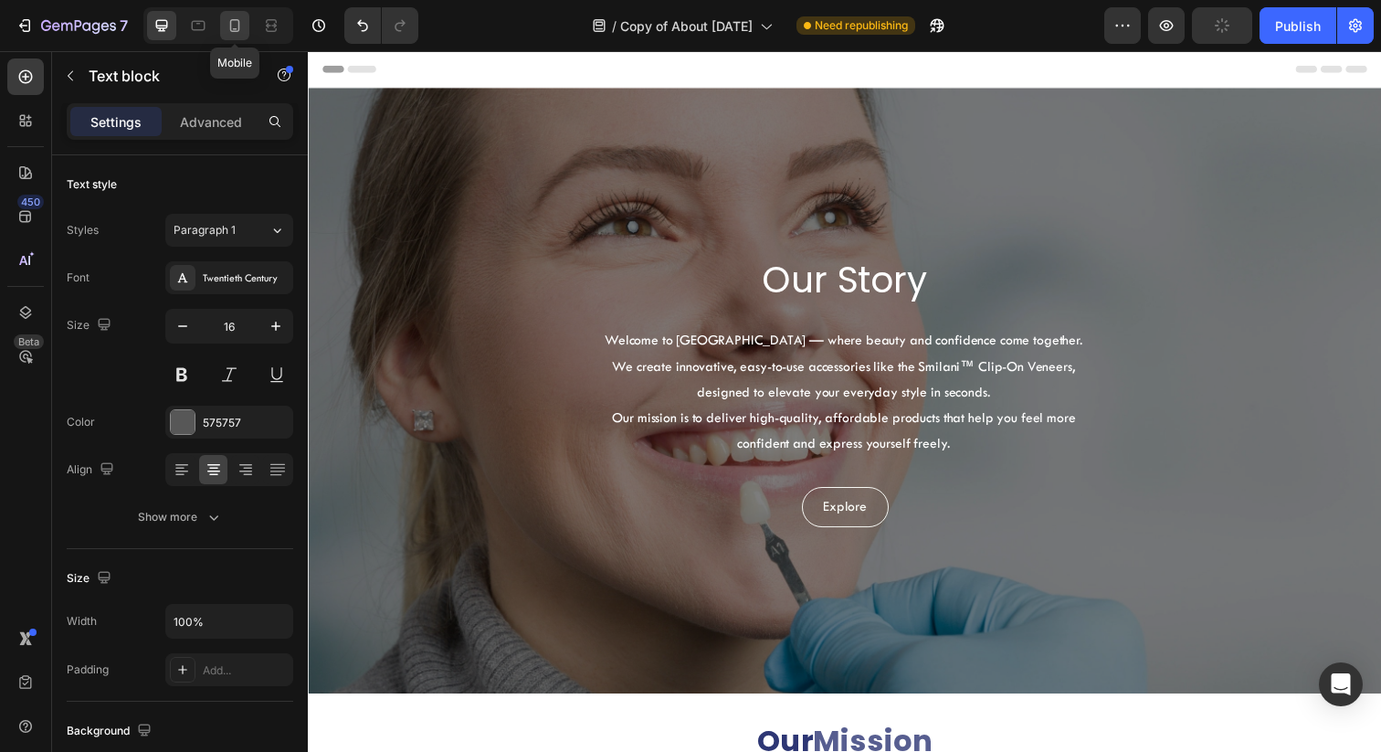
click at [234, 29] on icon at bounding box center [235, 25] width 18 height 18
type input "14"
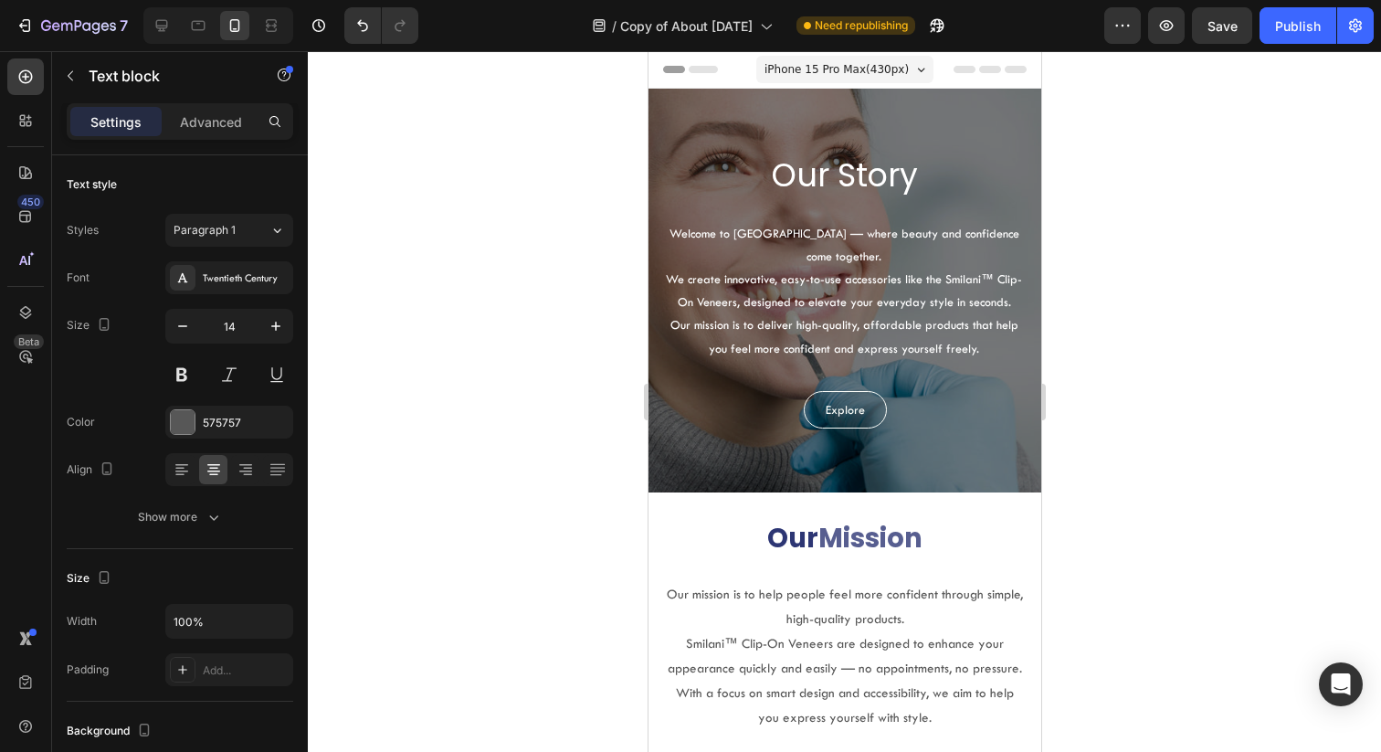
click at [1199, 196] on div at bounding box center [844, 401] width 1073 height 701
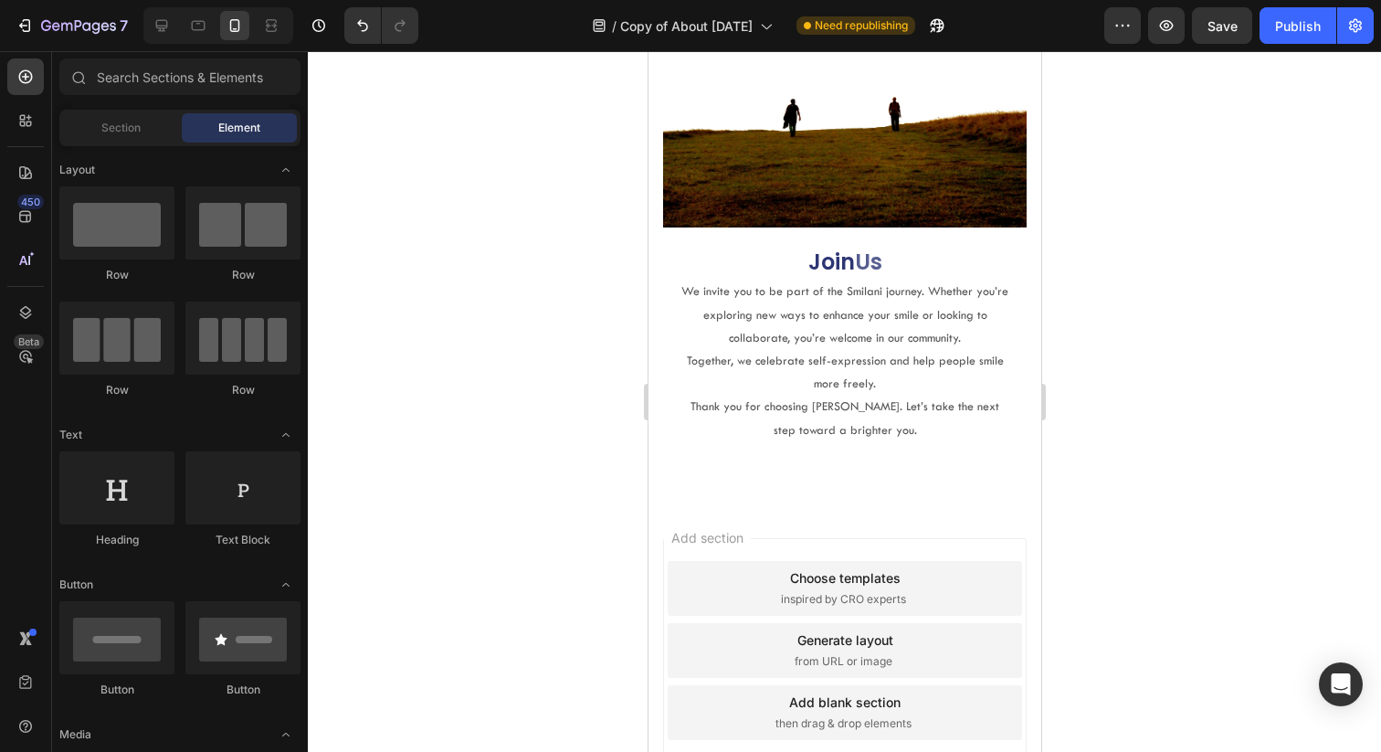
scroll to position [3423, 0]
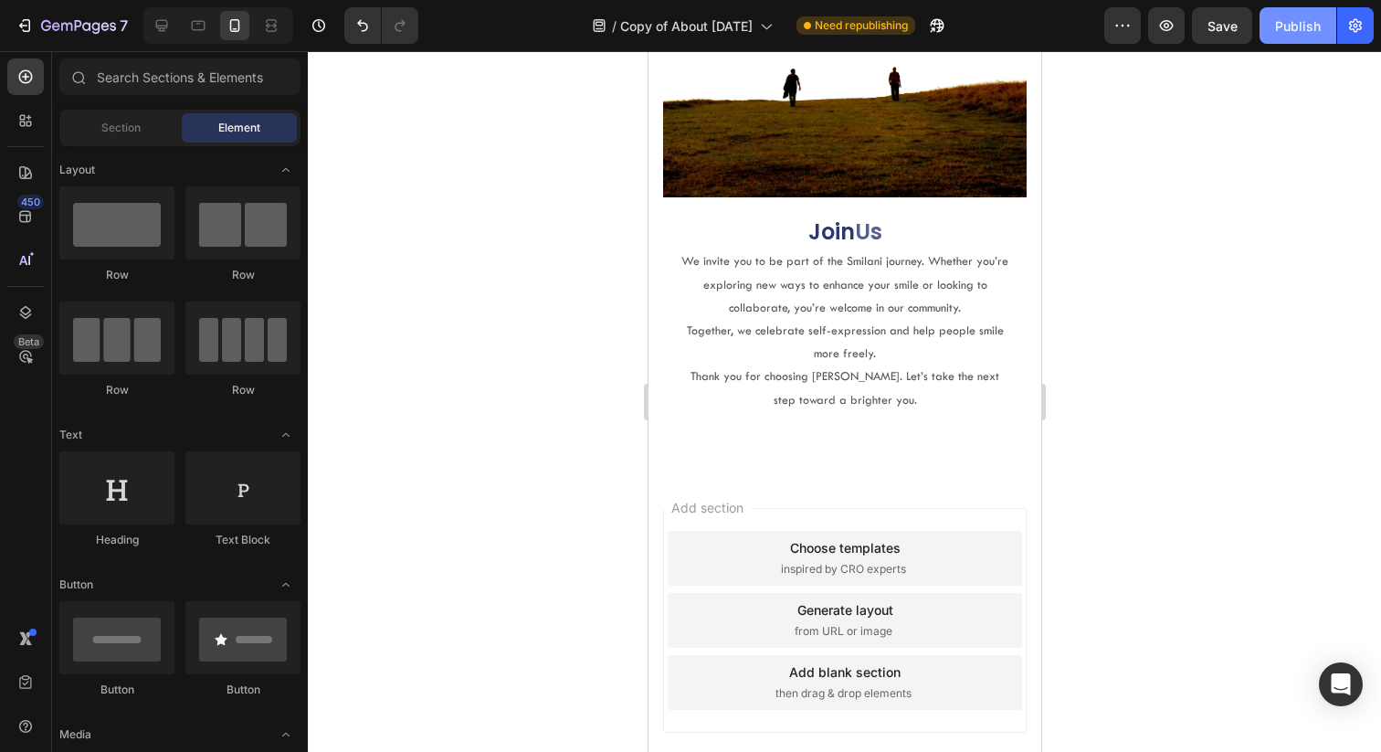
click at [1281, 38] on button "Publish" at bounding box center [1298, 25] width 77 height 37
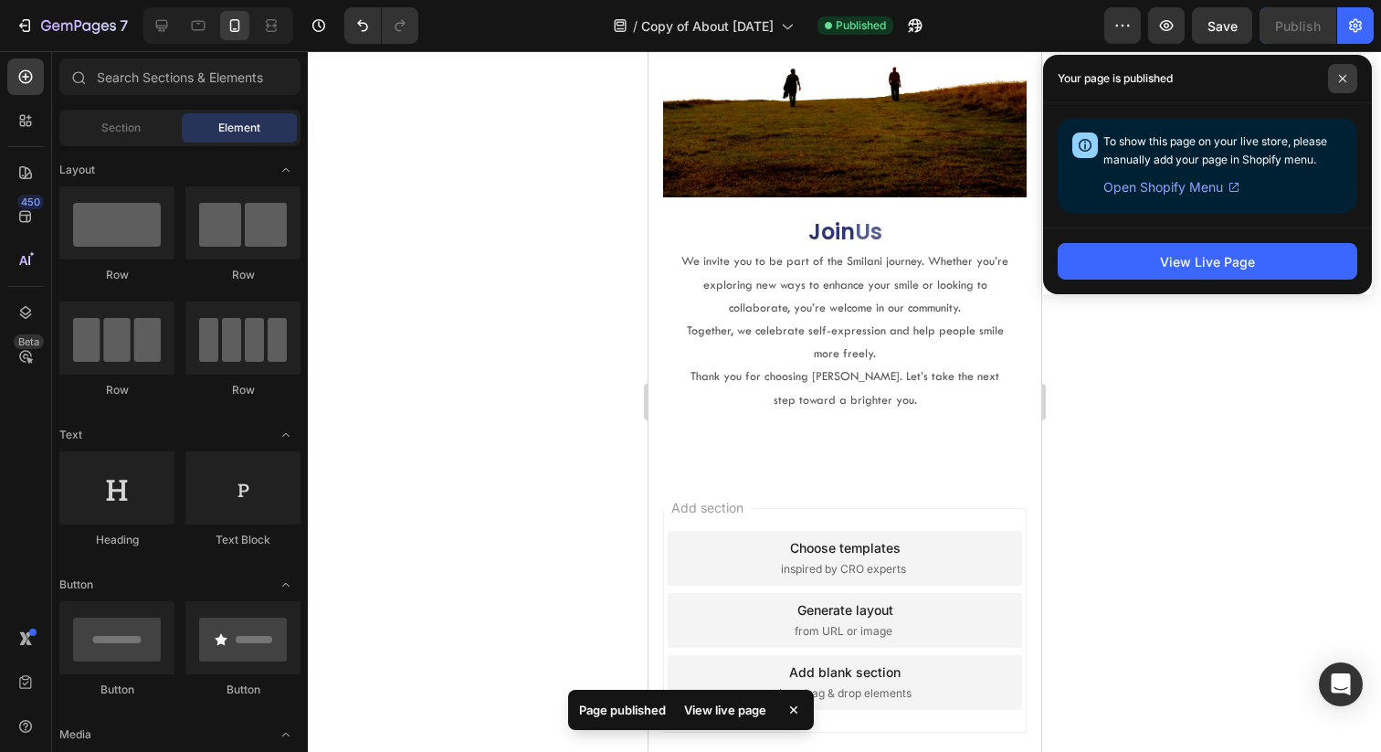
click at [1348, 77] on span at bounding box center [1342, 78] width 29 height 29
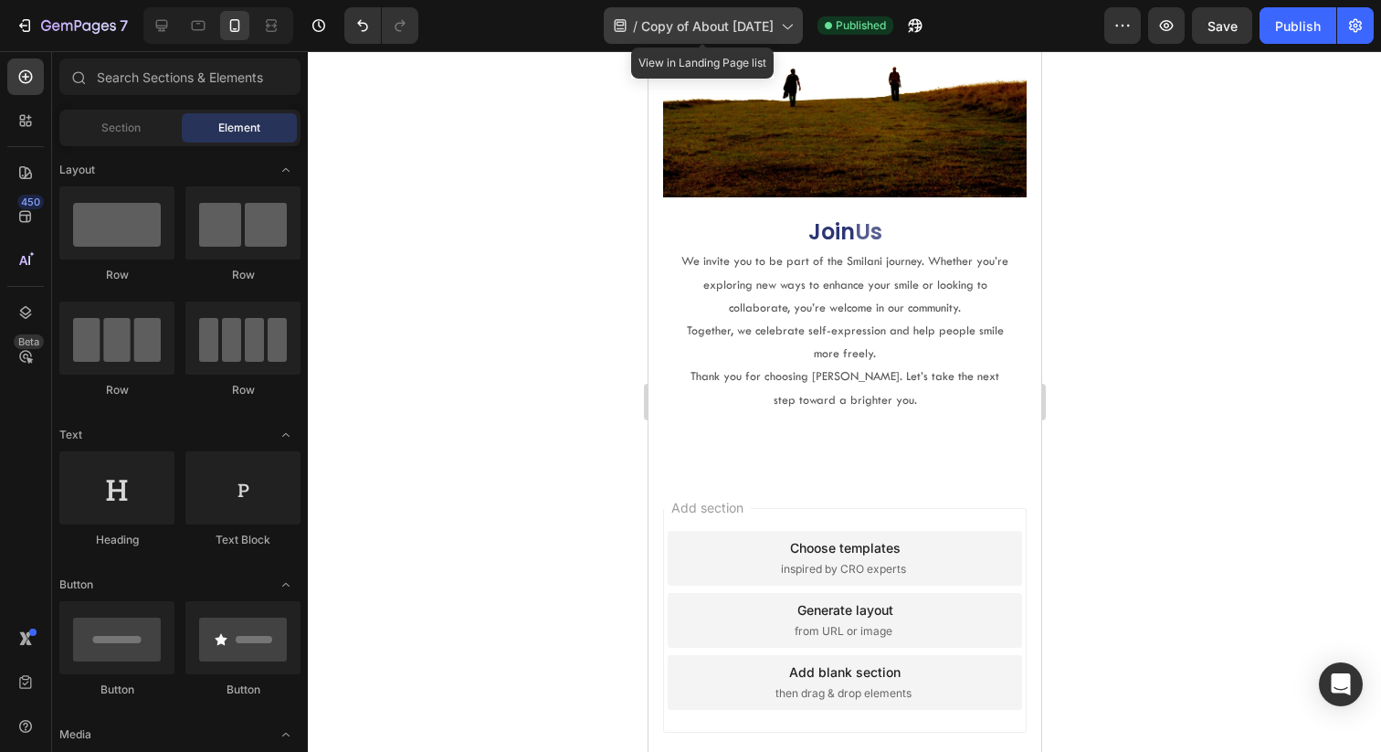
click at [734, 39] on div "/ Copy of About JUL23" at bounding box center [703, 25] width 199 height 37
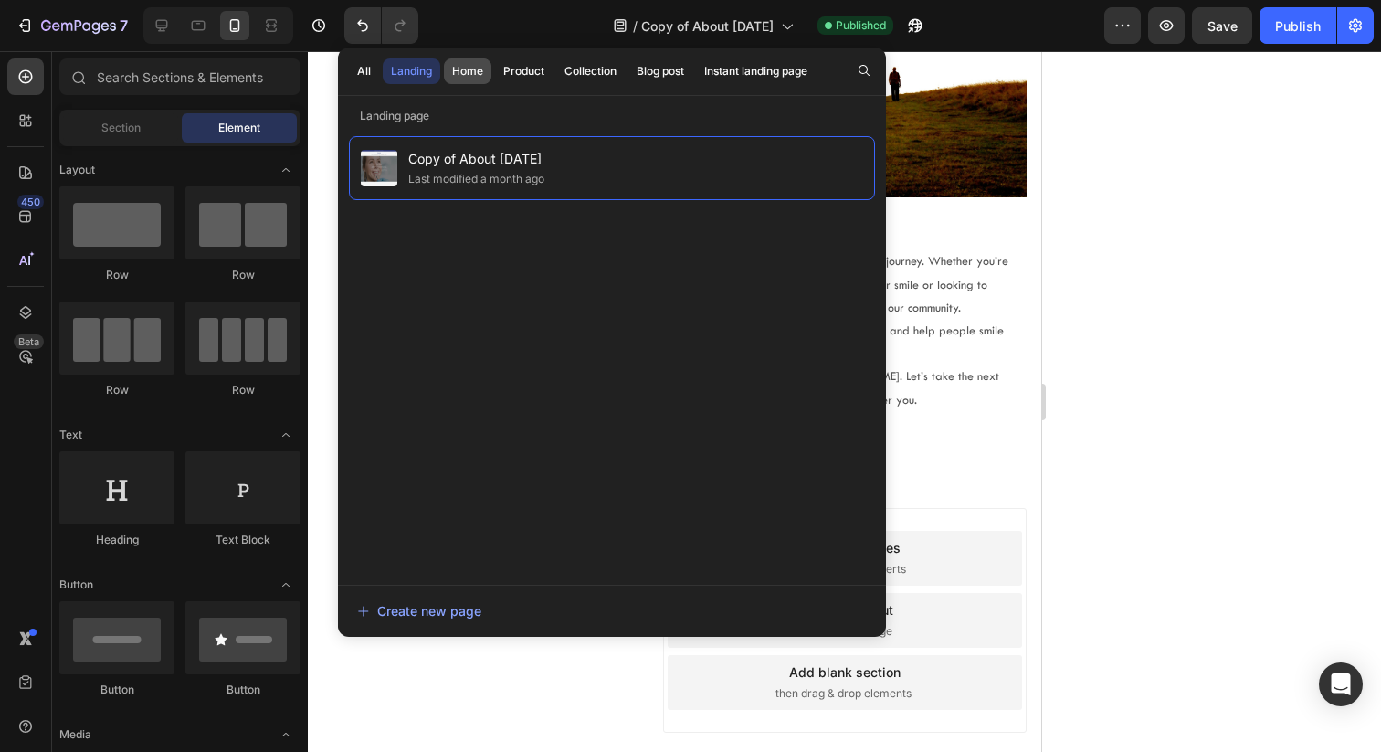
click at [470, 74] on div "Home" at bounding box center [467, 71] width 31 height 16
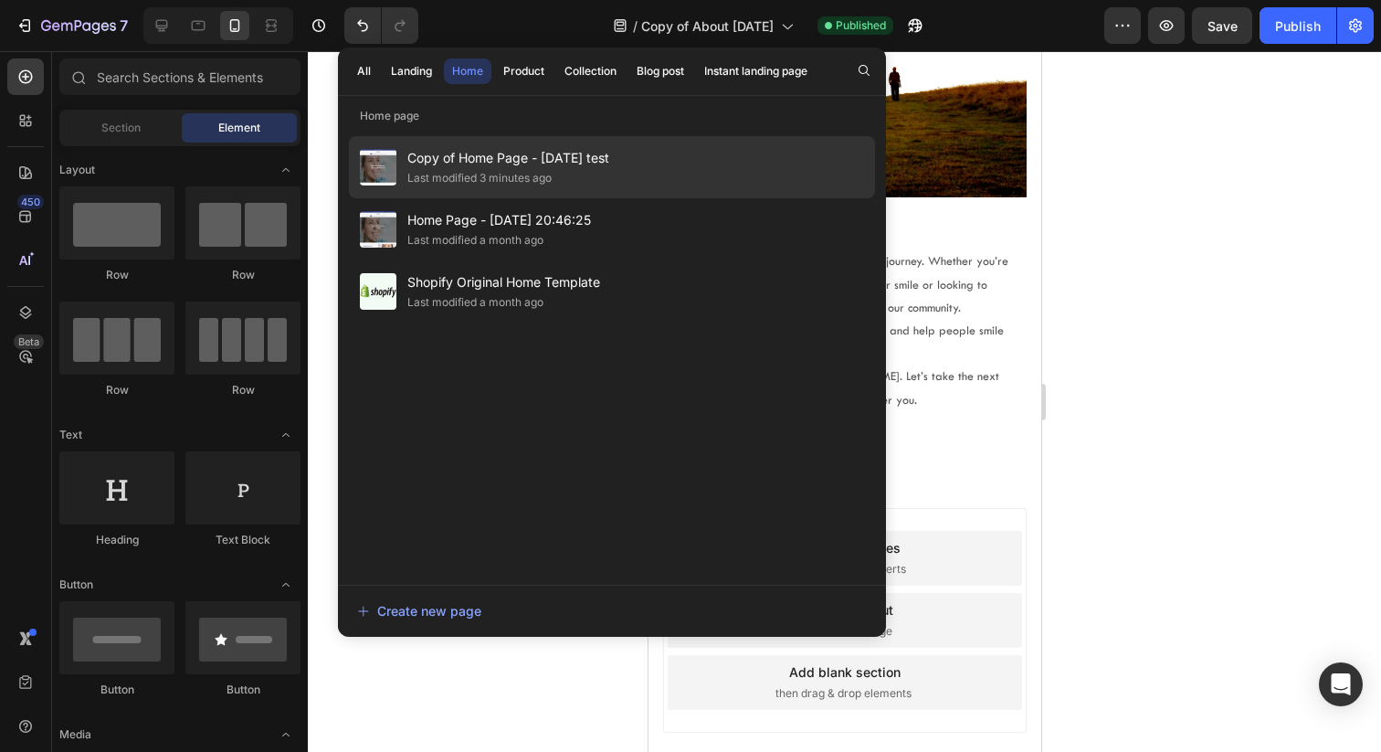
click at [520, 182] on div "Last modified 3 minutes ago" at bounding box center [479, 178] width 144 height 18
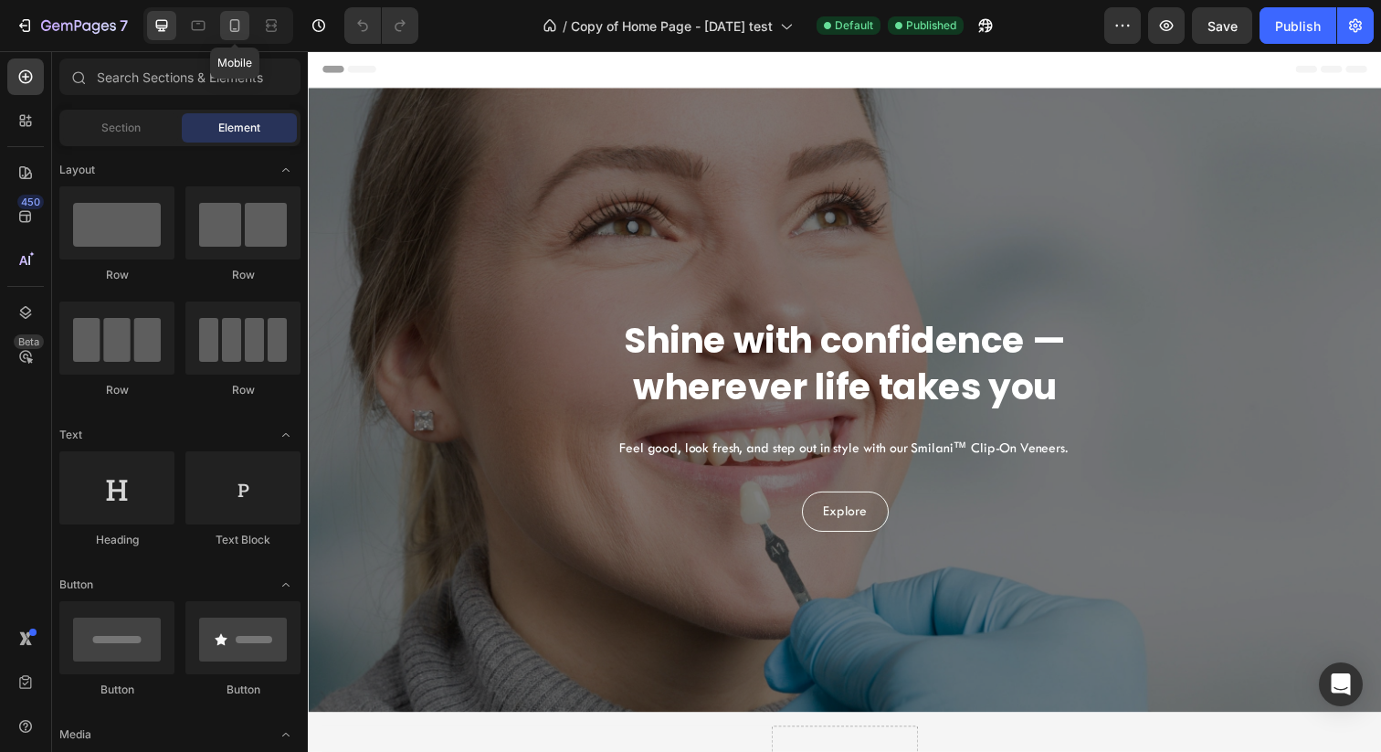
click at [242, 25] on icon at bounding box center [235, 25] width 18 height 18
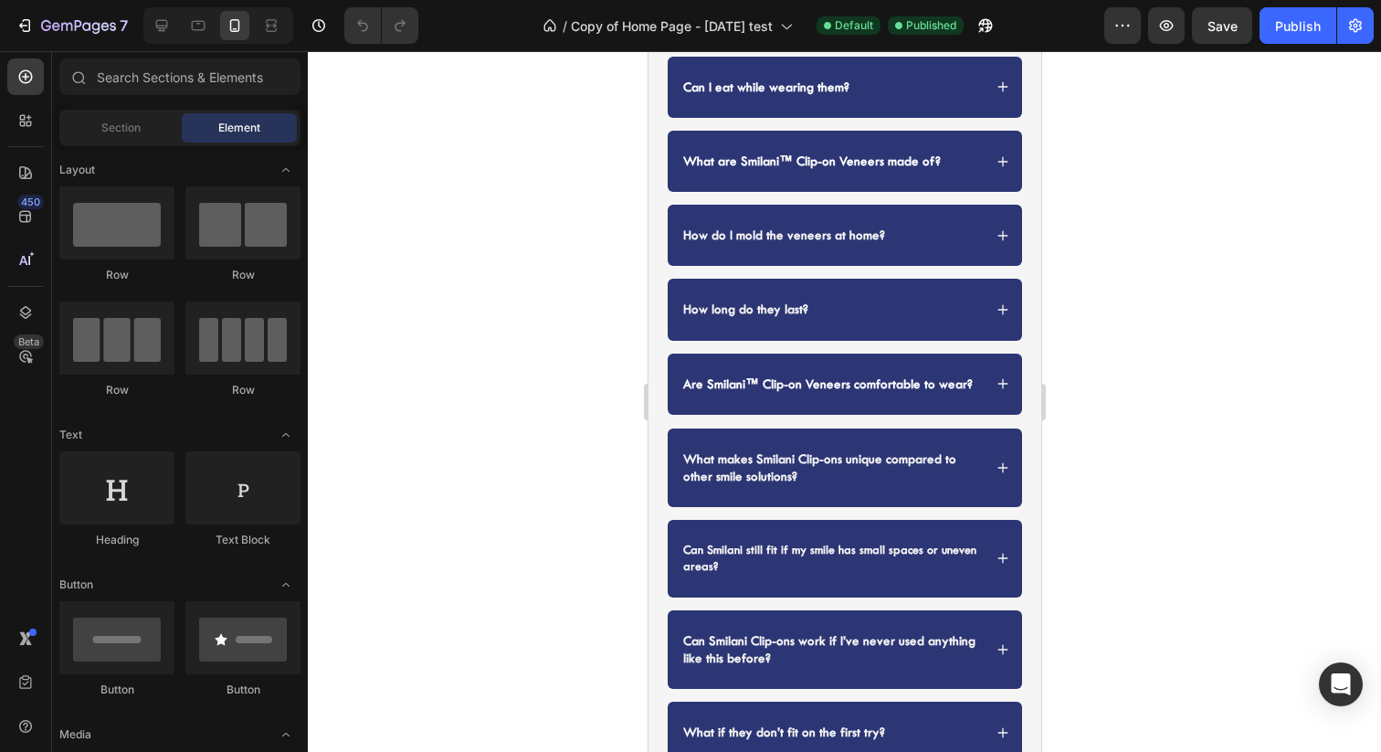
scroll to position [2364, 0]
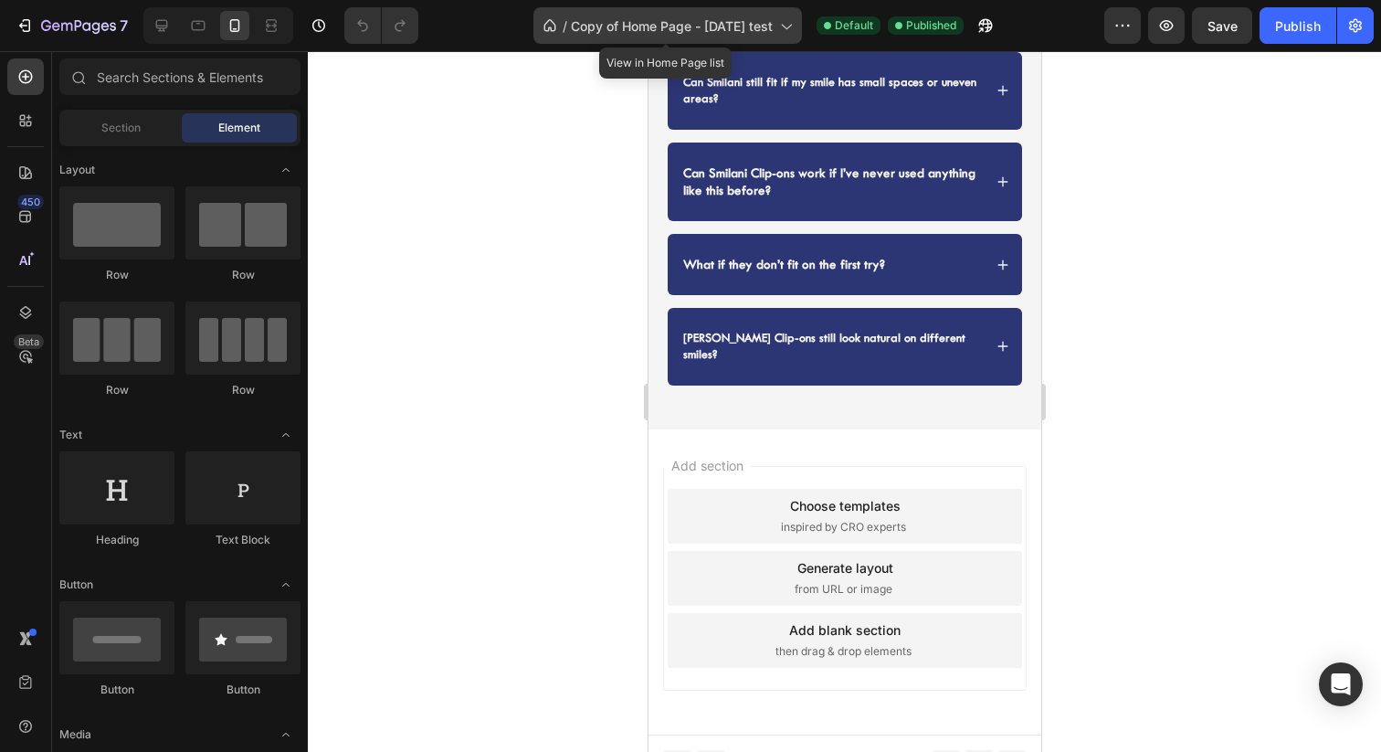
click at [647, 15] on div "/ Copy of Home Page - [DATE] test" at bounding box center [668, 25] width 269 height 37
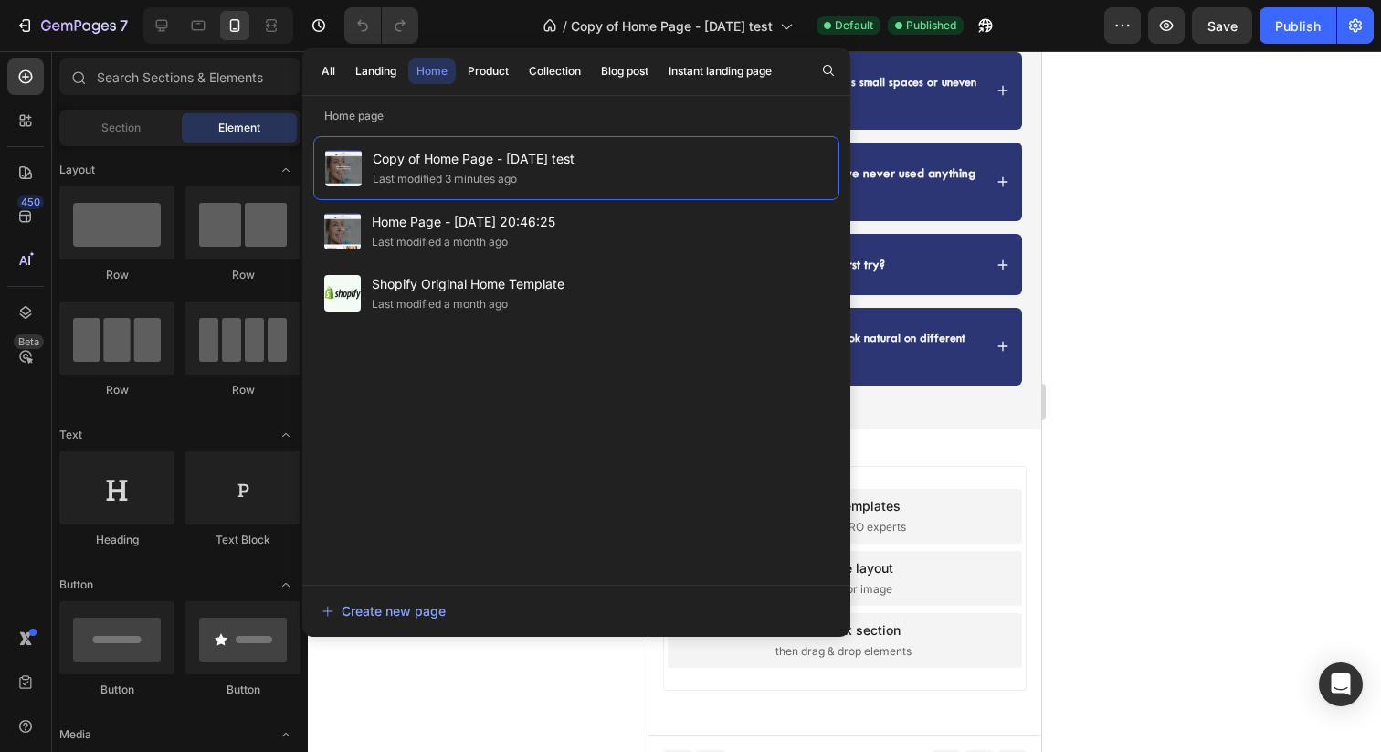
click at [489, 86] on div "All Landing Home Product Collection Blog post Instant landing page" at bounding box center [546, 72] width 489 height 48
click at [502, 71] on div "Product" at bounding box center [488, 71] width 41 height 16
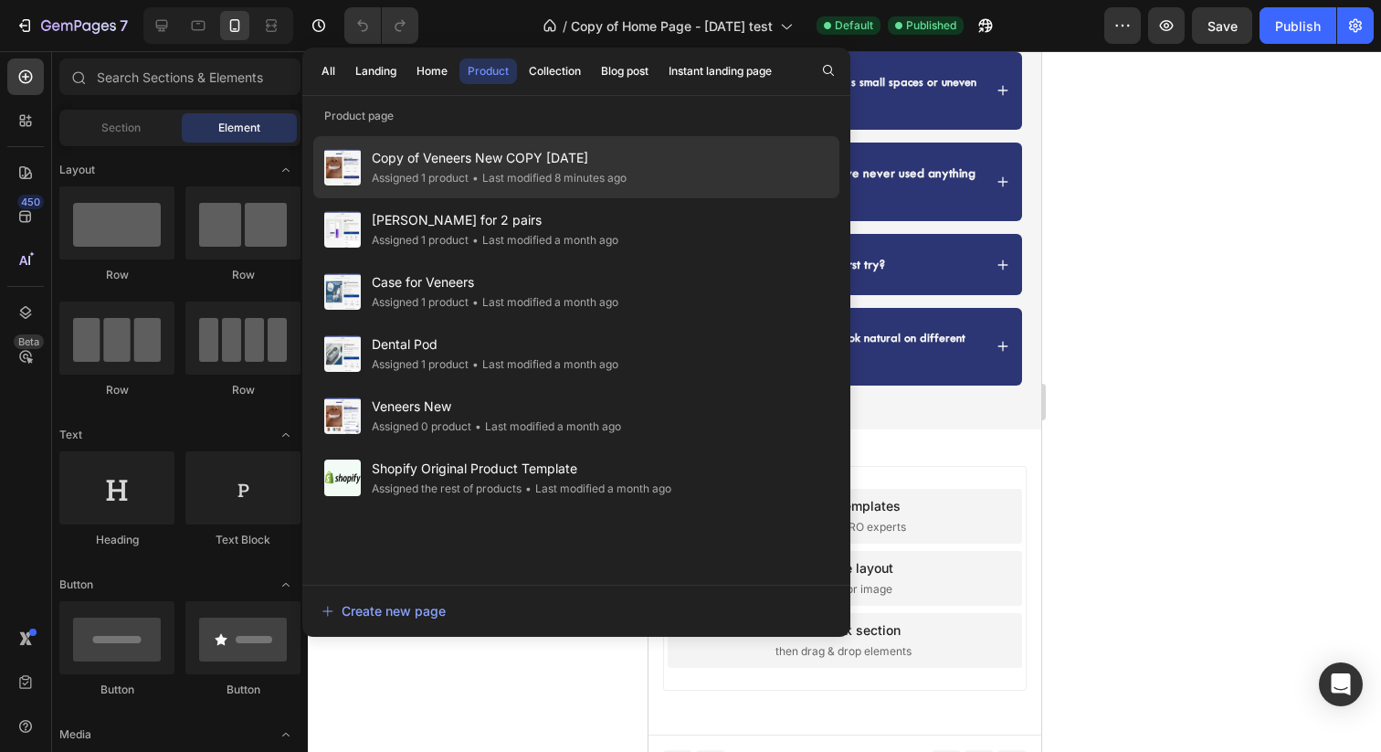
click at [590, 175] on div "• Last modified 8 minutes ago" at bounding box center [548, 178] width 158 height 18
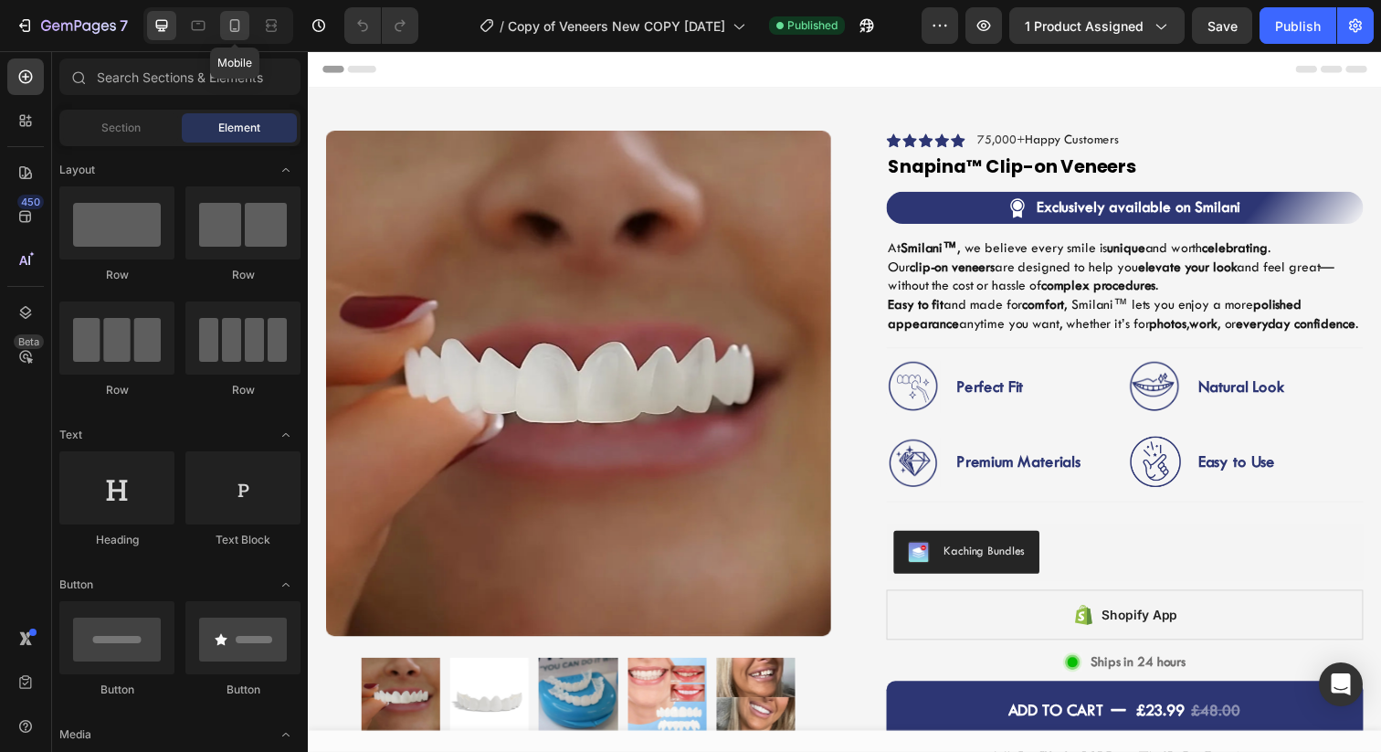
click at [231, 30] on icon at bounding box center [235, 25] width 10 height 13
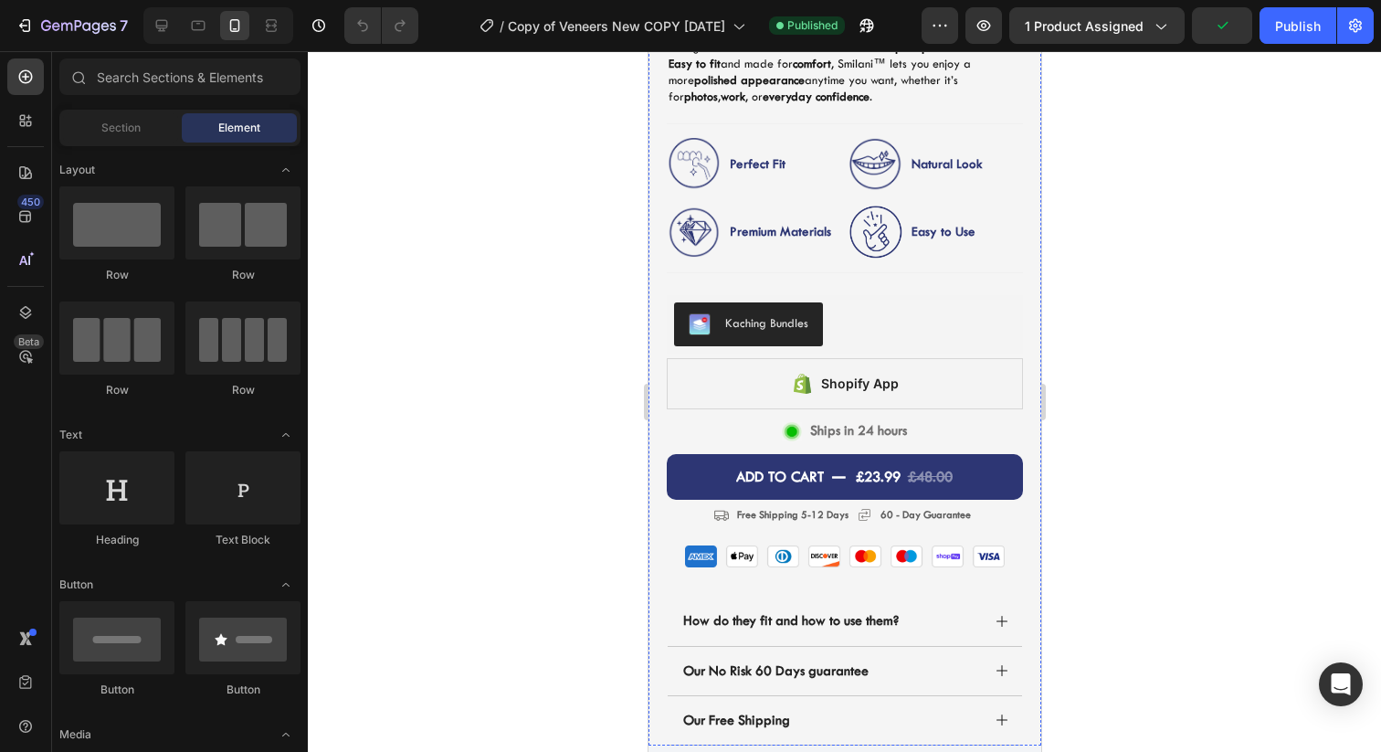
scroll to position [900, 0]
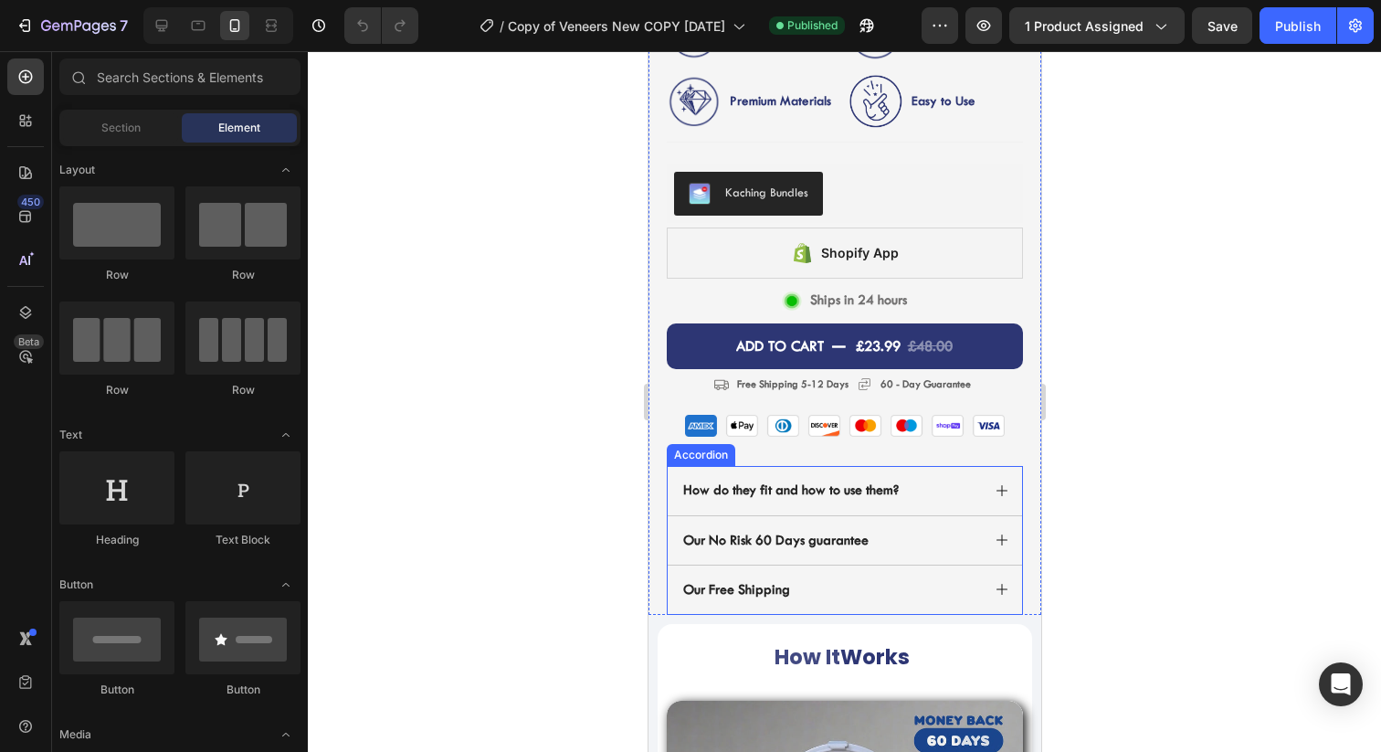
click at [971, 490] on div "How do they fit and how to use them?" at bounding box center [830, 490] width 300 height 23
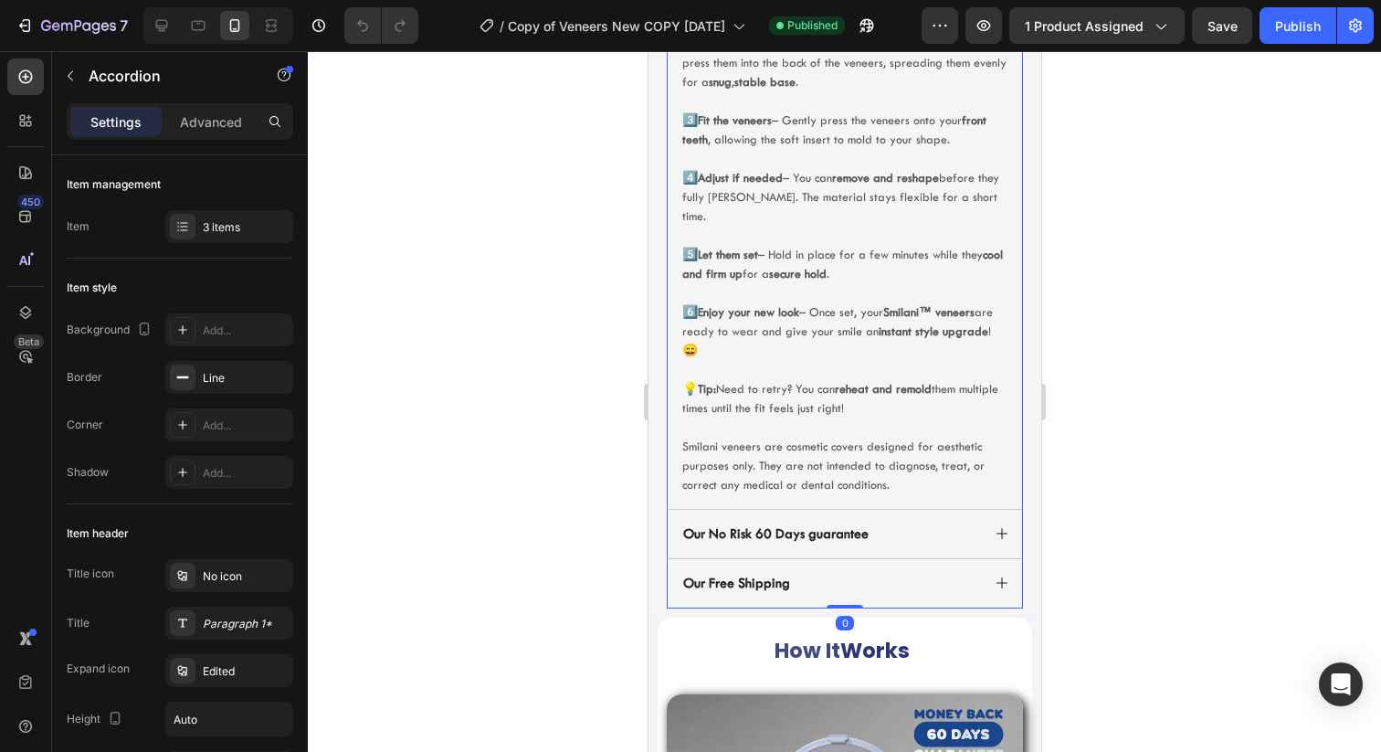
scroll to position [1598, 0]
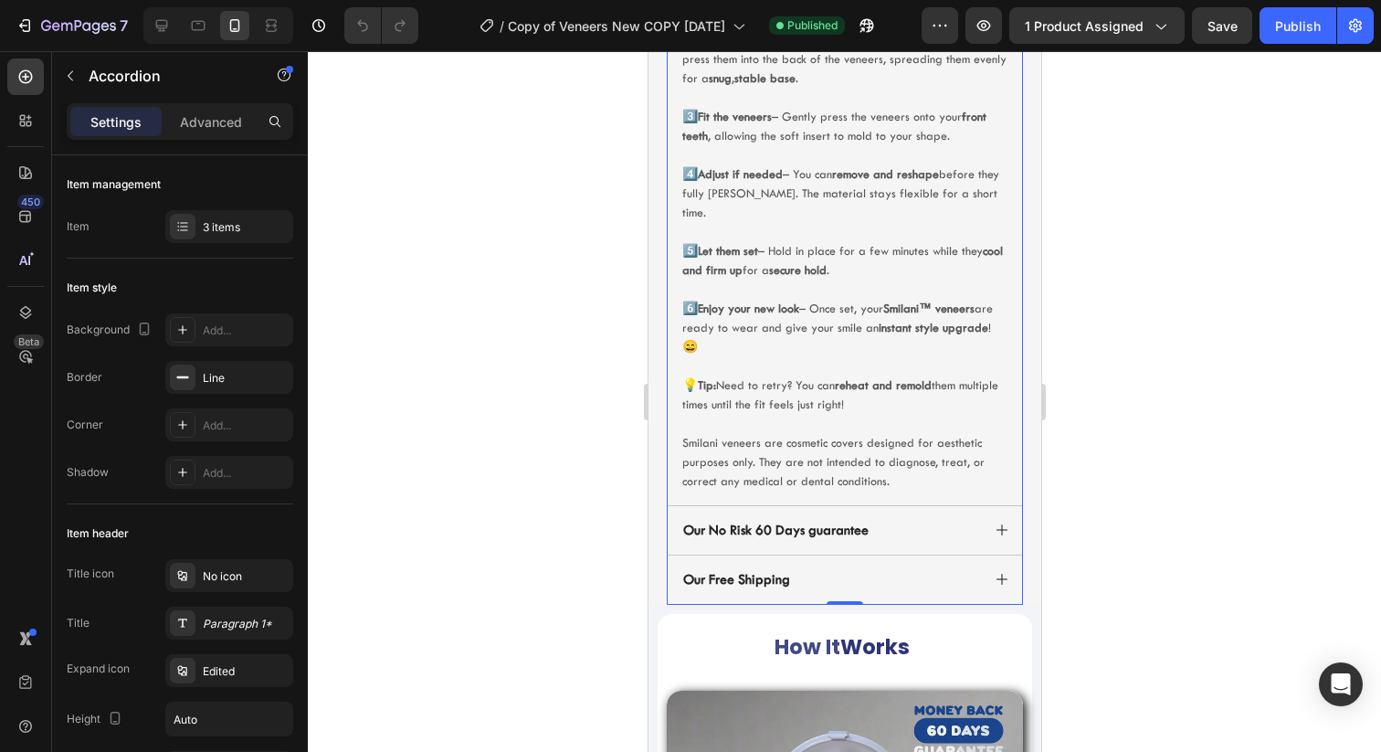
click at [938, 519] on div "Our No Risk 60 Days guarantee" at bounding box center [830, 530] width 300 height 23
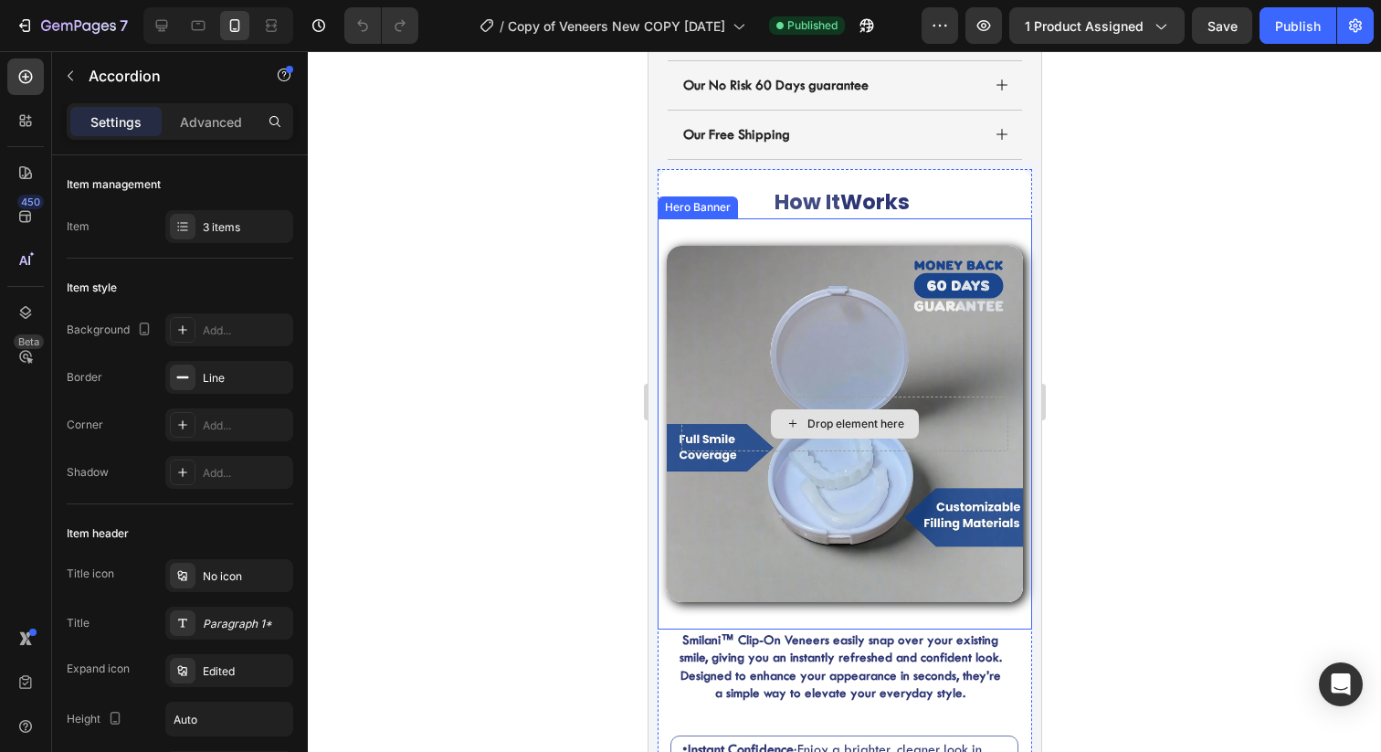
scroll to position [1288, 0]
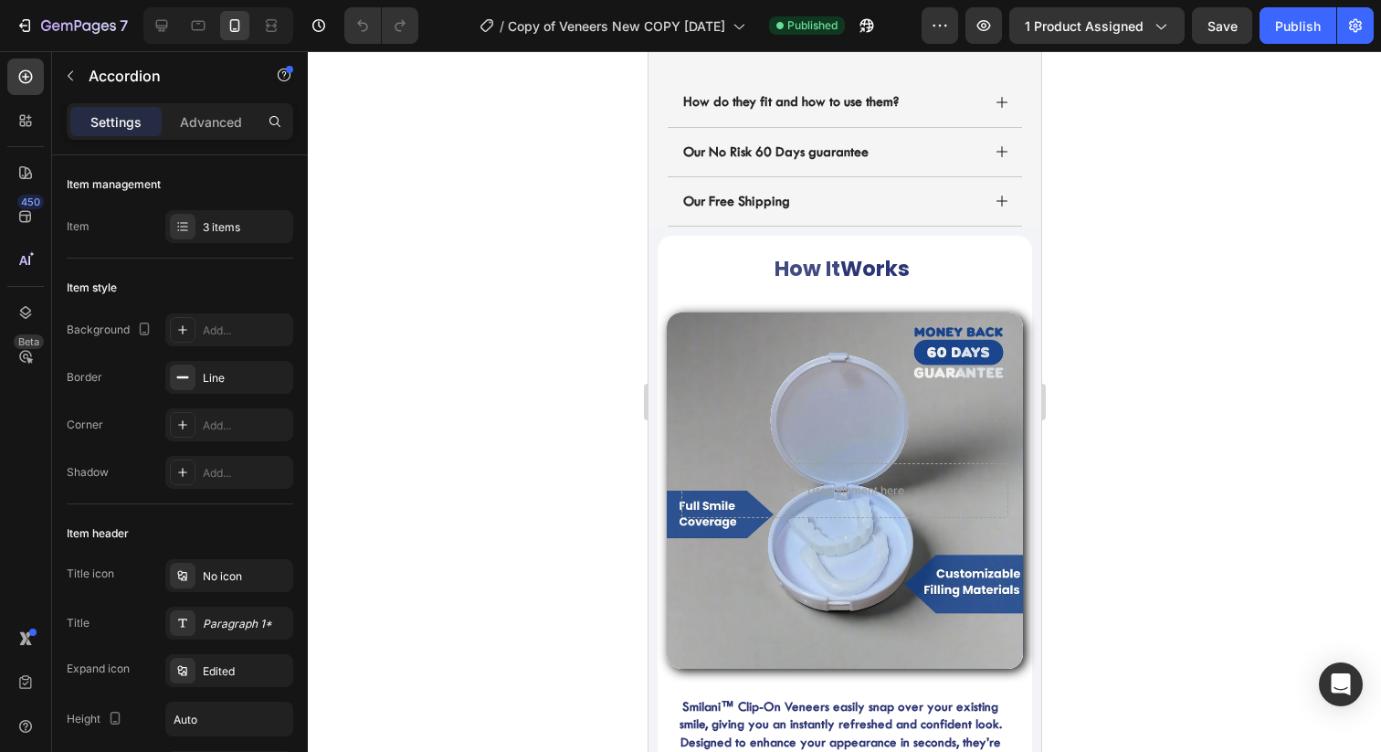
click at [902, 159] on div "Our No Risk 60 Days guarantee" at bounding box center [830, 152] width 300 height 23
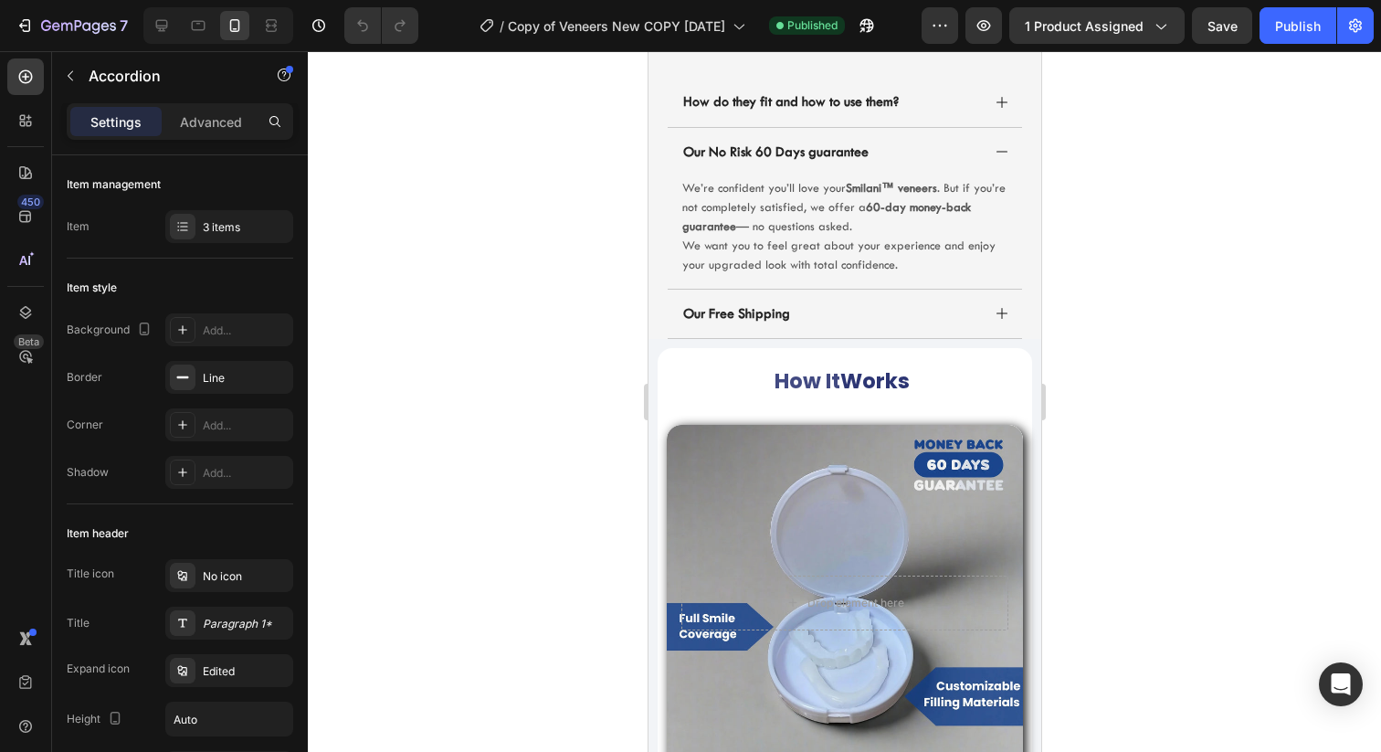
click at [919, 153] on div "Our No Risk 60 Days guarantee" at bounding box center [830, 152] width 300 height 23
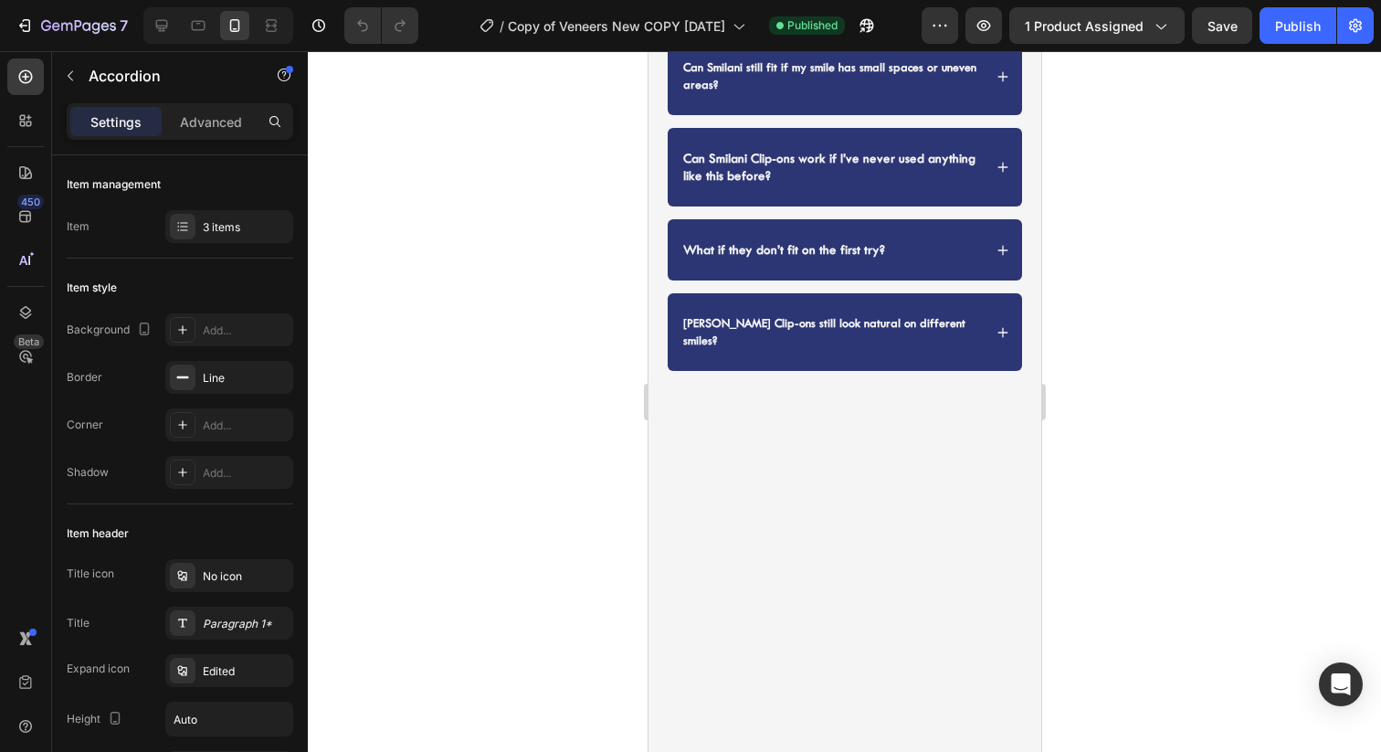
scroll to position [3939, 0]
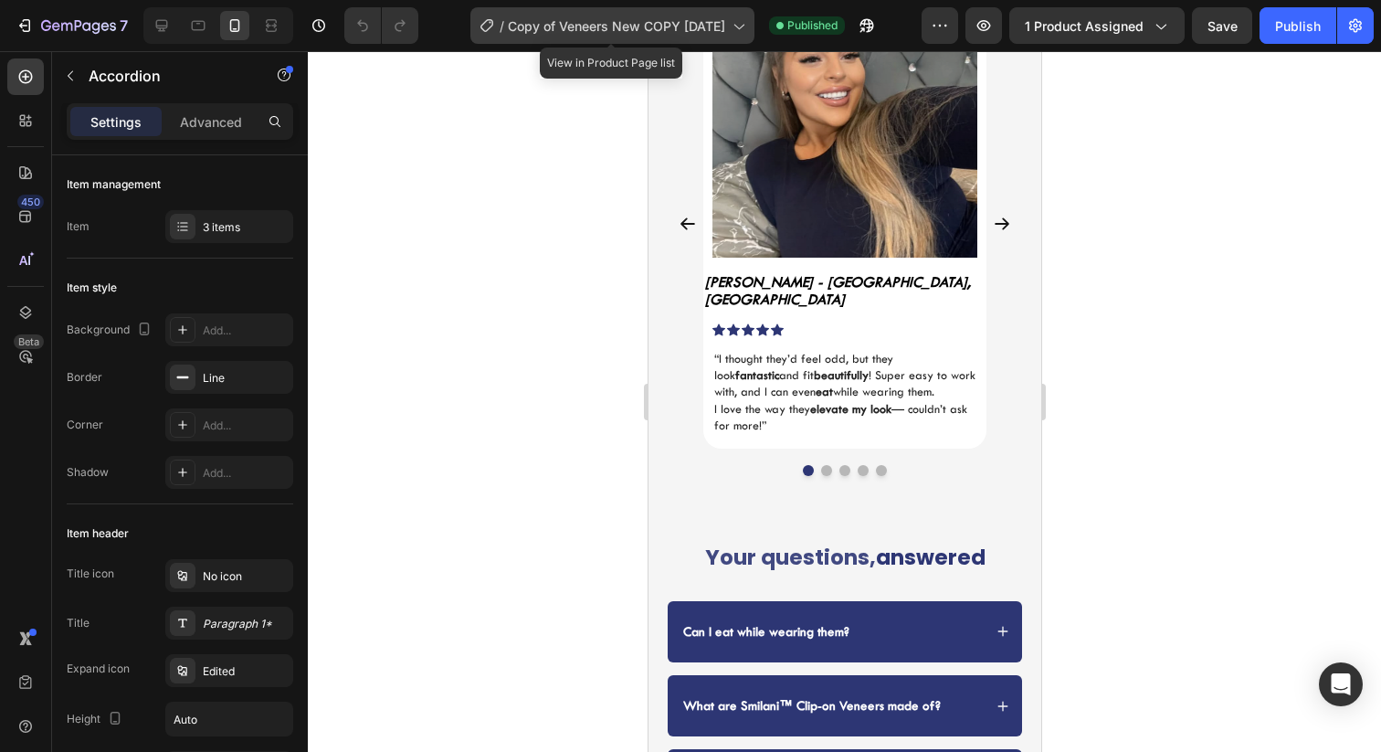
click at [540, 20] on span "Copy of Veneers New COPY [DATE]" at bounding box center [616, 25] width 217 height 19
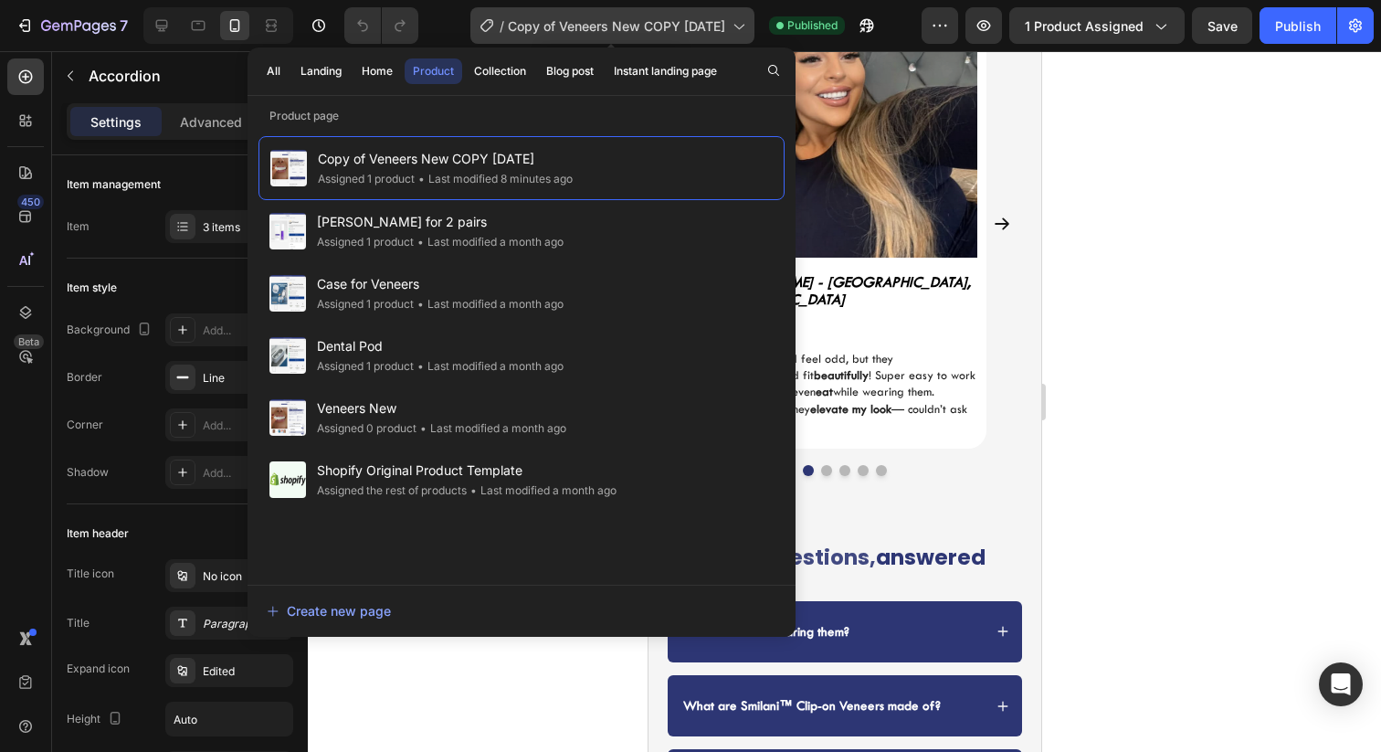
click at [559, 9] on div "/ Copy of Veneers New COPY JUL23" at bounding box center [612, 25] width 284 height 37
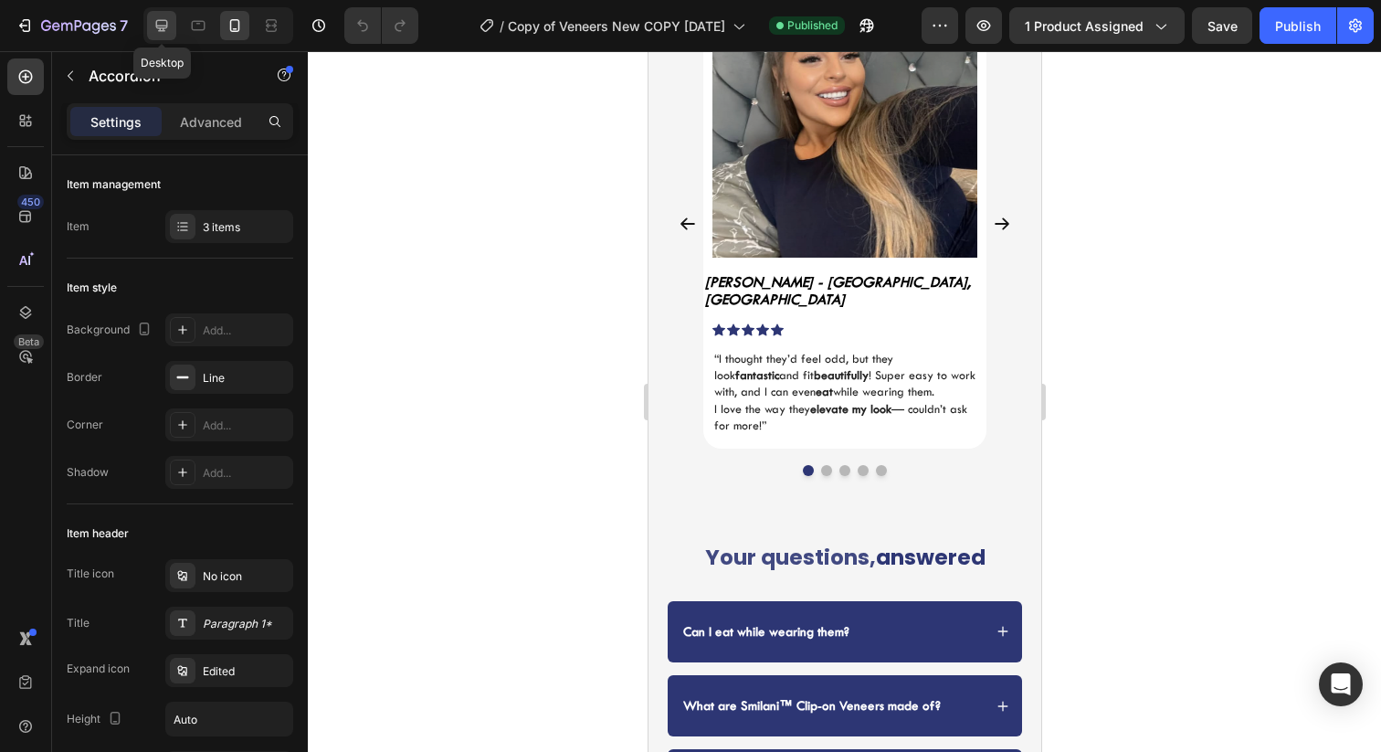
click at [171, 25] on div at bounding box center [161, 25] width 29 height 29
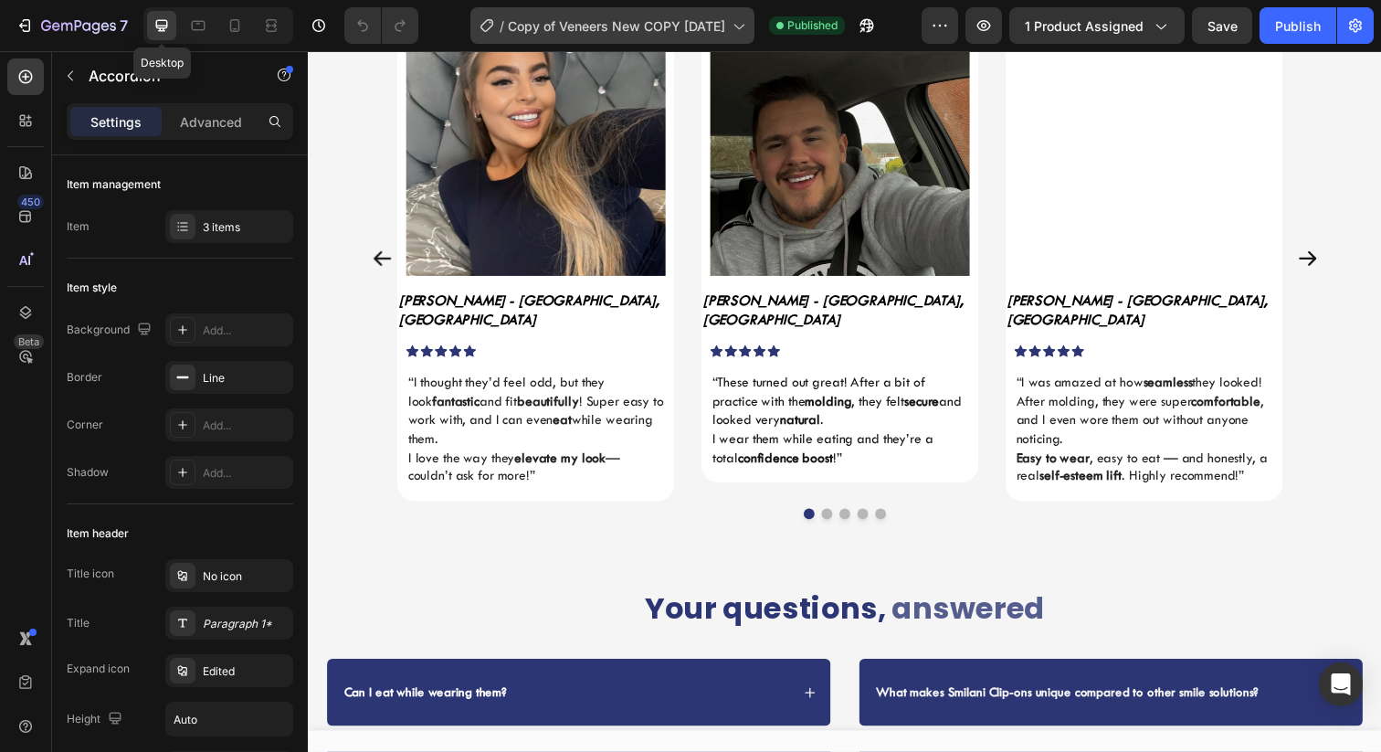
scroll to position [3884, 0]
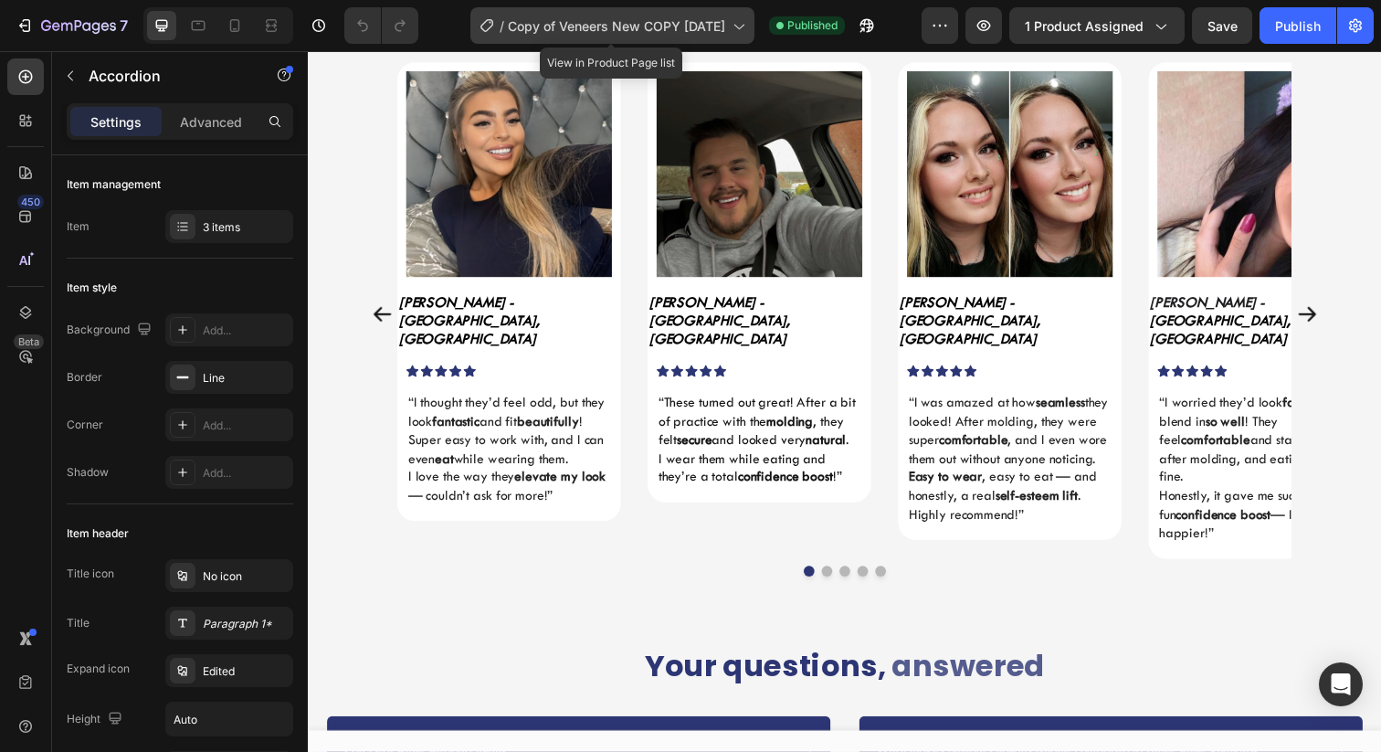
click at [630, 26] on span "Copy of Veneers New COPY [DATE]" at bounding box center [616, 25] width 217 height 19
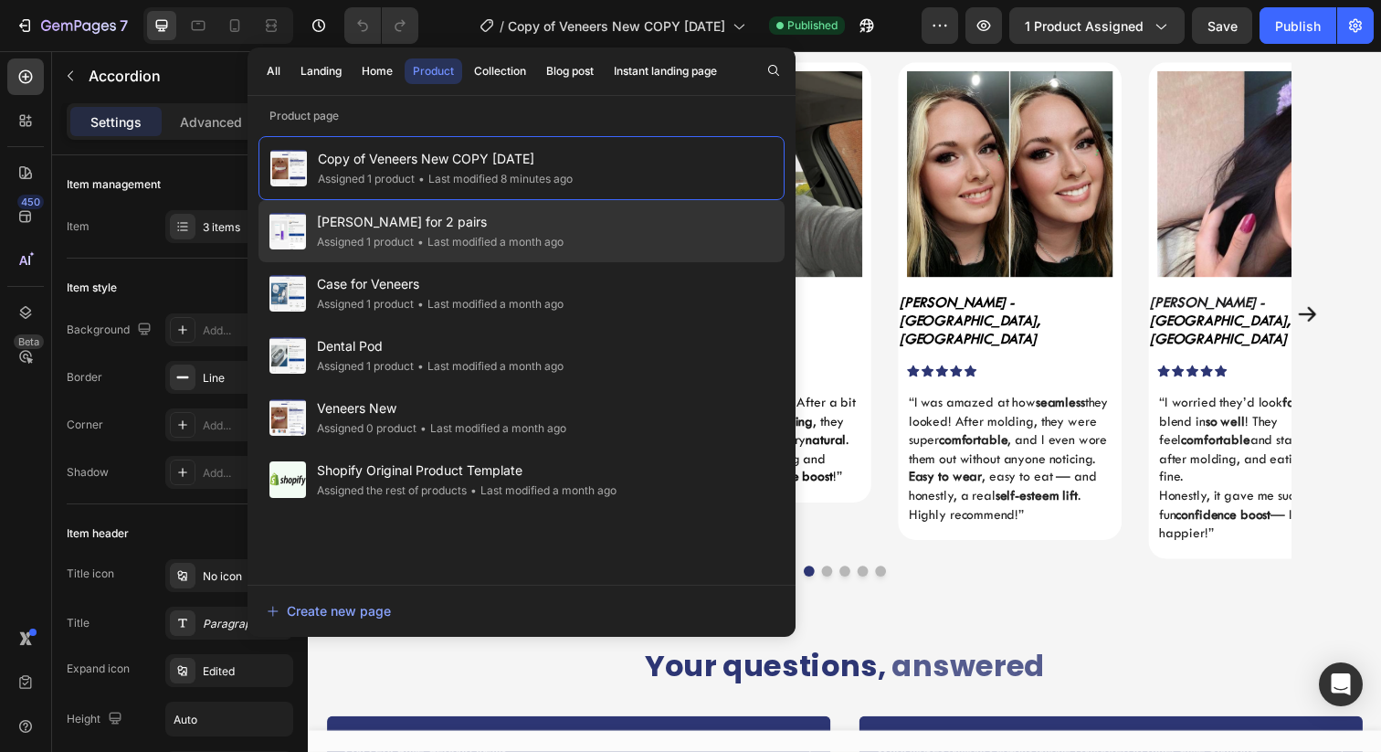
click at [499, 241] on div "• Last modified a month ago" at bounding box center [489, 242] width 150 height 18
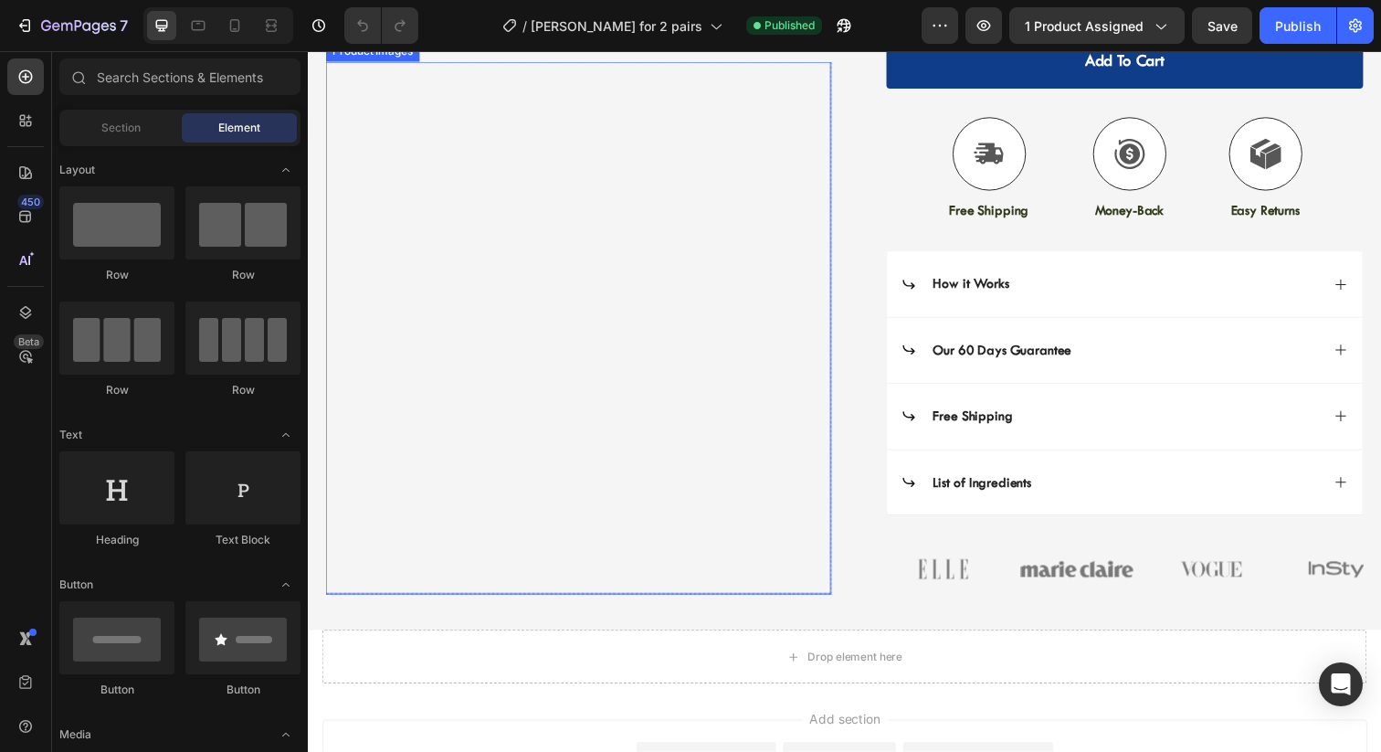
scroll to position [357, 0]
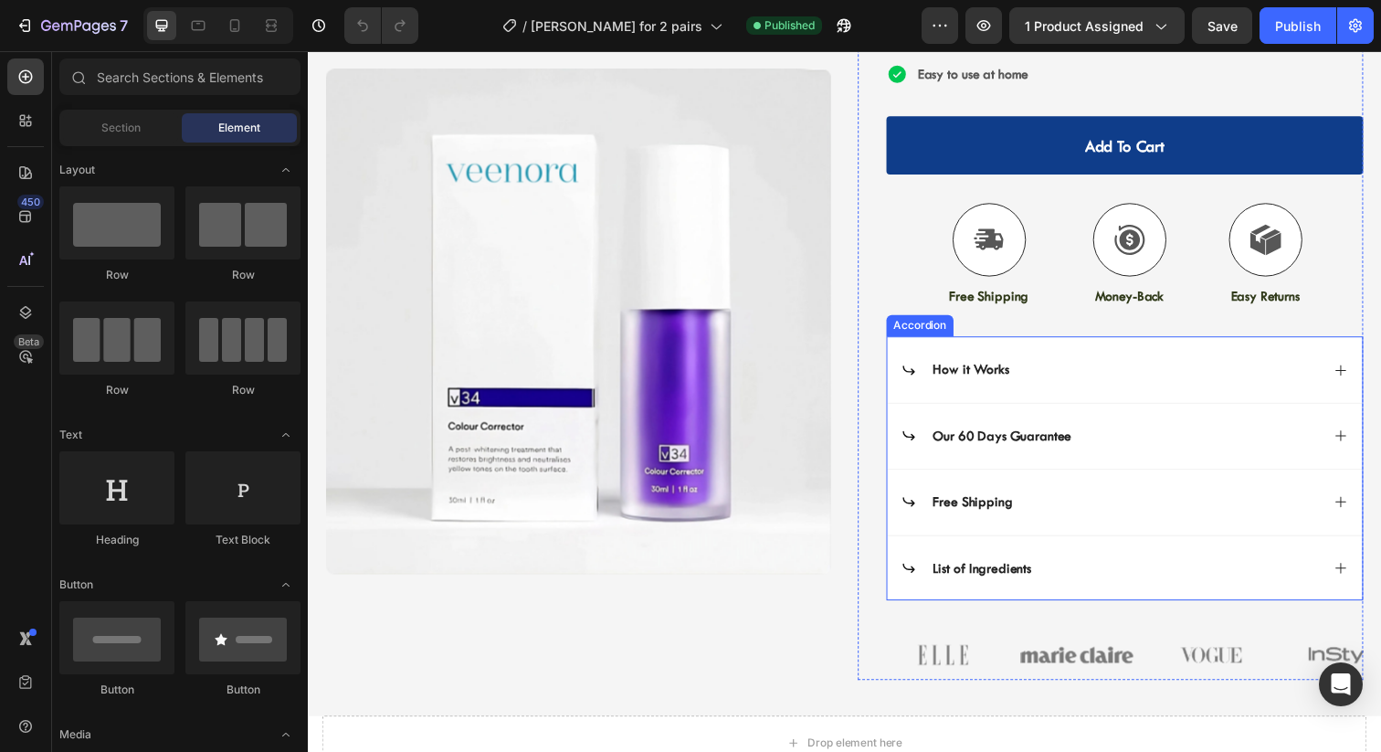
click at [1068, 379] on div "How it Works" at bounding box center [1127, 377] width 427 height 25
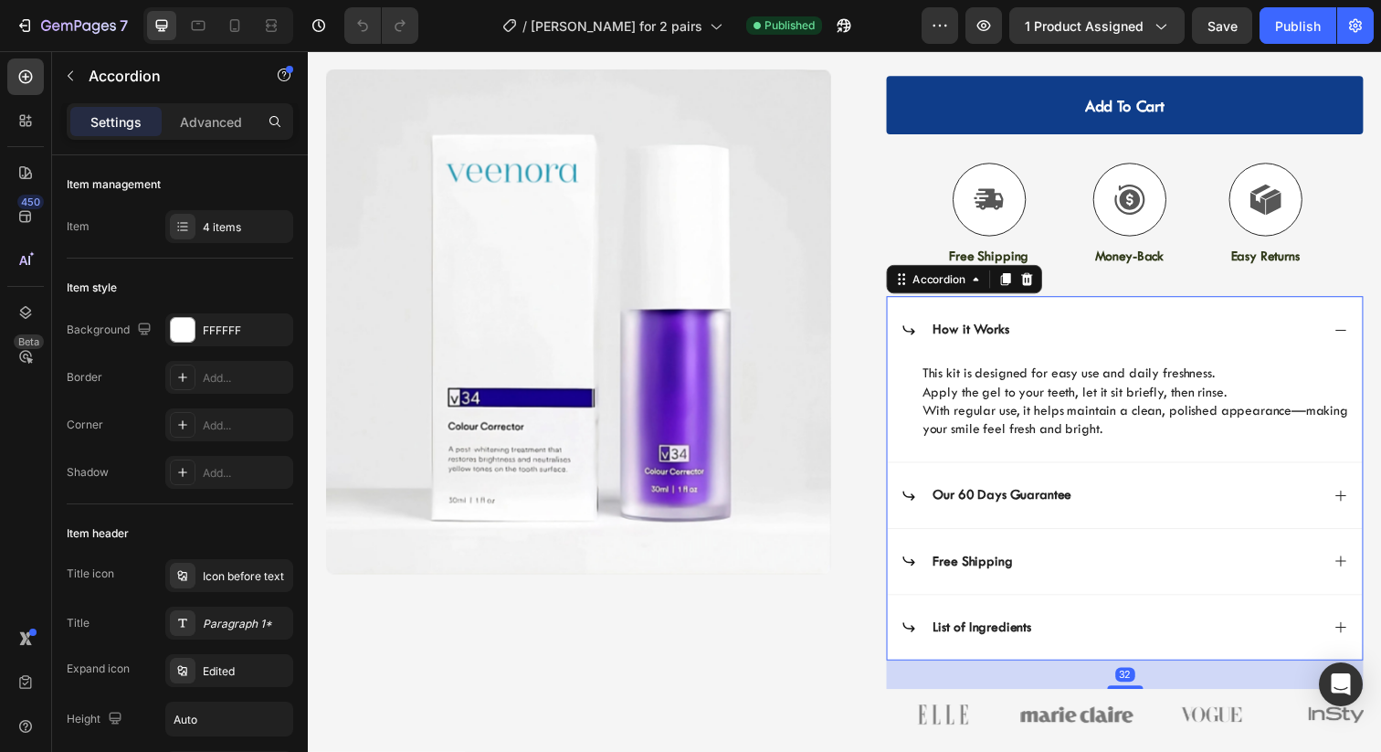
scroll to position [428, 0]
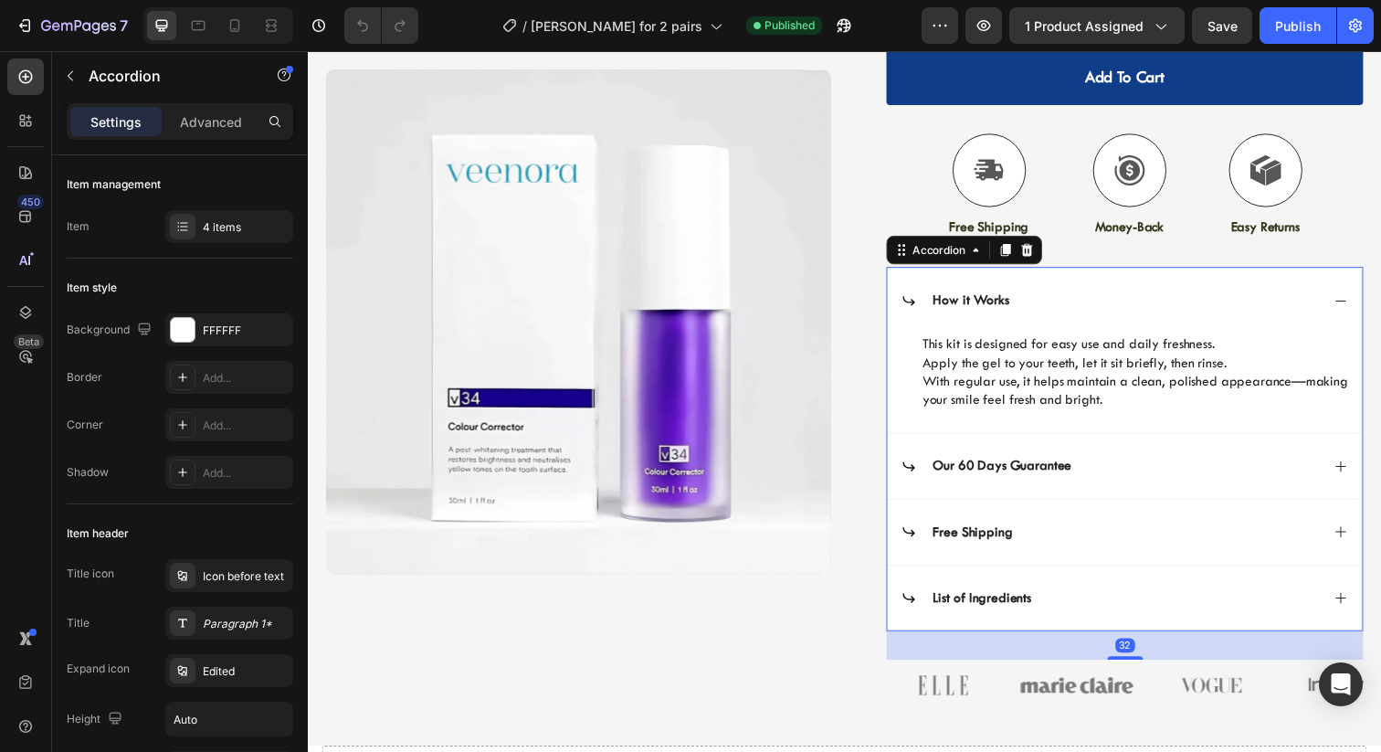
click at [1174, 481] on div "Our 60 Days Guarantee" at bounding box center [1127, 474] width 427 height 25
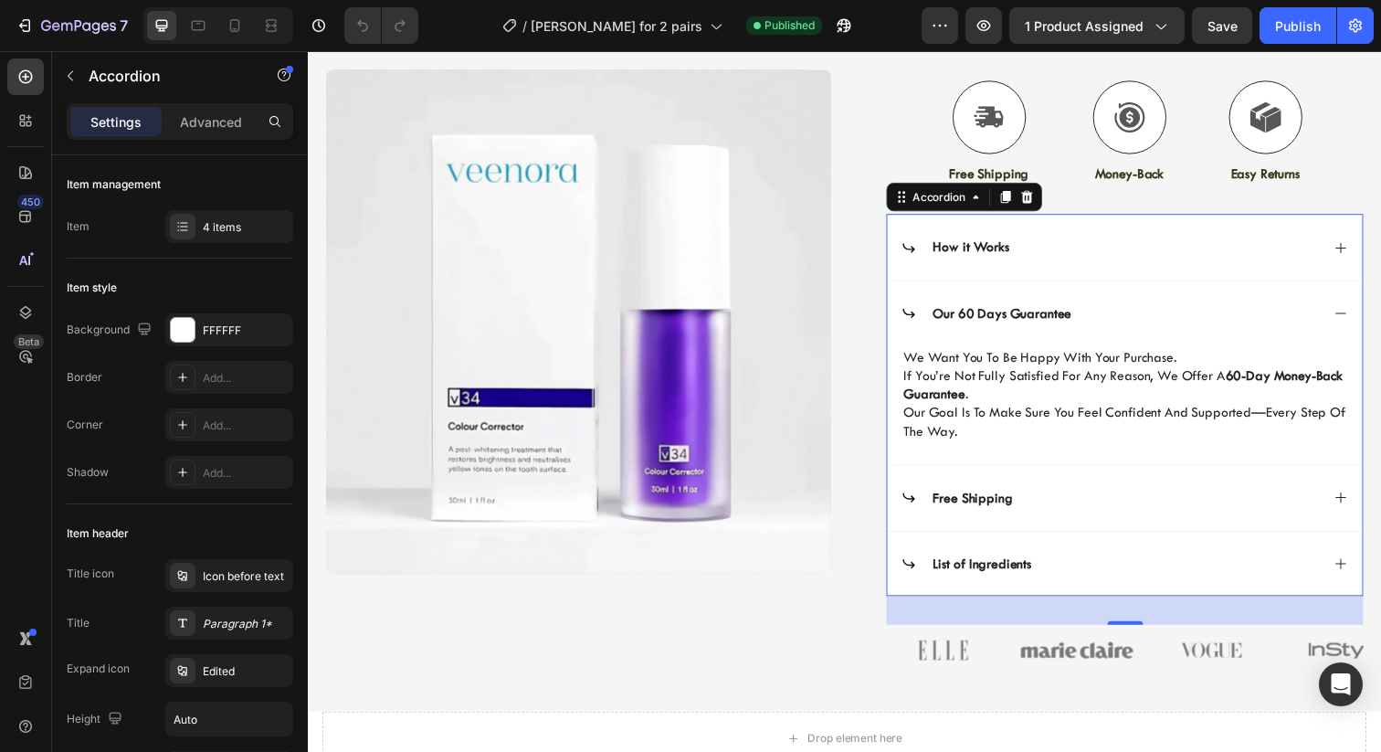
scroll to position [483, 0]
click at [1153, 494] on div "Free Shipping" at bounding box center [1127, 506] width 427 height 25
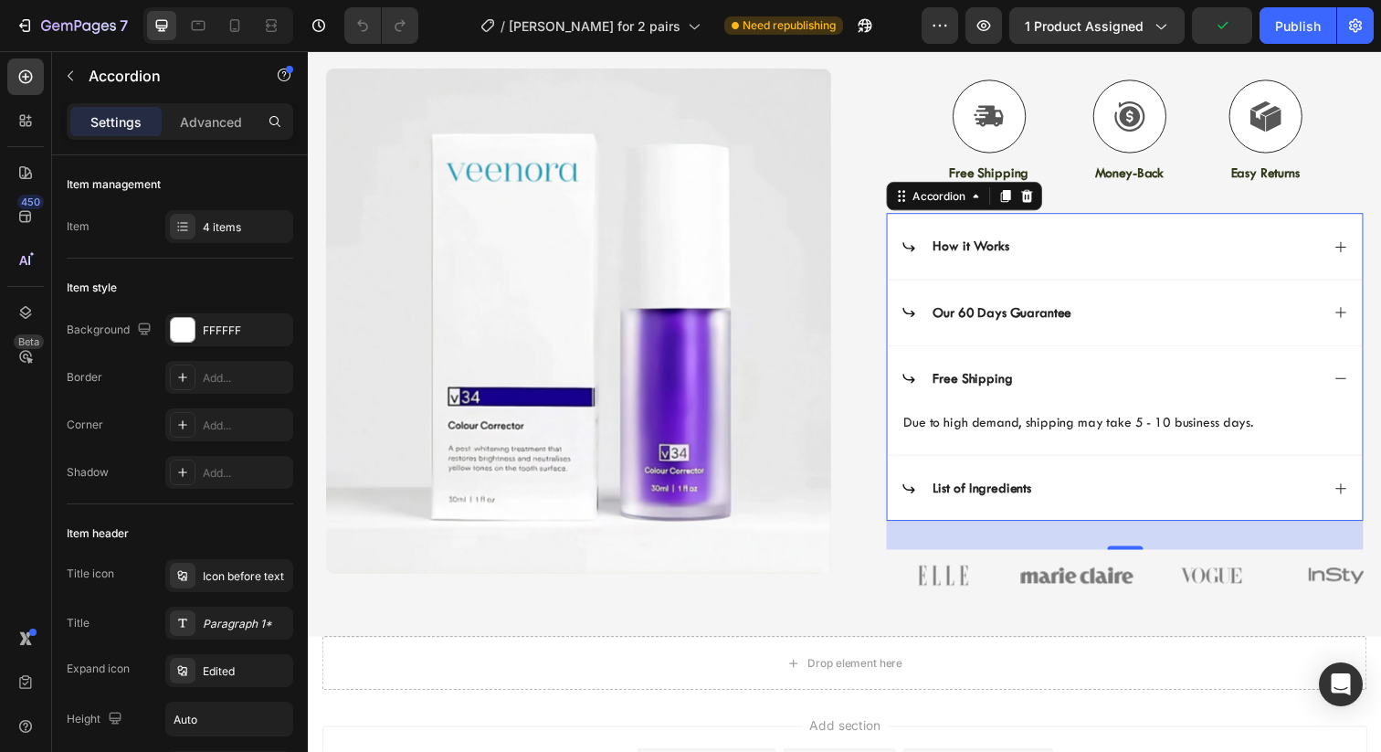
scroll to position [518, 0]
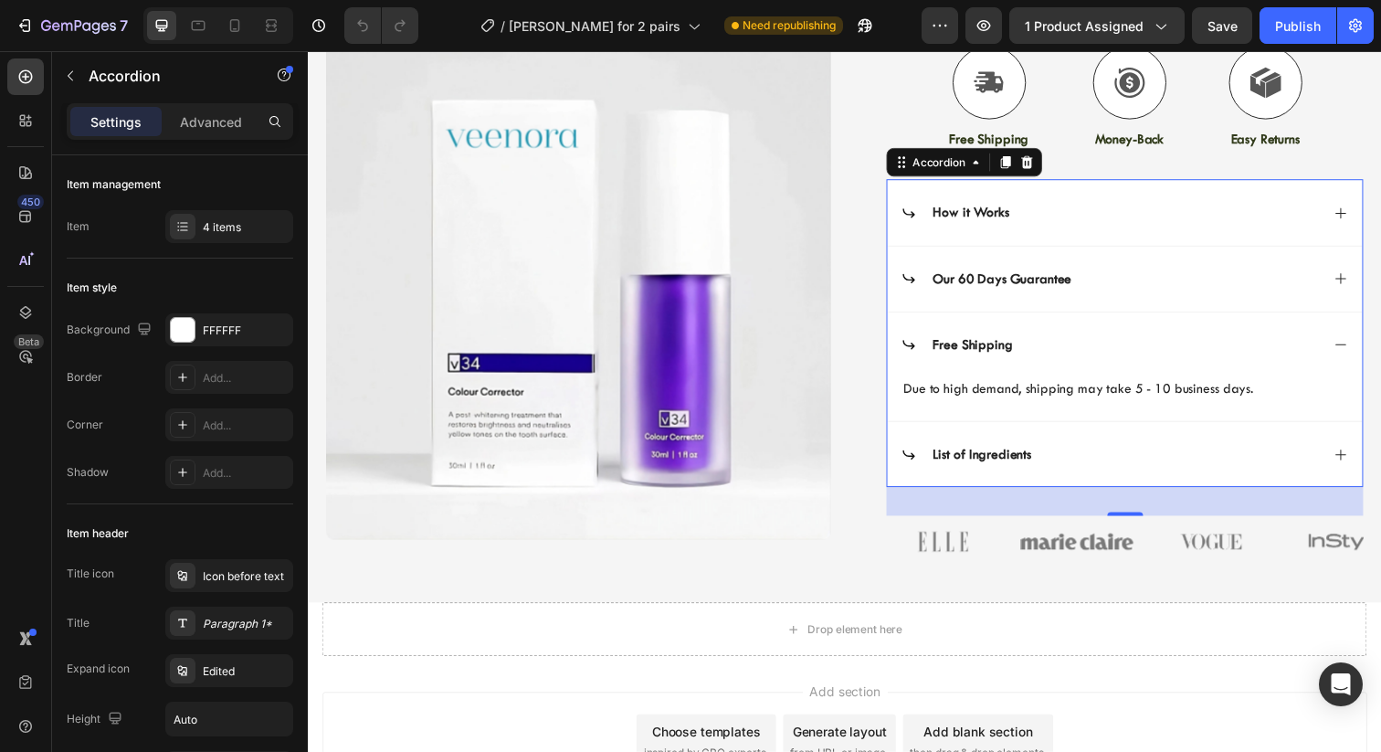
click at [1168, 465] on div "List of Ingredients" at bounding box center [1127, 462] width 427 height 25
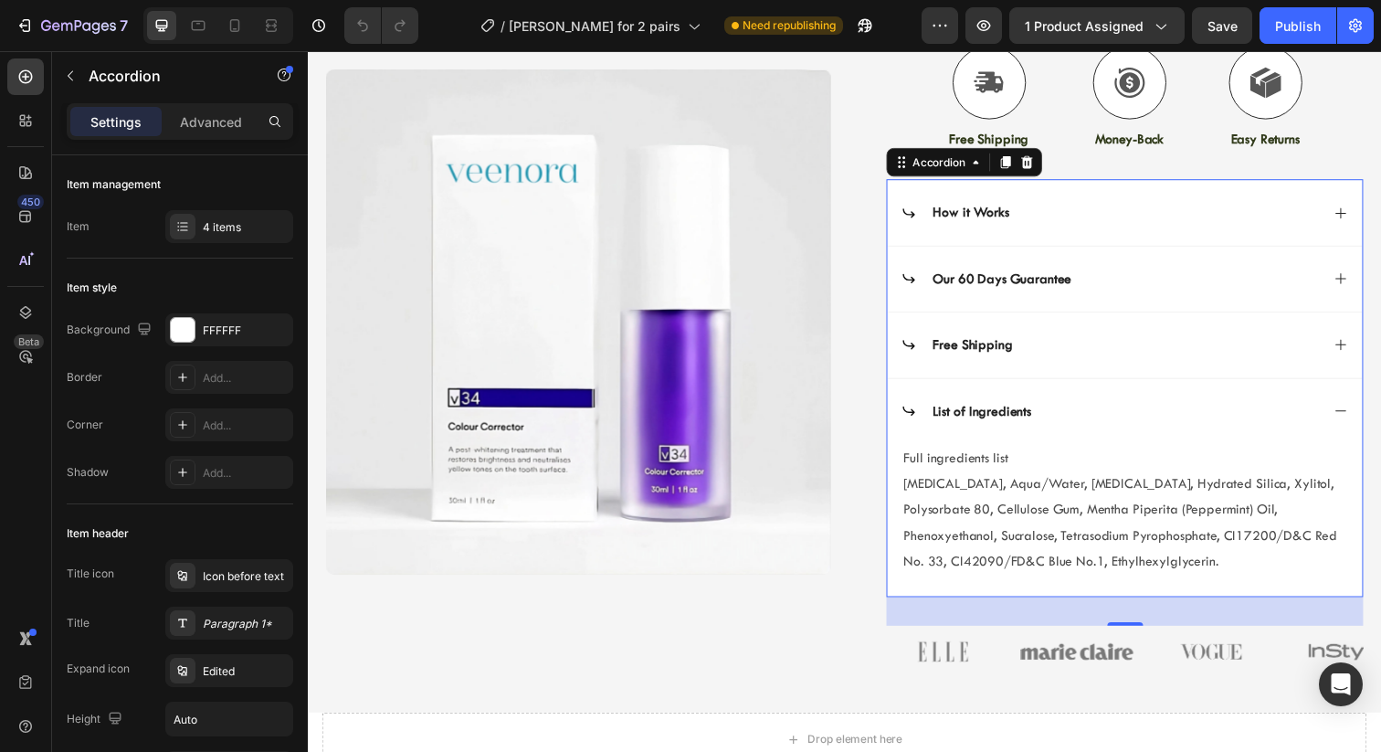
click at [1136, 407] on div "List of Ingredients" at bounding box center [1127, 419] width 427 height 25
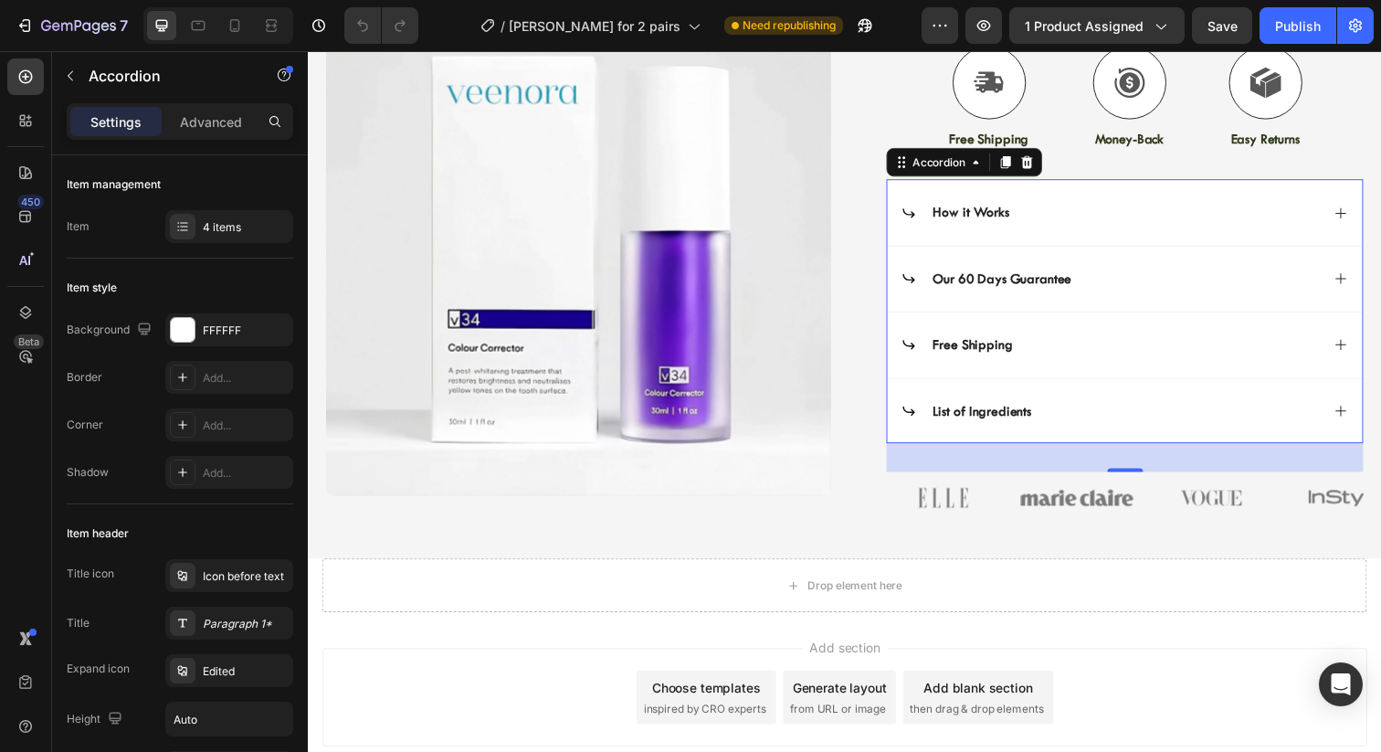
scroll to position [0, 0]
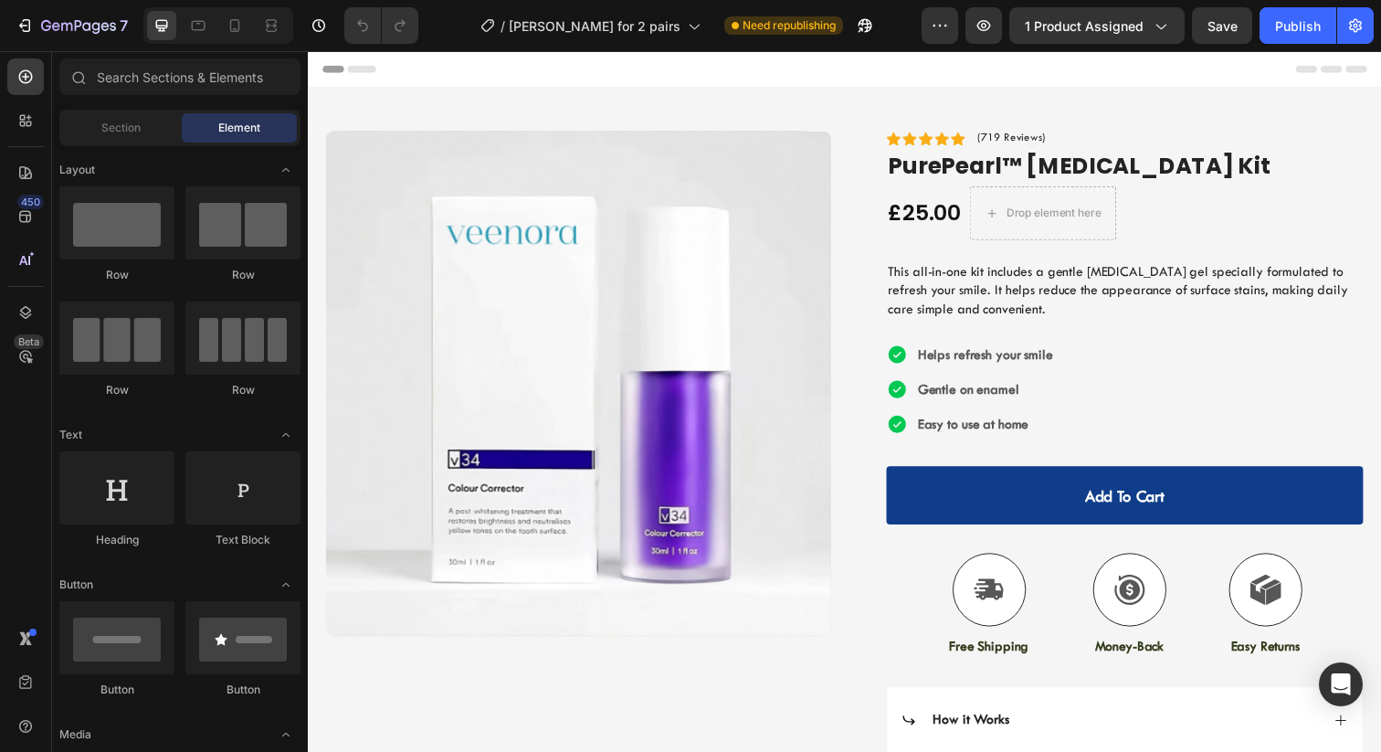
click at [815, 62] on div "Header" at bounding box center [855, 69] width 1067 height 37
click at [1300, 25] on div "Publish" at bounding box center [1298, 25] width 46 height 19
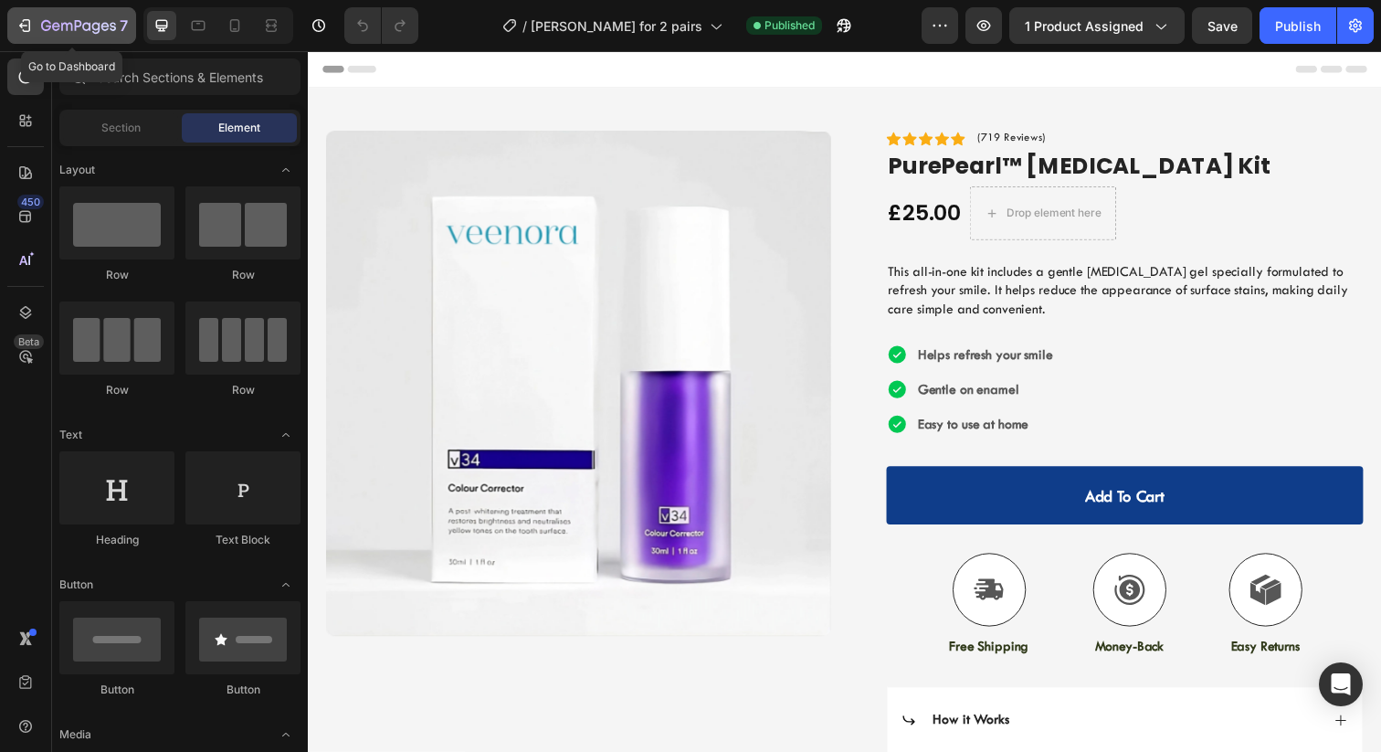
click at [31, 27] on icon "button" at bounding box center [25, 25] width 18 height 18
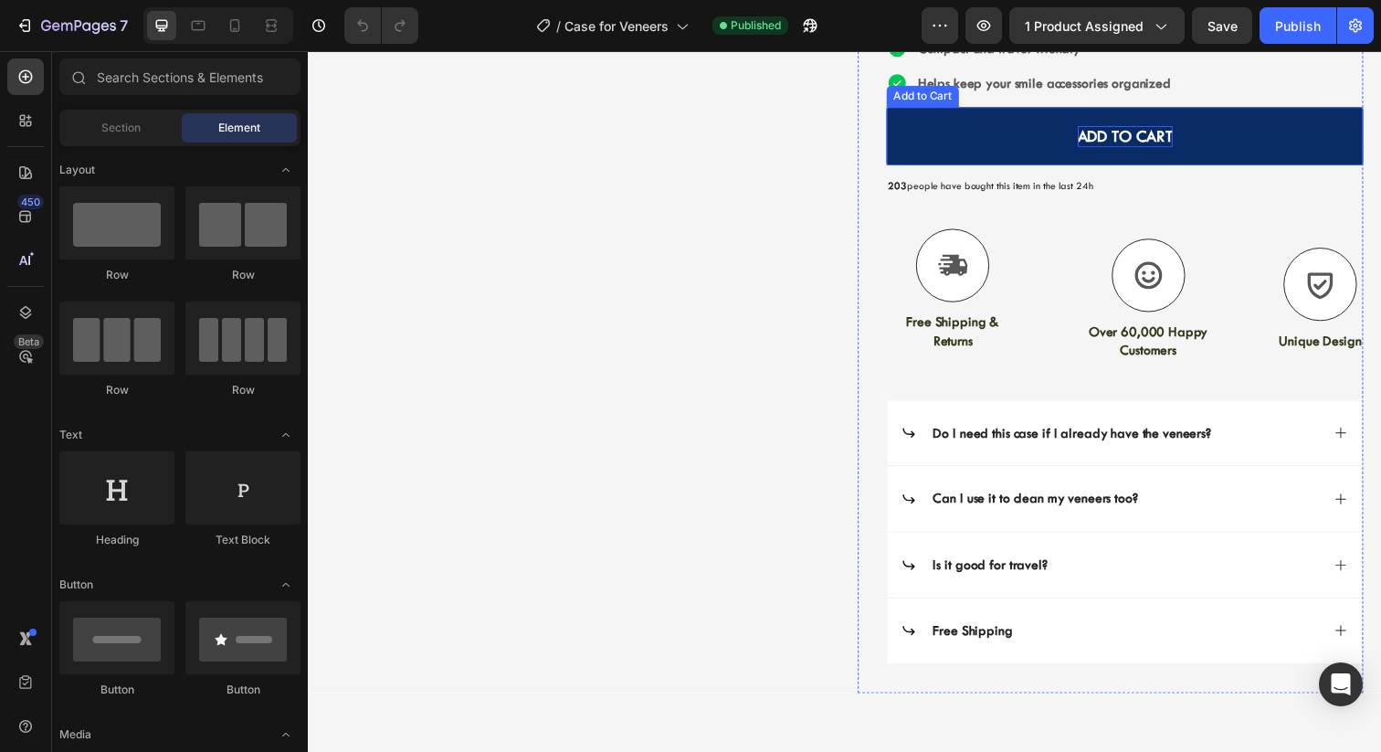
scroll to position [434, 0]
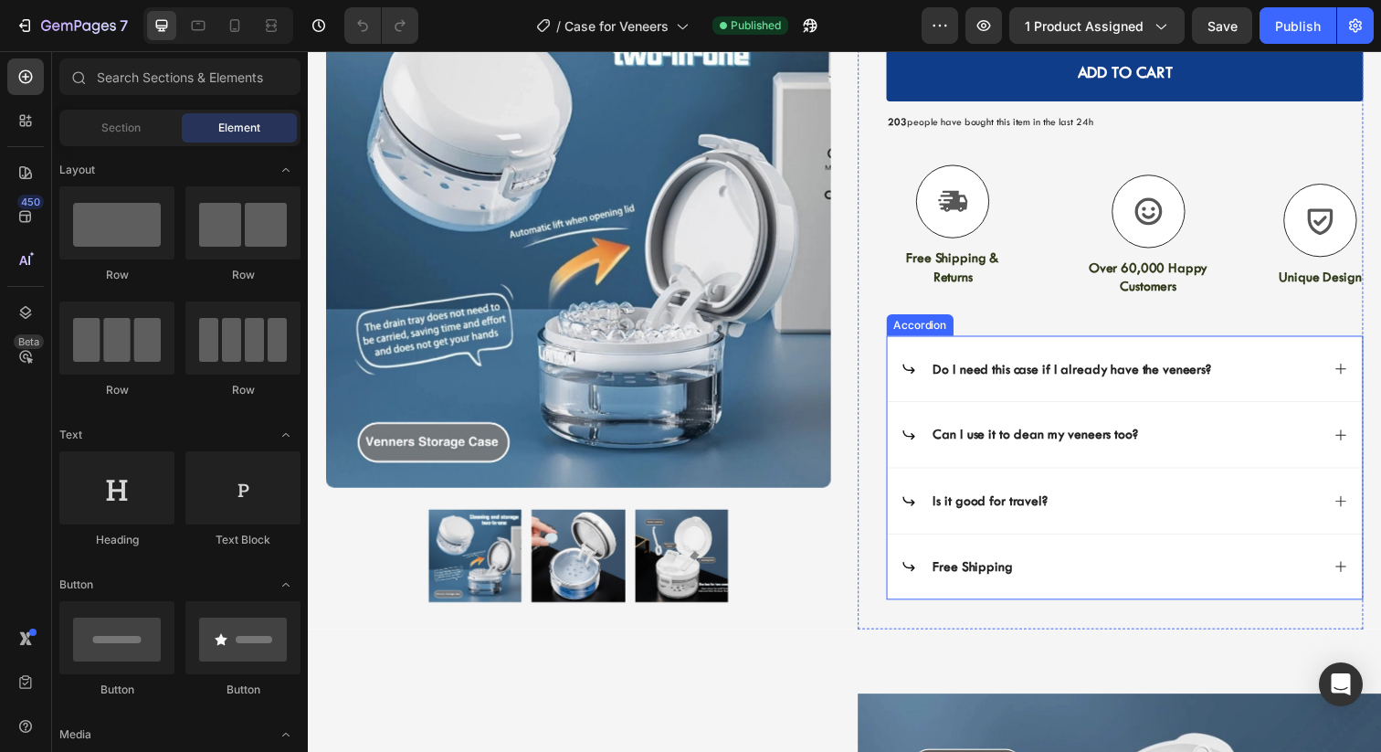
click at [1191, 382] on strong "Do I need this case if I already have the veneers?" at bounding box center [1088, 375] width 284 height 16
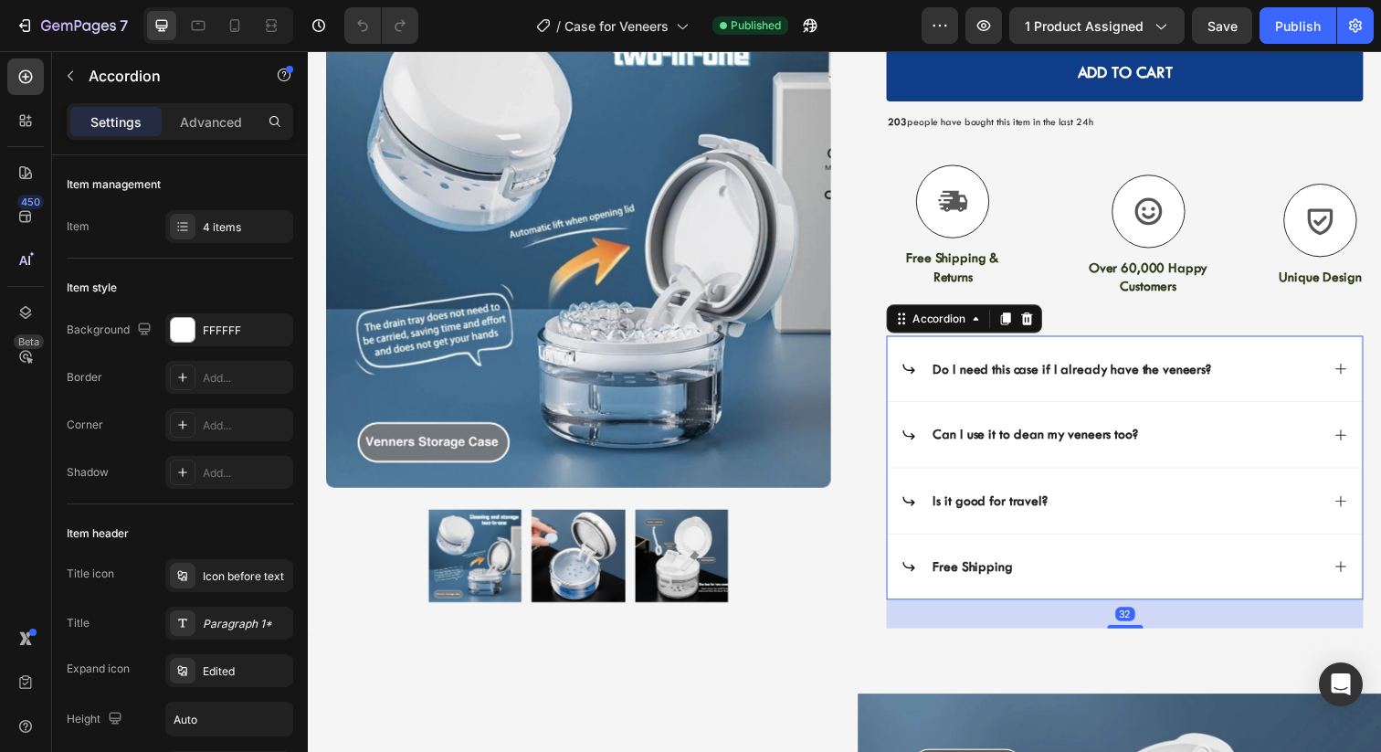
click at [1287, 365] on div "Do I need this case if I already have the veneers?" at bounding box center [1127, 376] width 427 height 25
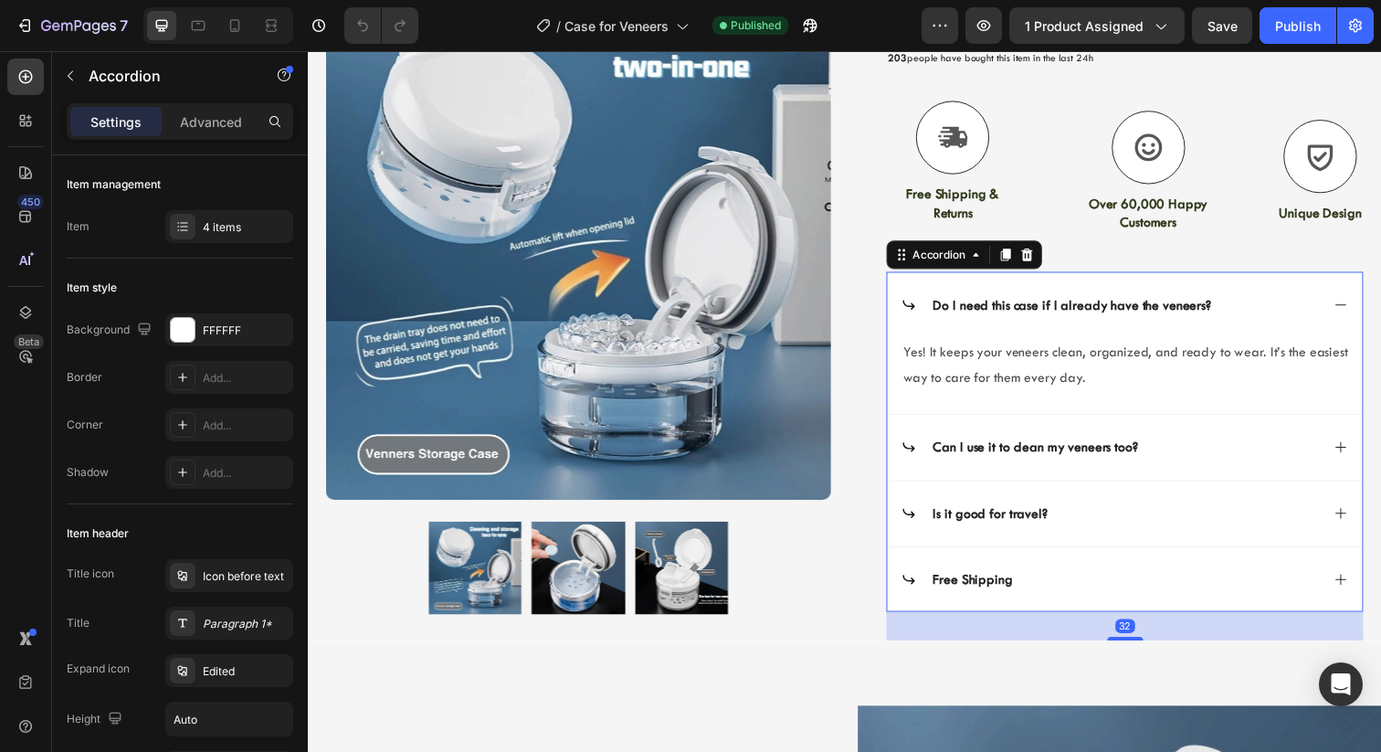
scroll to position [534, 0]
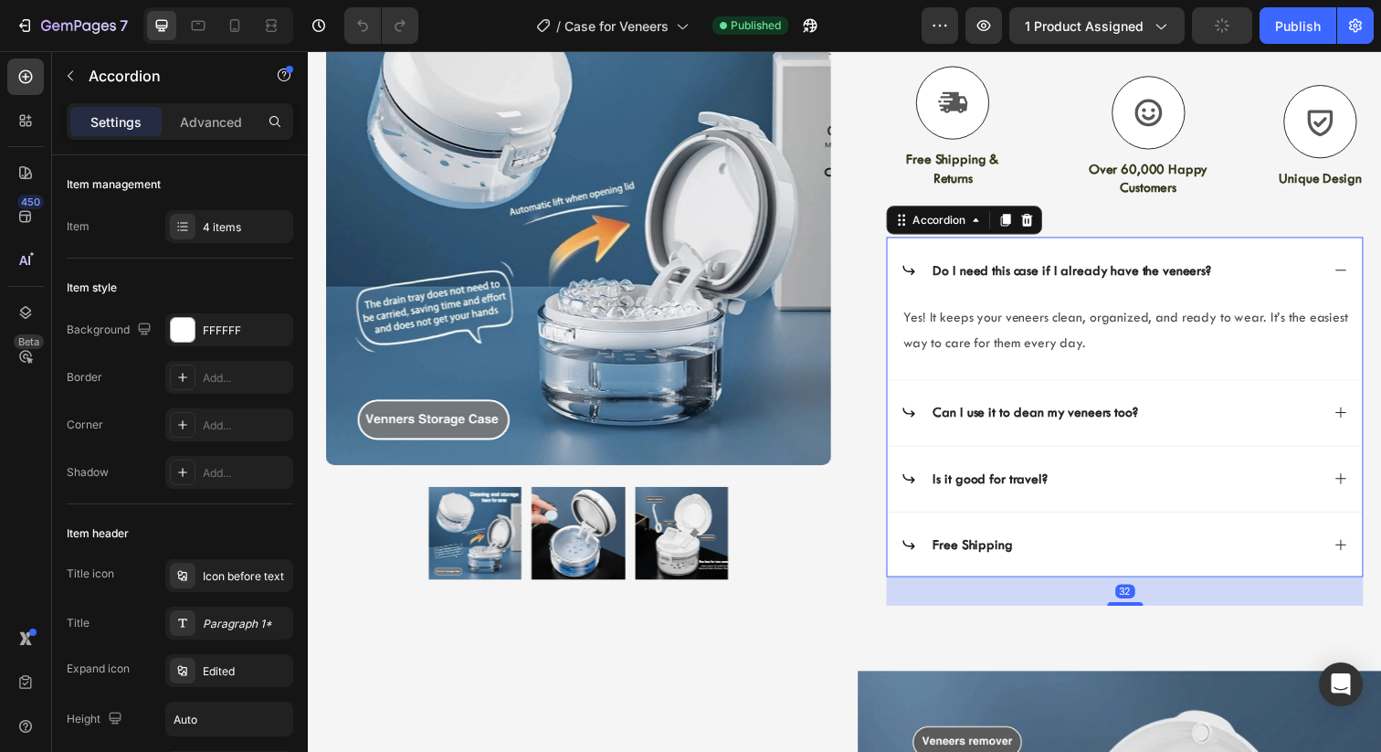
click at [1280, 426] on div "Can I use it to clean my veneers too?" at bounding box center [1127, 420] width 427 height 25
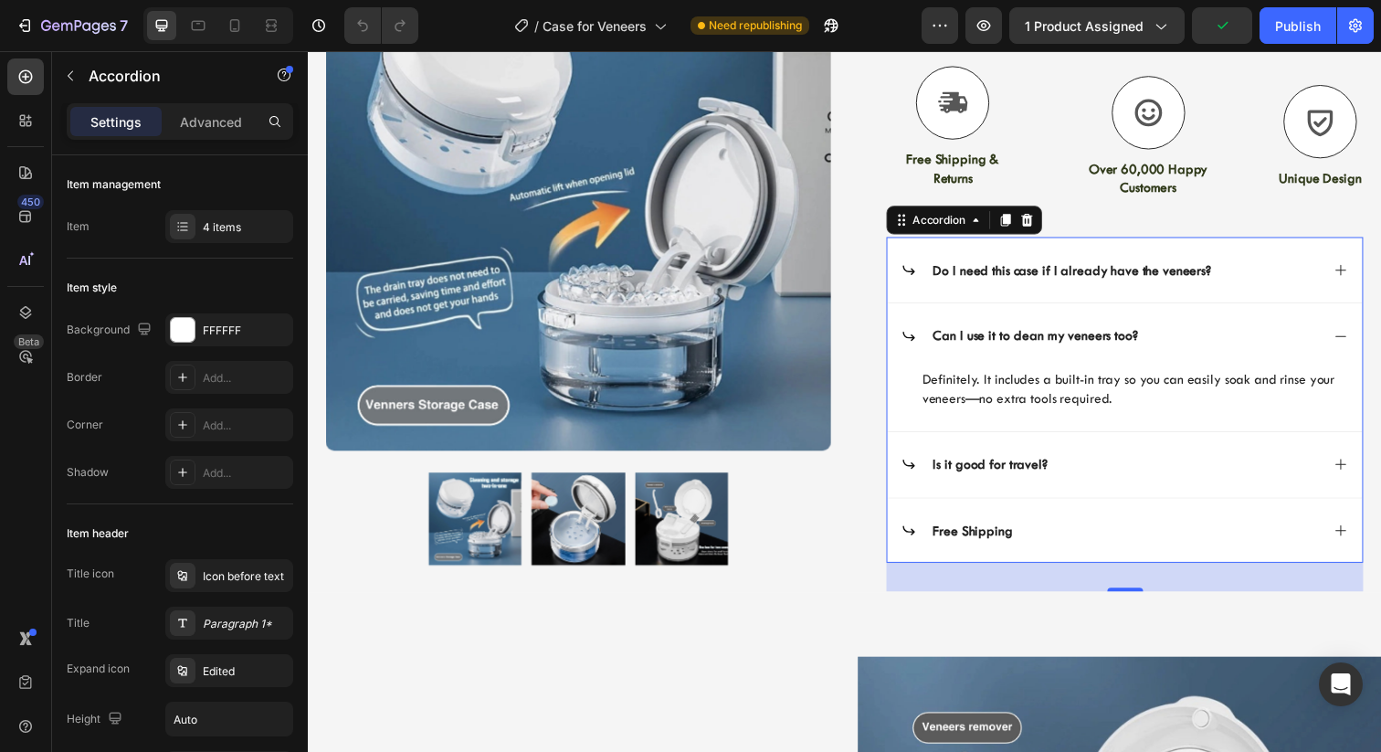
click at [1266, 470] on div "Is it good for travel?" at bounding box center [1127, 473] width 427 height 25
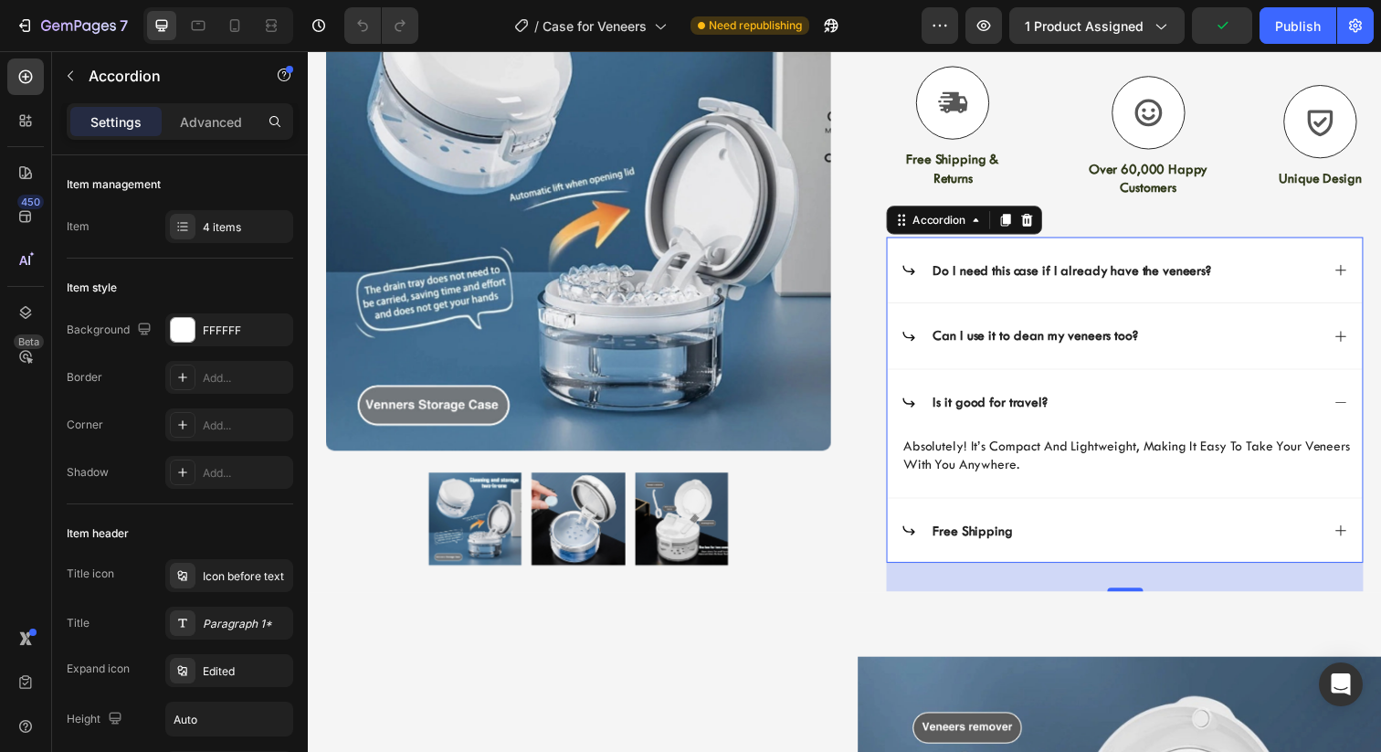
click at [1251, 523] on div "Free Shipping" at bounding box center [1142, 541] width 485 height 68
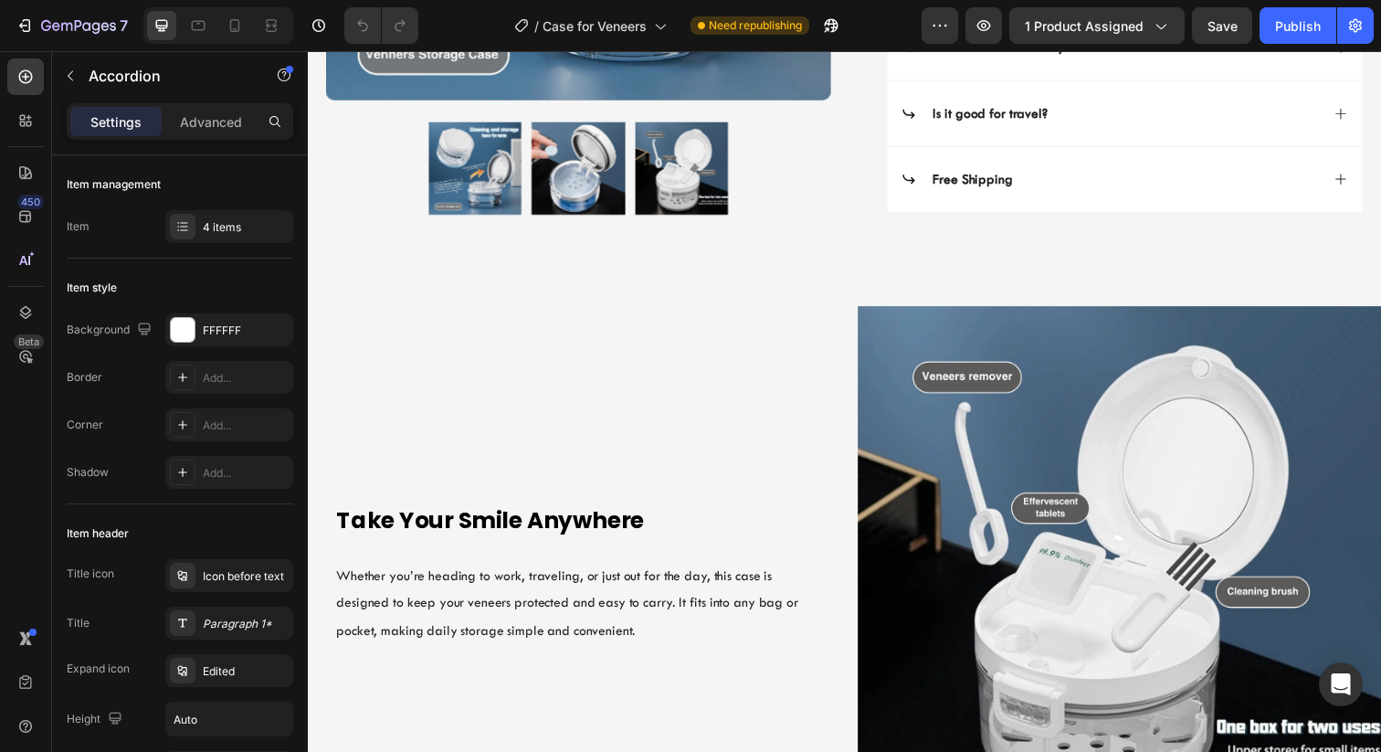
scroll to position [0, 0]
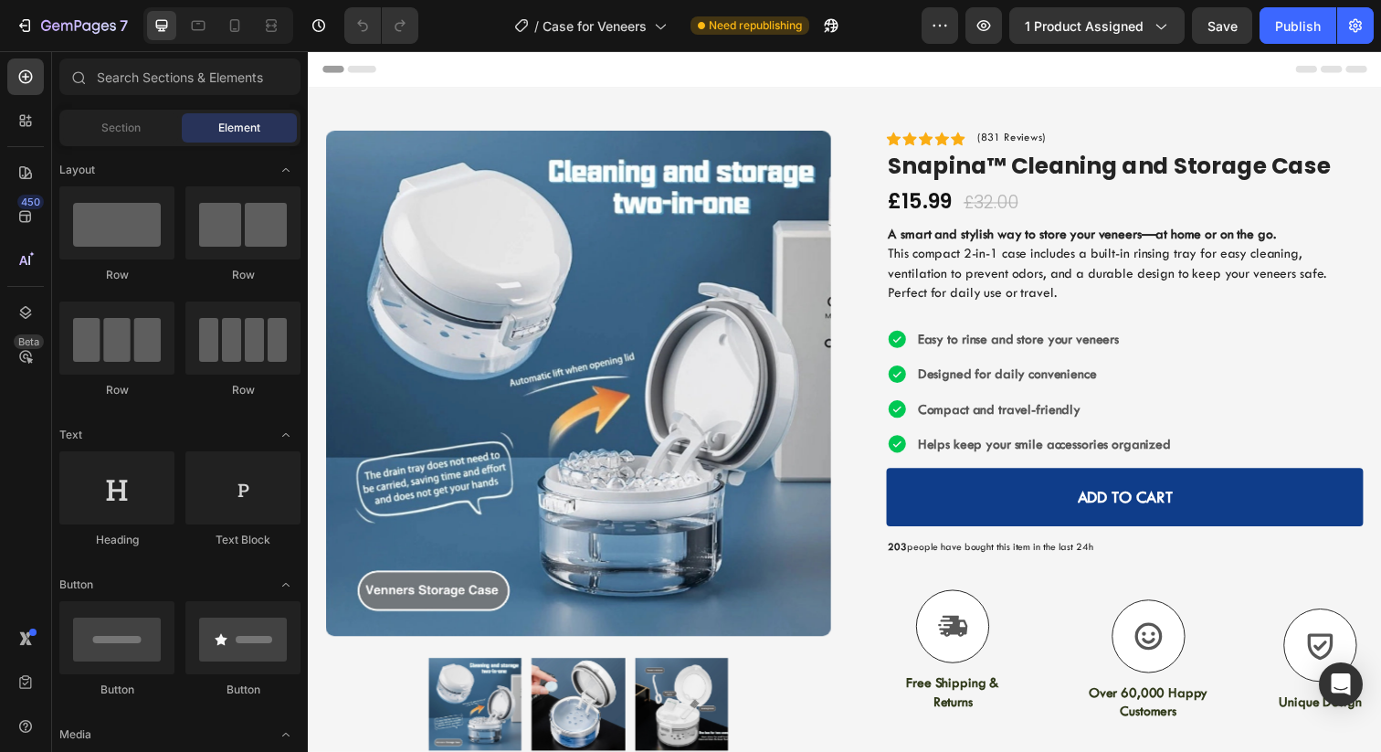
click at [1071, 74] on div "Header" at bounding box center [855, 69] width 1067 height 37
click at [1299, 40] on button "Publish" at bounding box center [1298, 25] width 77 height 37
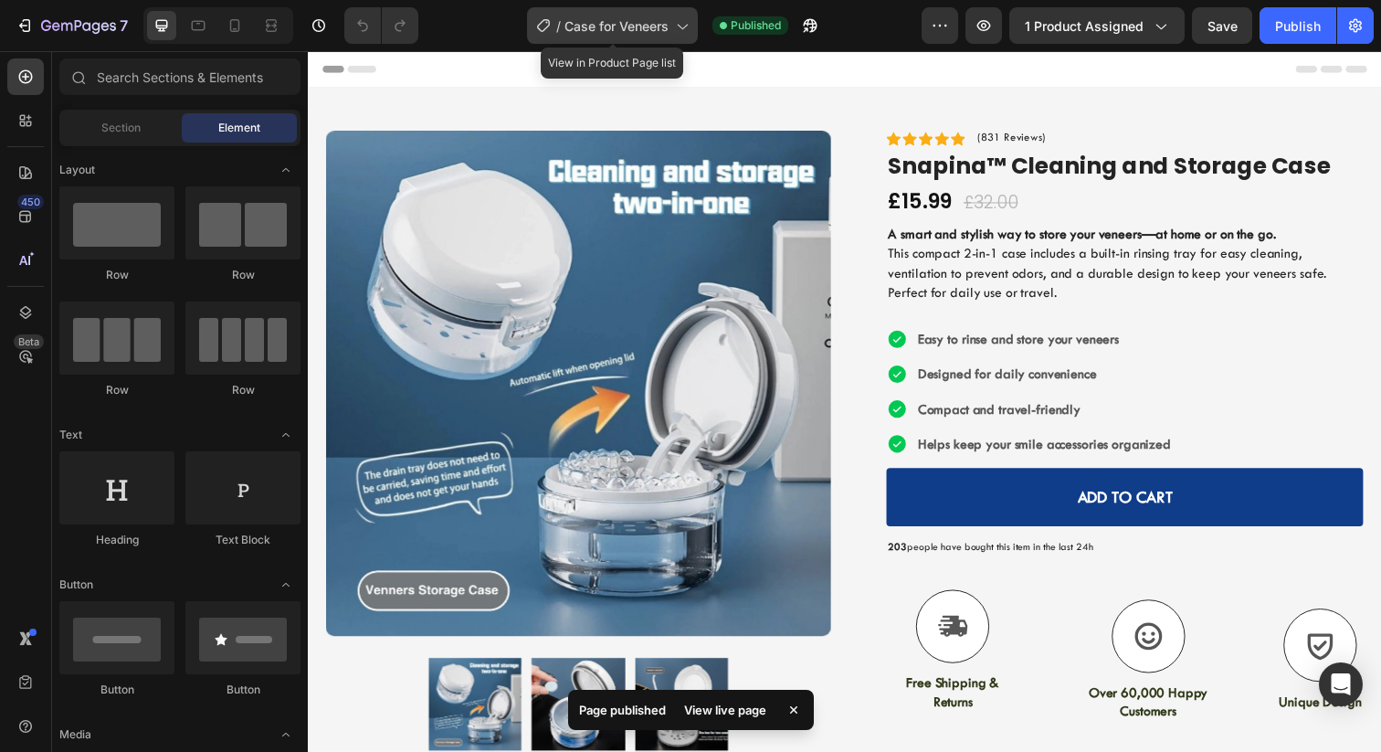
click at [671, 32] on div "/ Case for Veneers" at bounding box center [612, 25] width 171 height 37
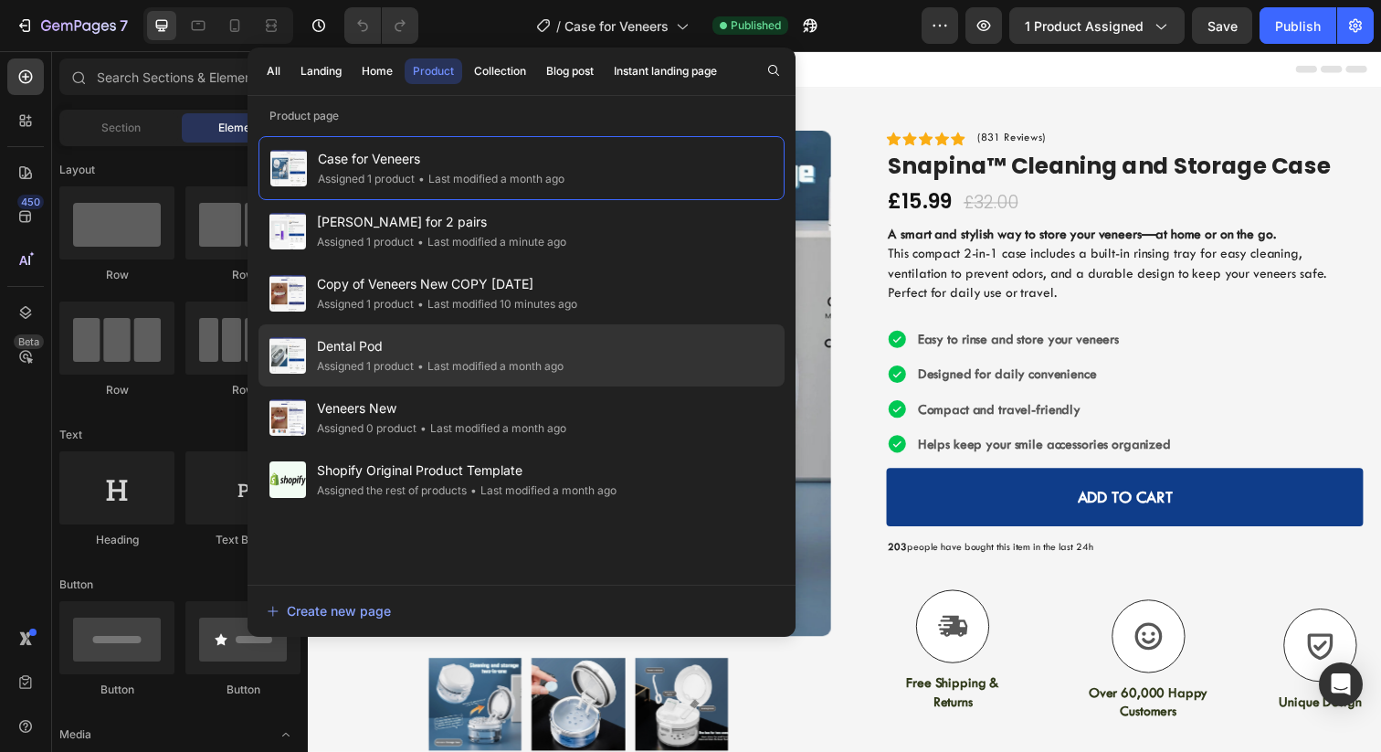
click at [466, 358] on div "• Last modified a month ago" at bounding box center [489, 366] width 150 height 18
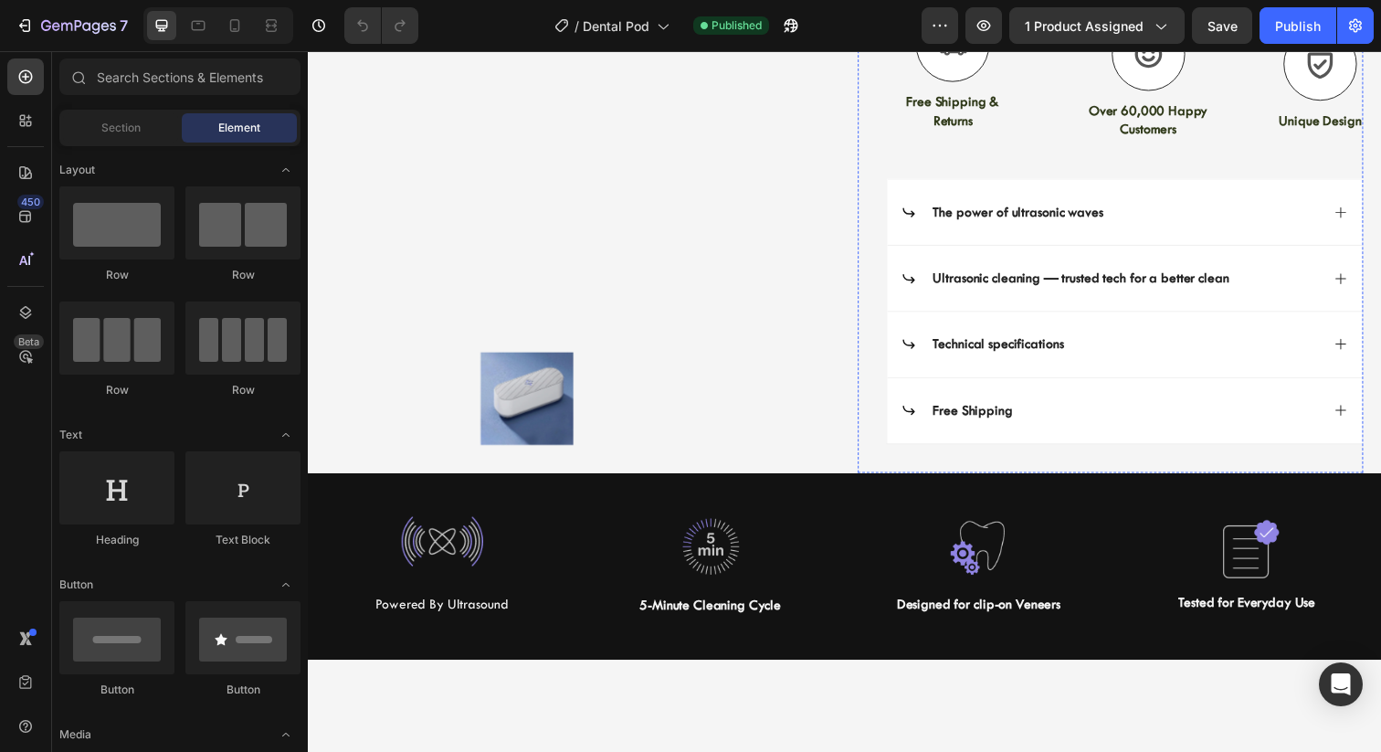
scroll to position [607, 0]
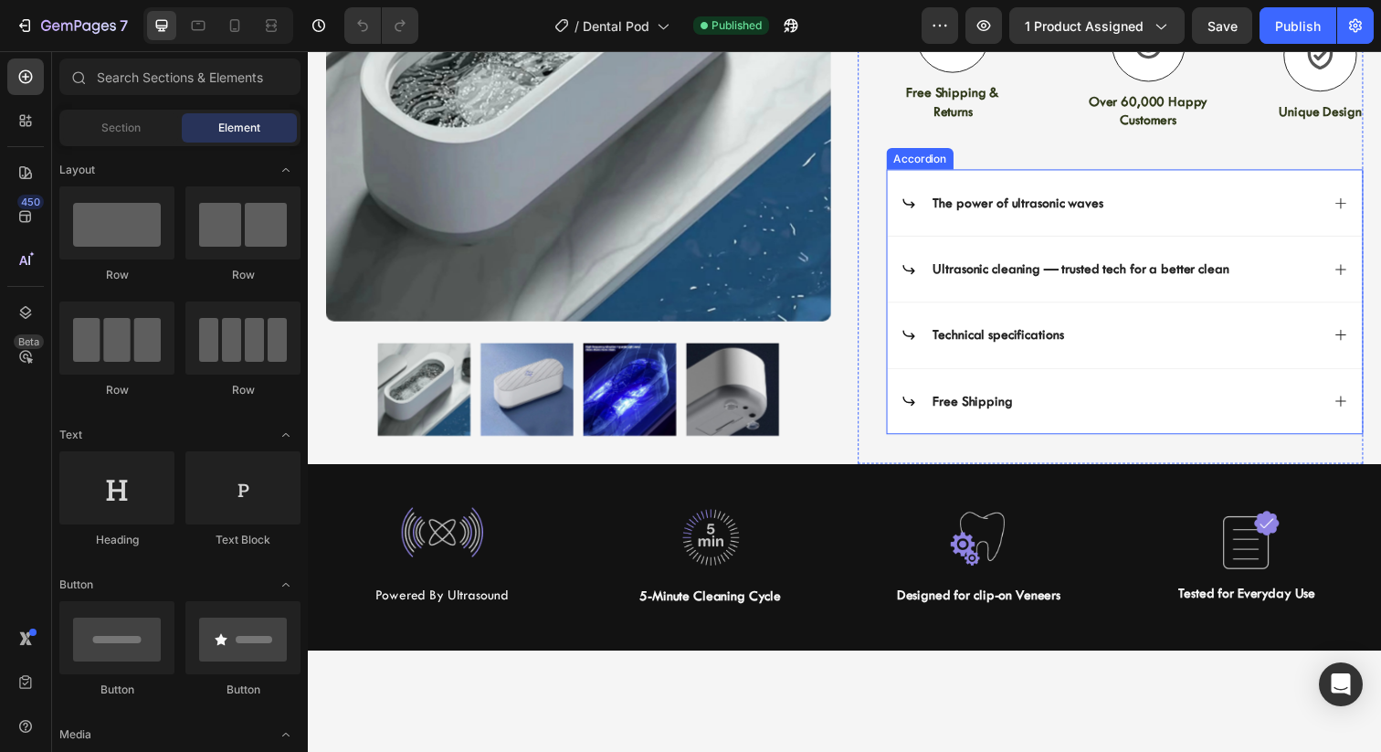
click at [1300, 205] on div "The power of ultrasonic waves" at bounding box center [1127, 206] width 427 height 25
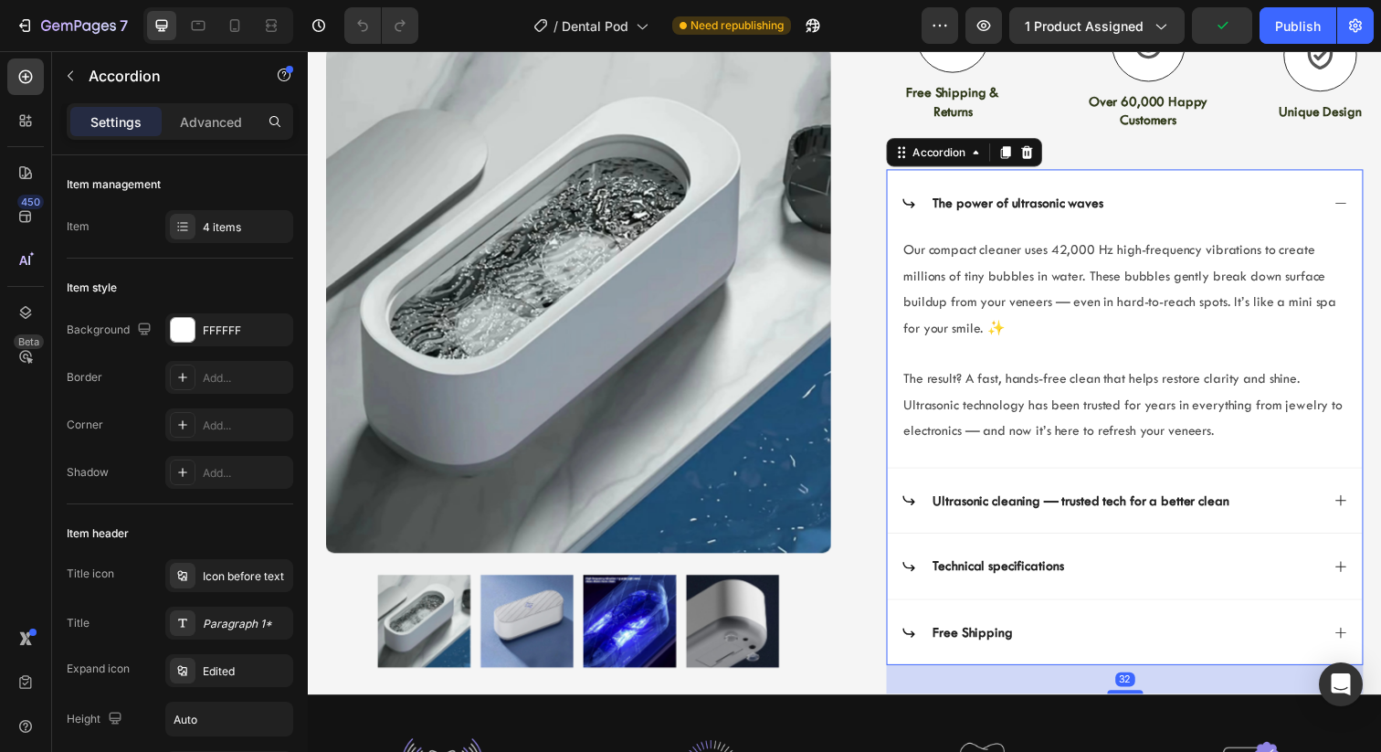
click at [1322, 207] on div "The power of ultrasonic waves" at bounding box center [1127, 206] width 427 height 25
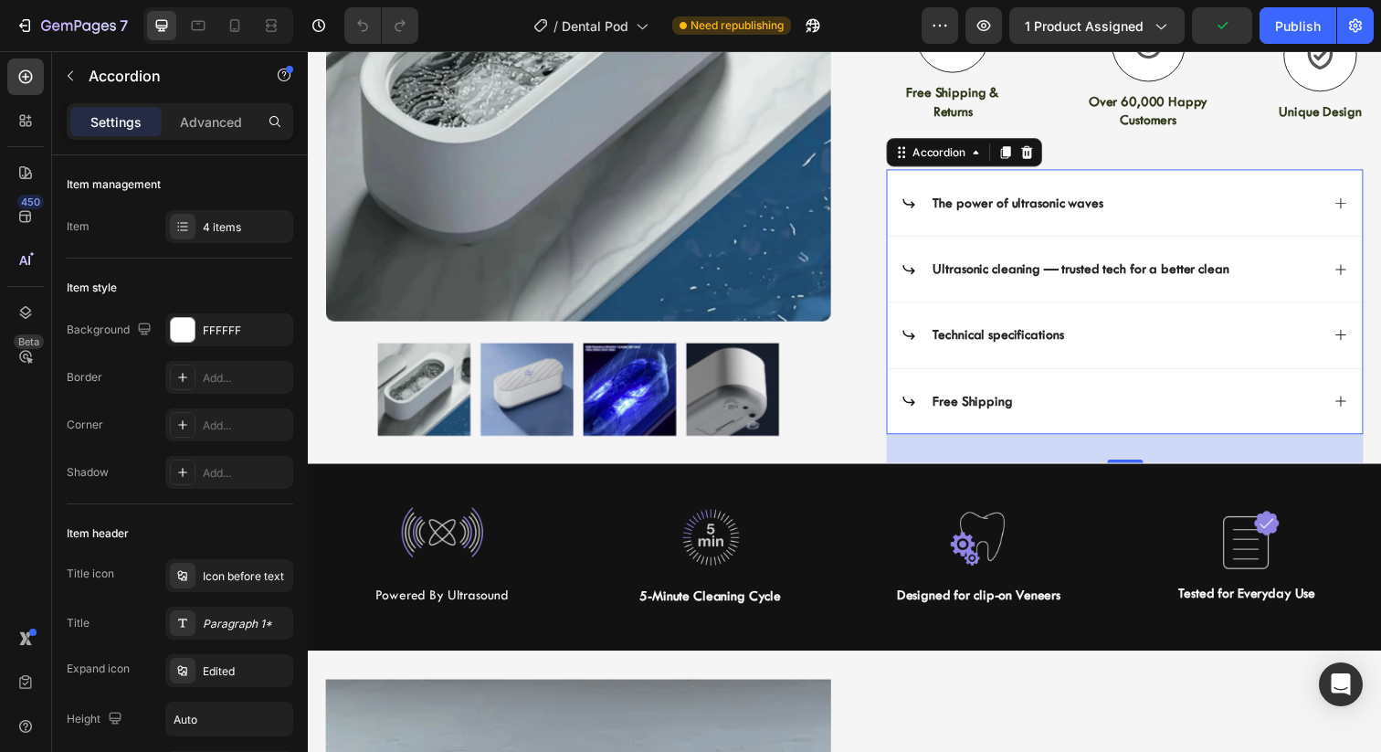
click at [1322, 207] on div "The power of ultrasonic waves" at bounding box center [1127, 206] width 427 height 25
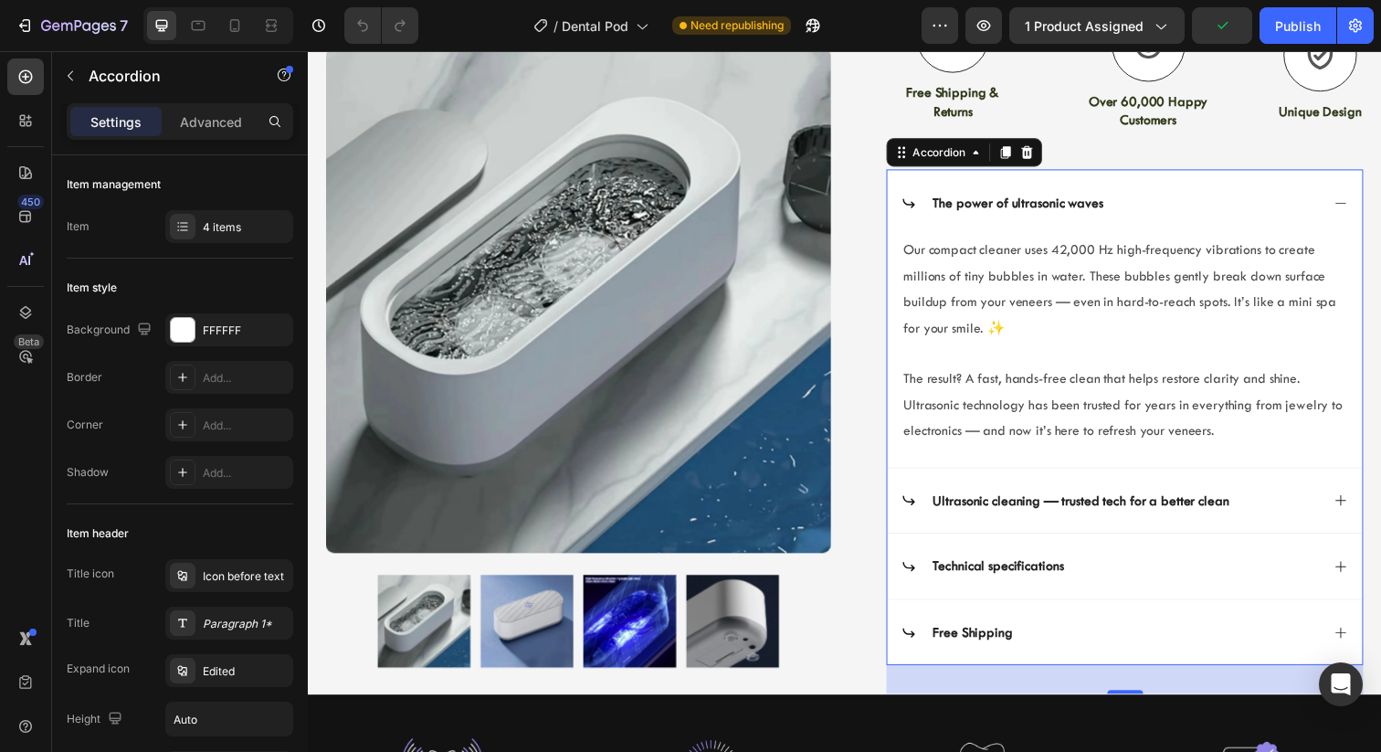
click at [1322, 207] on div "The power of ultrasonic waves" at bounding box center [1127, 206] width 427 height 25
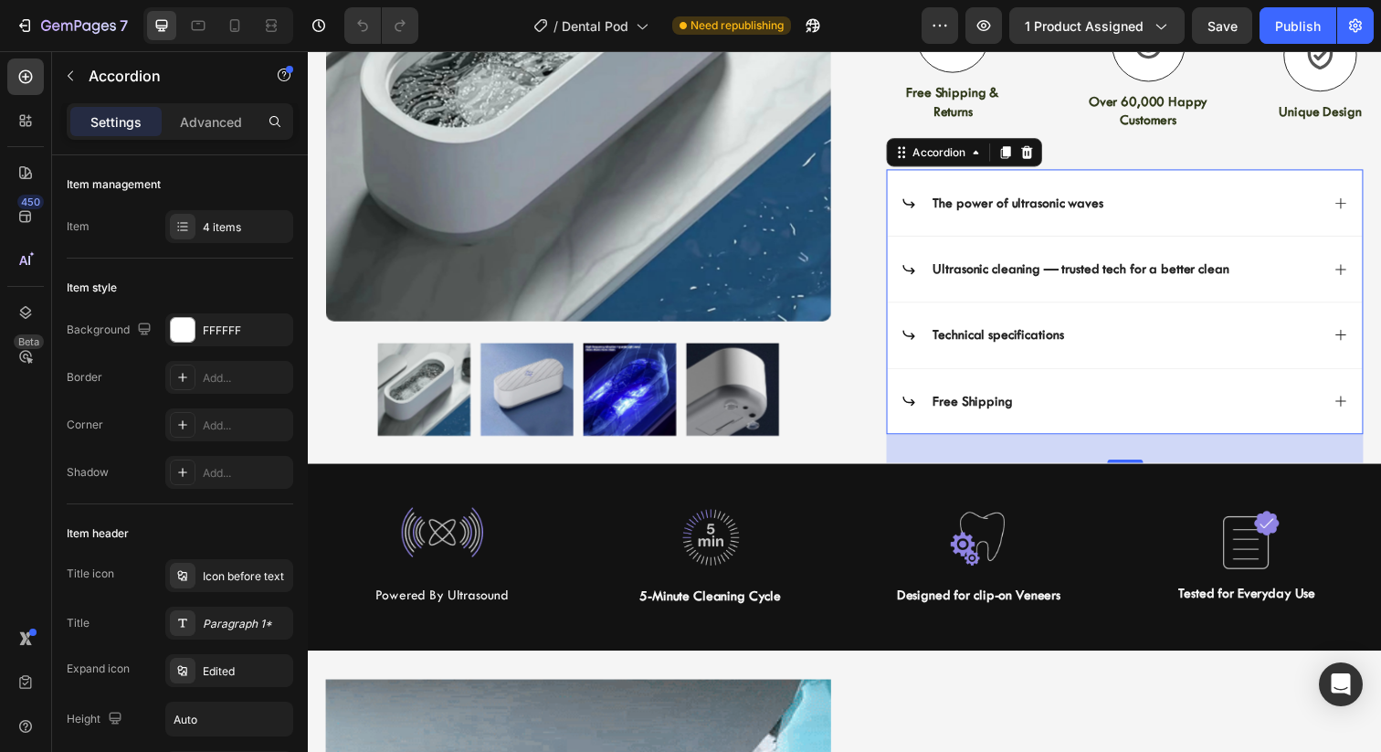
click at [1331, 262] on div "Ultrasonic cleaning — trusted tech for a better clean" at bounding box center [1127, 273] width 427 height 25
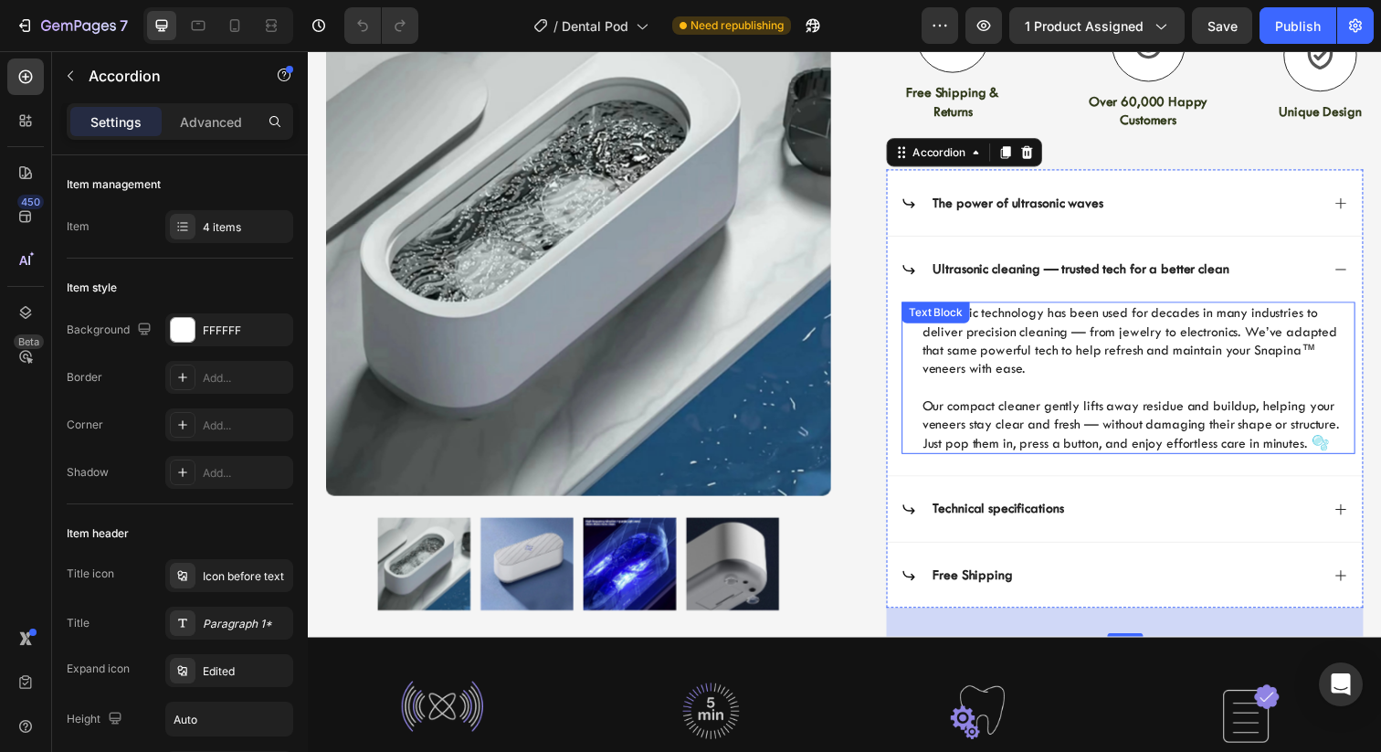
click at [1301, 360] on p "Ultrasonic technology has been used for decades in many industries to deliver p…" at bounding box center [1155, 347] width 440 height 76
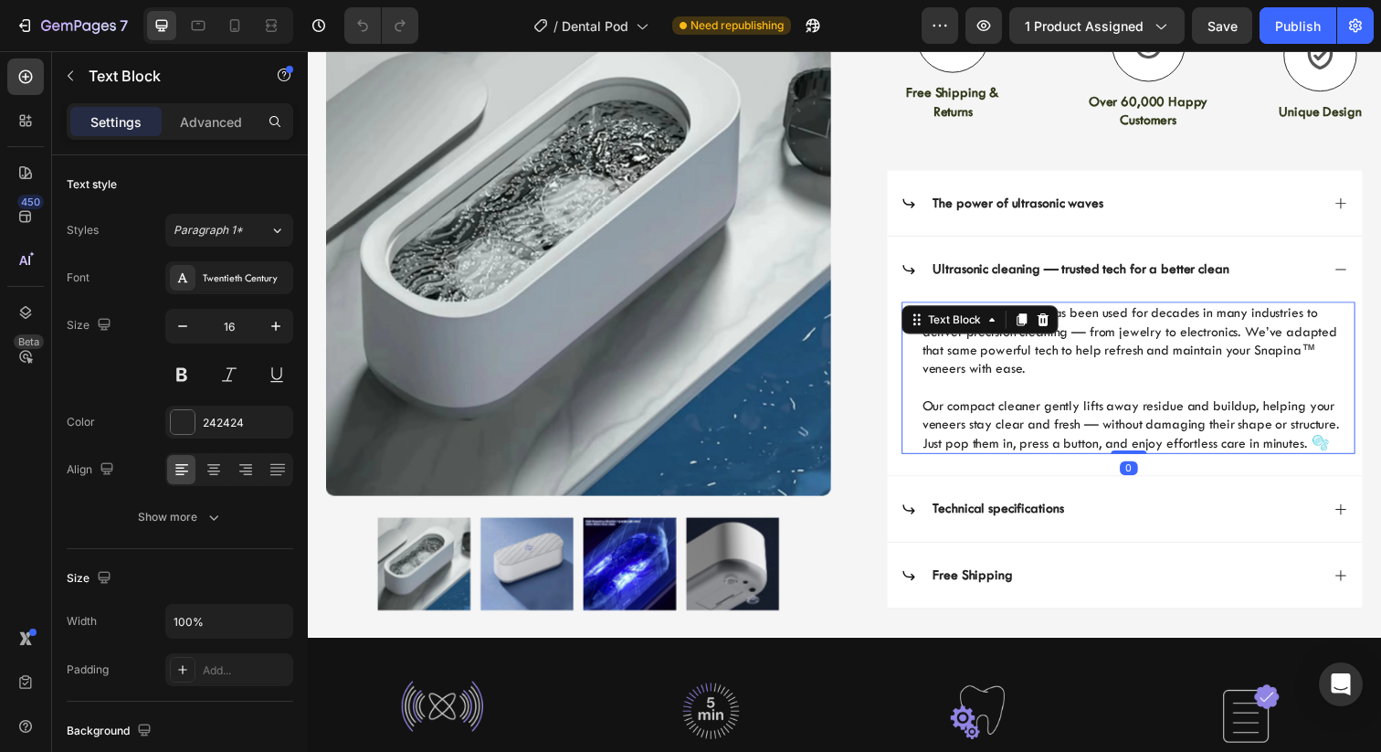
click at [1301, 360] on p "Ultrasonic technology has been used for decades in many industries to deliver p…" at bounding box center [1155, 347] width 440 height 76
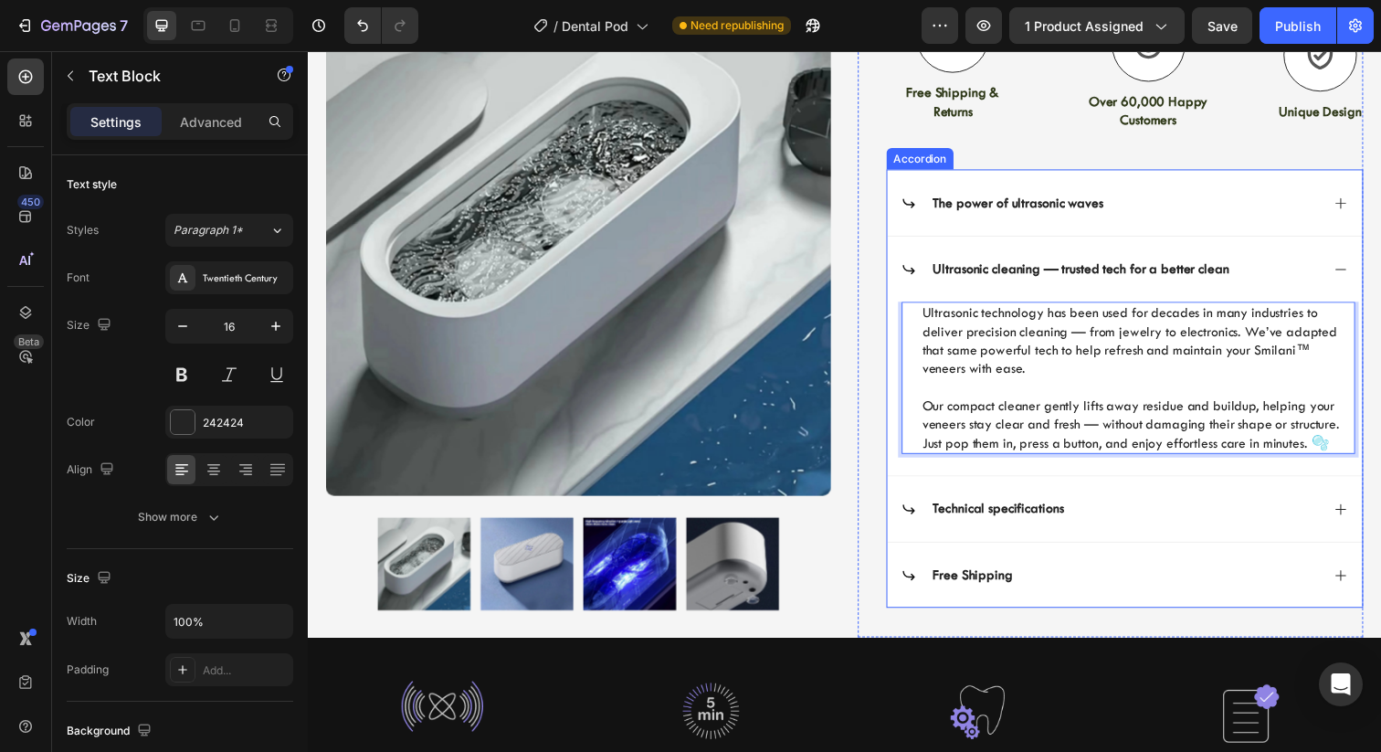
click at [1229, 205] on div "The power of ultrasonic waves" at bounding box center [1127, 206] width 427 height 25
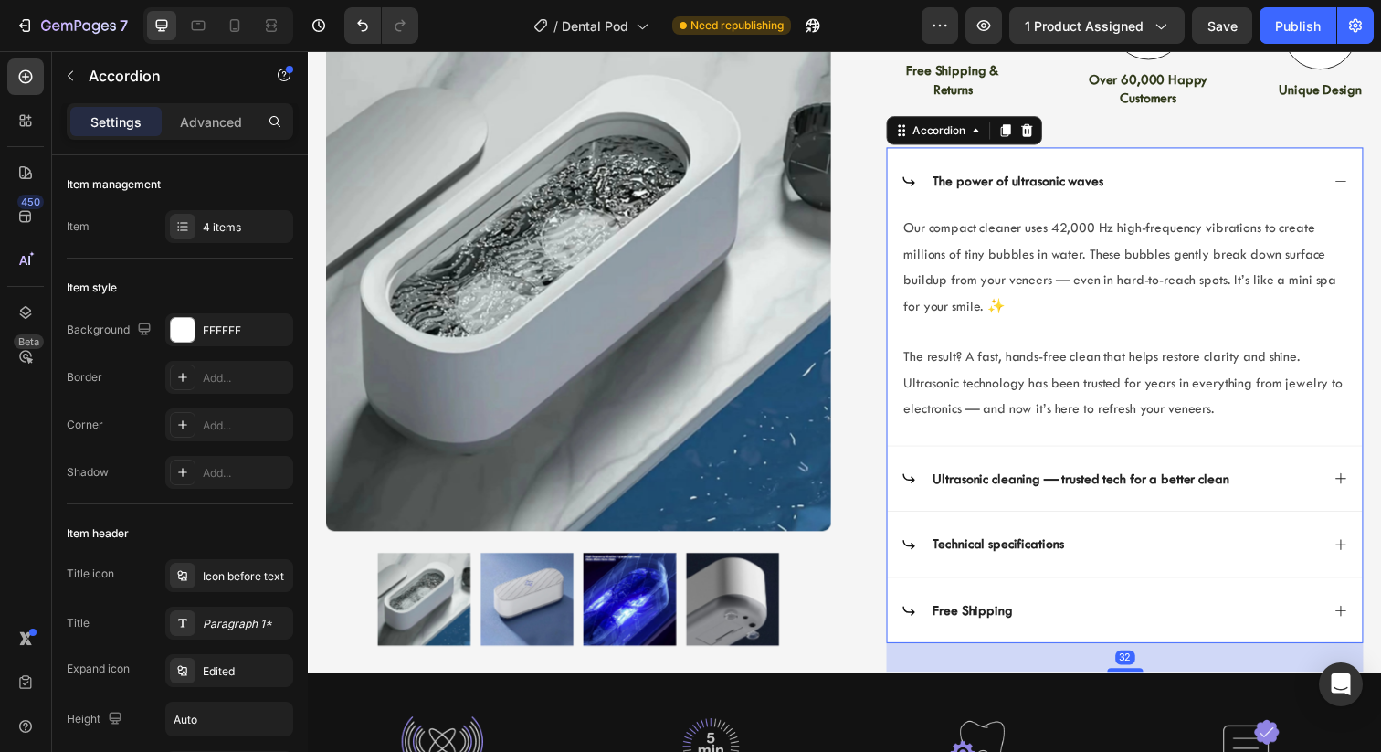
scroll to position [629, 0]
click at [1245, 539] on div "Technical specifications" at bounding box center [1142, 555] width 485 height 68
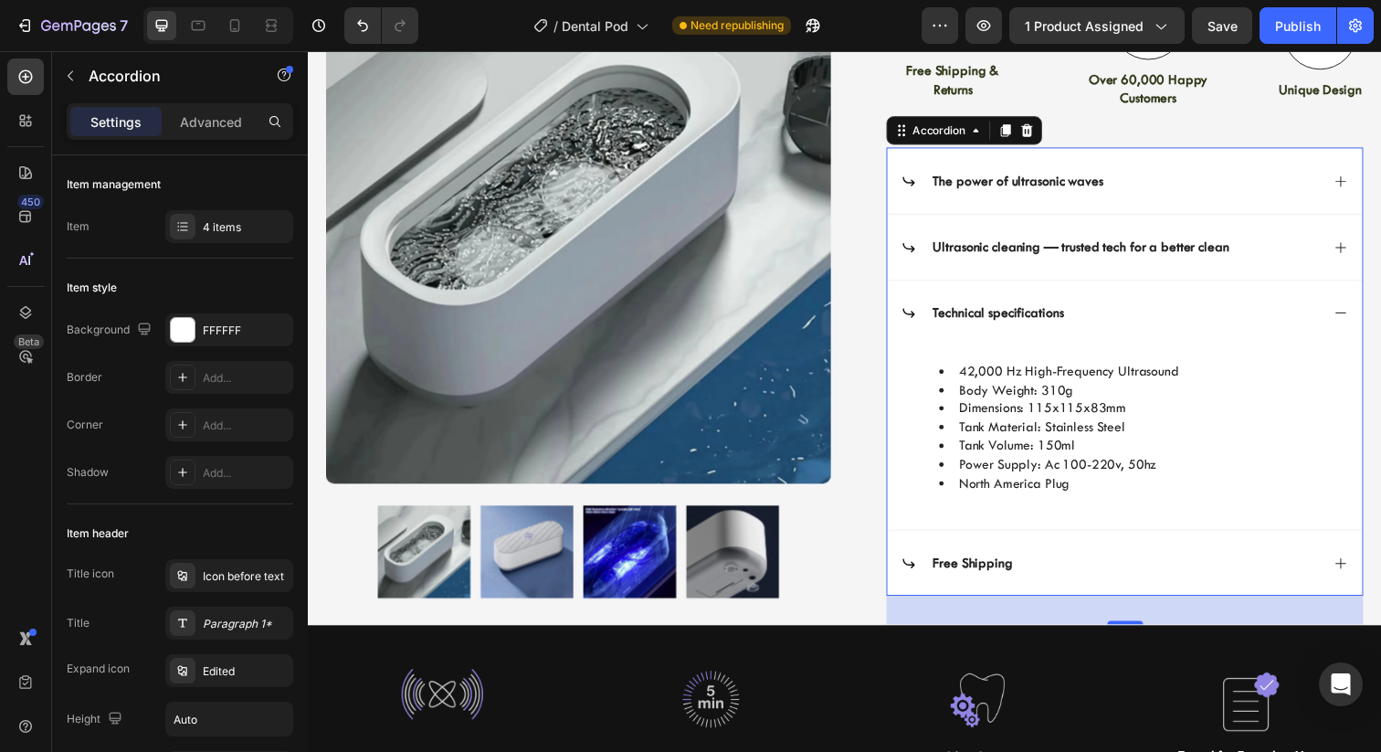
click at [1078, 572] on div "Free Shipping" at bounding box center [1127, 574] width 427 height 25
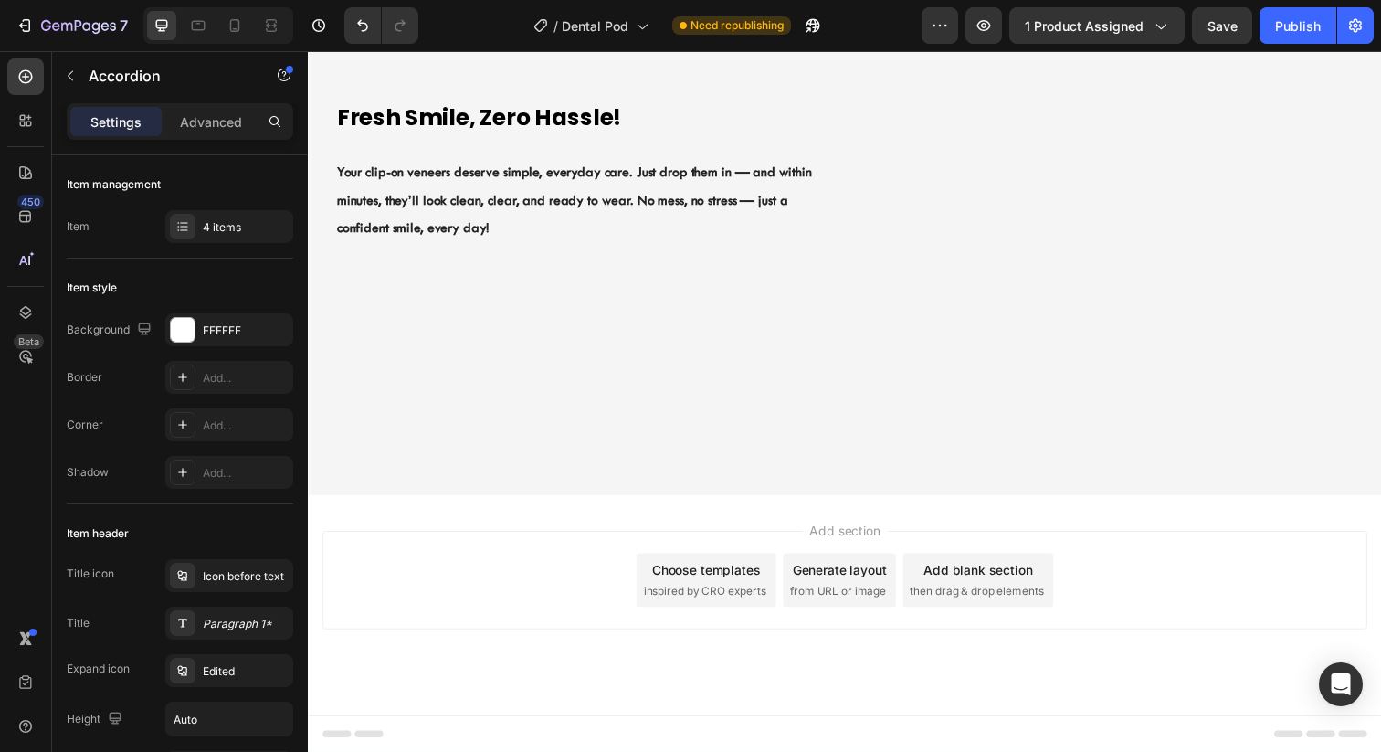
scroll to position [0, 0]
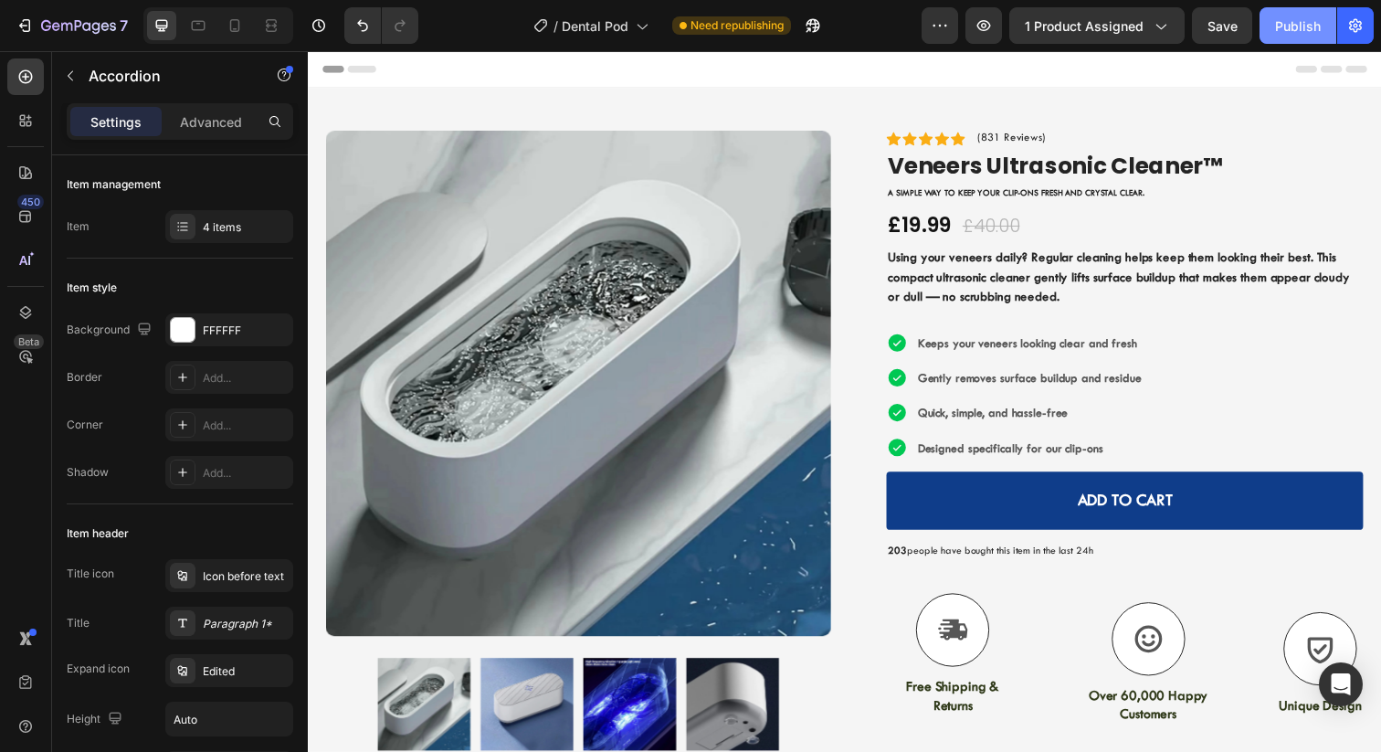
click at [1303, 28] on div "Publish" at bounding box center [1298, 25] width 46 height 19
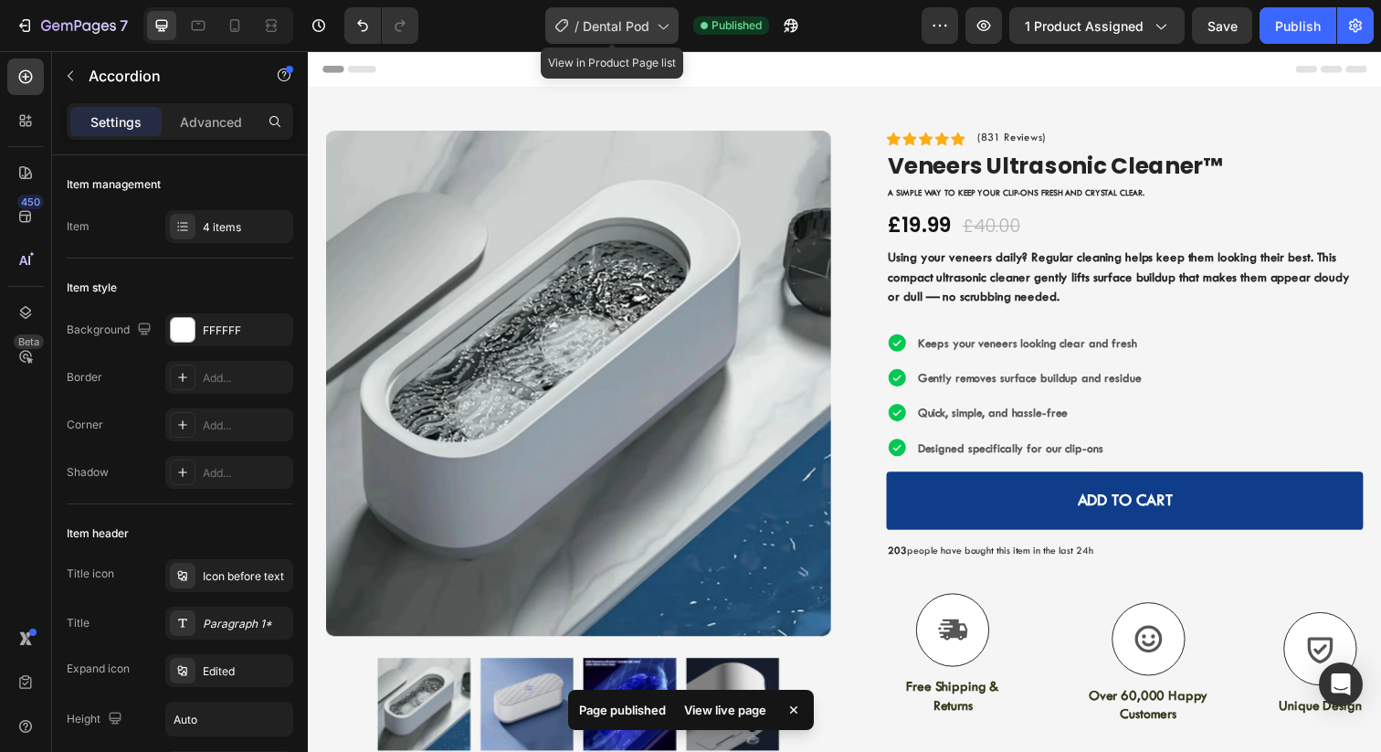
click at [641, 38] on div "/ Dental Pod" at bounding box center [611, 25] width 133 height 37
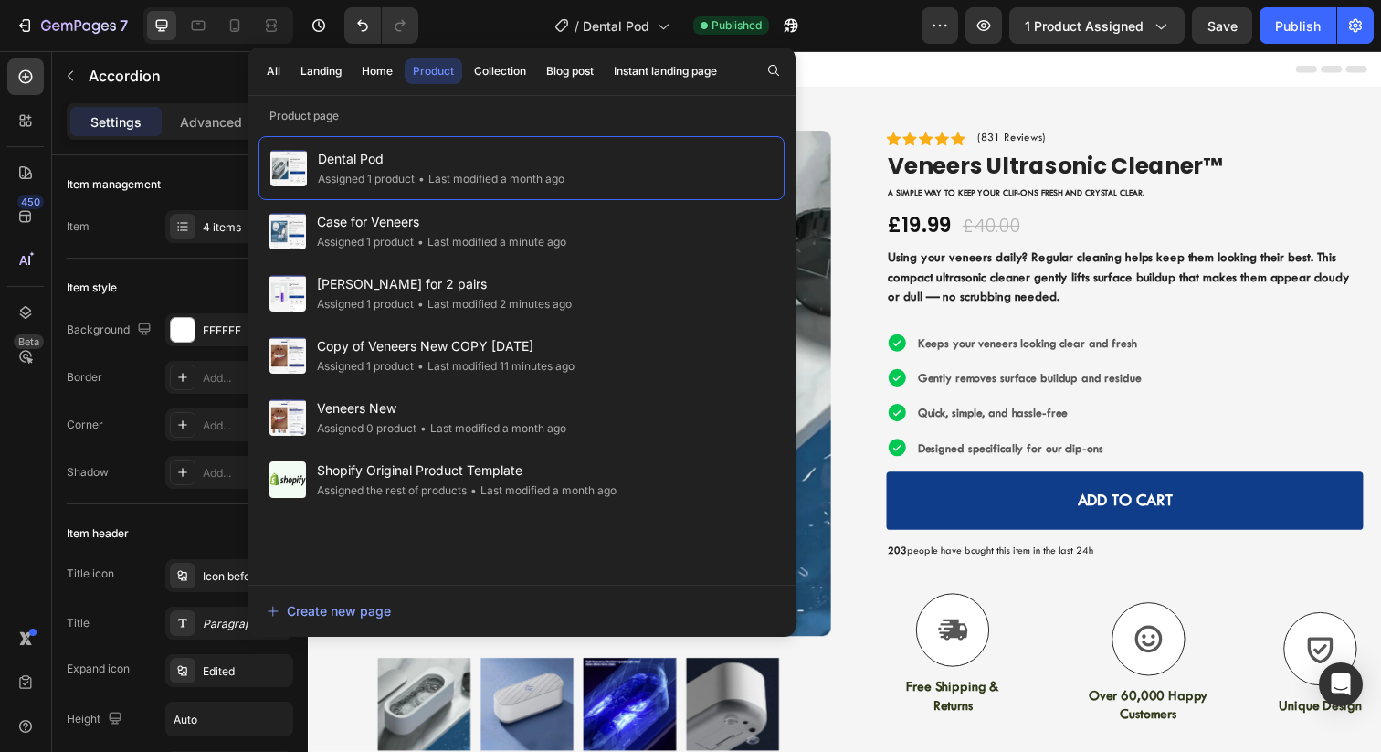
click at [280, 84] on div "All Landing Home Product Collection Blog post Instant landing page" at bounding box center [492, 72] width 489 height 48
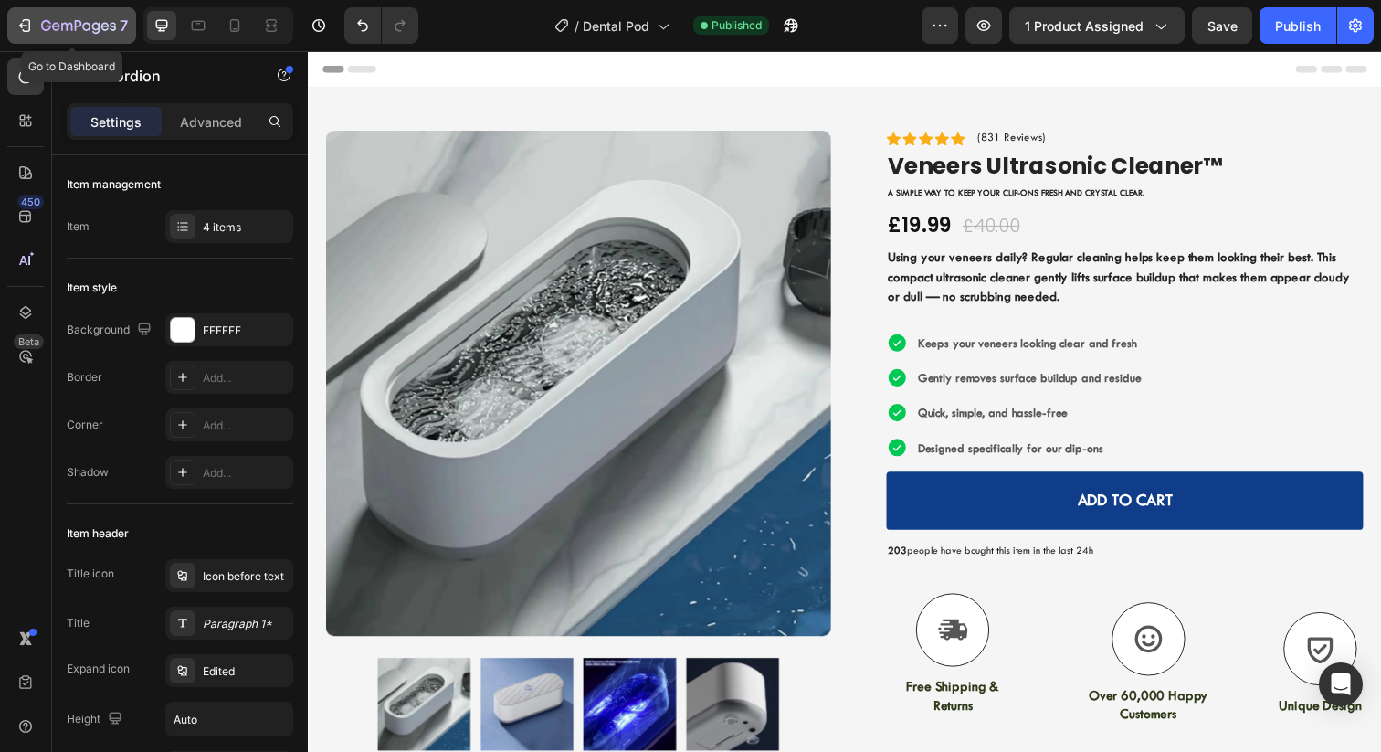
click at [26, 34] on icon "button" at bounding box center [25, 25] width 18 height 18
